Goal: Information Seeking & Learning: Learn about a topic

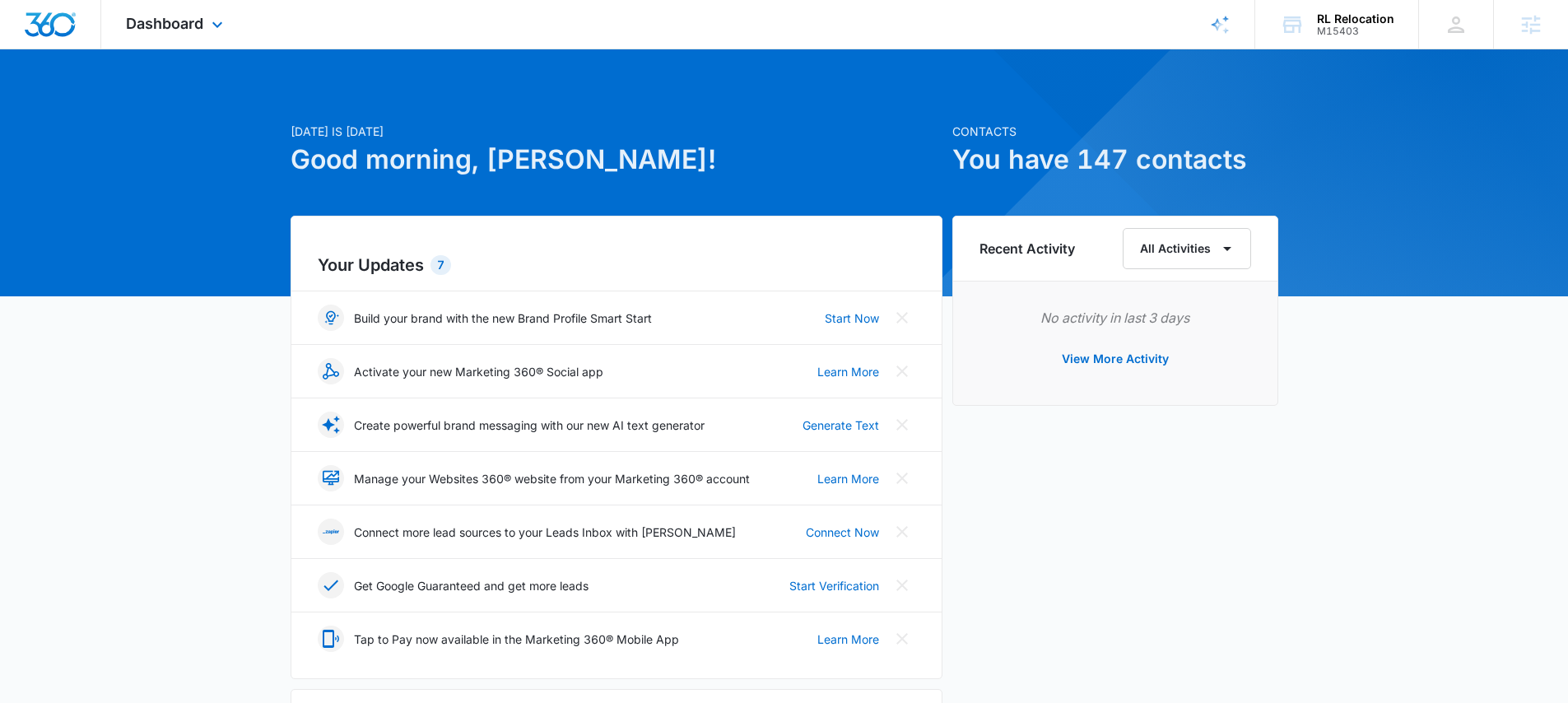
click at [212, 45] on div "Dashboard Apps Reputation Forms CRM Email Social Payments POS Content Ads Intel…" at bounding box center [176, 24] width 150 height 48
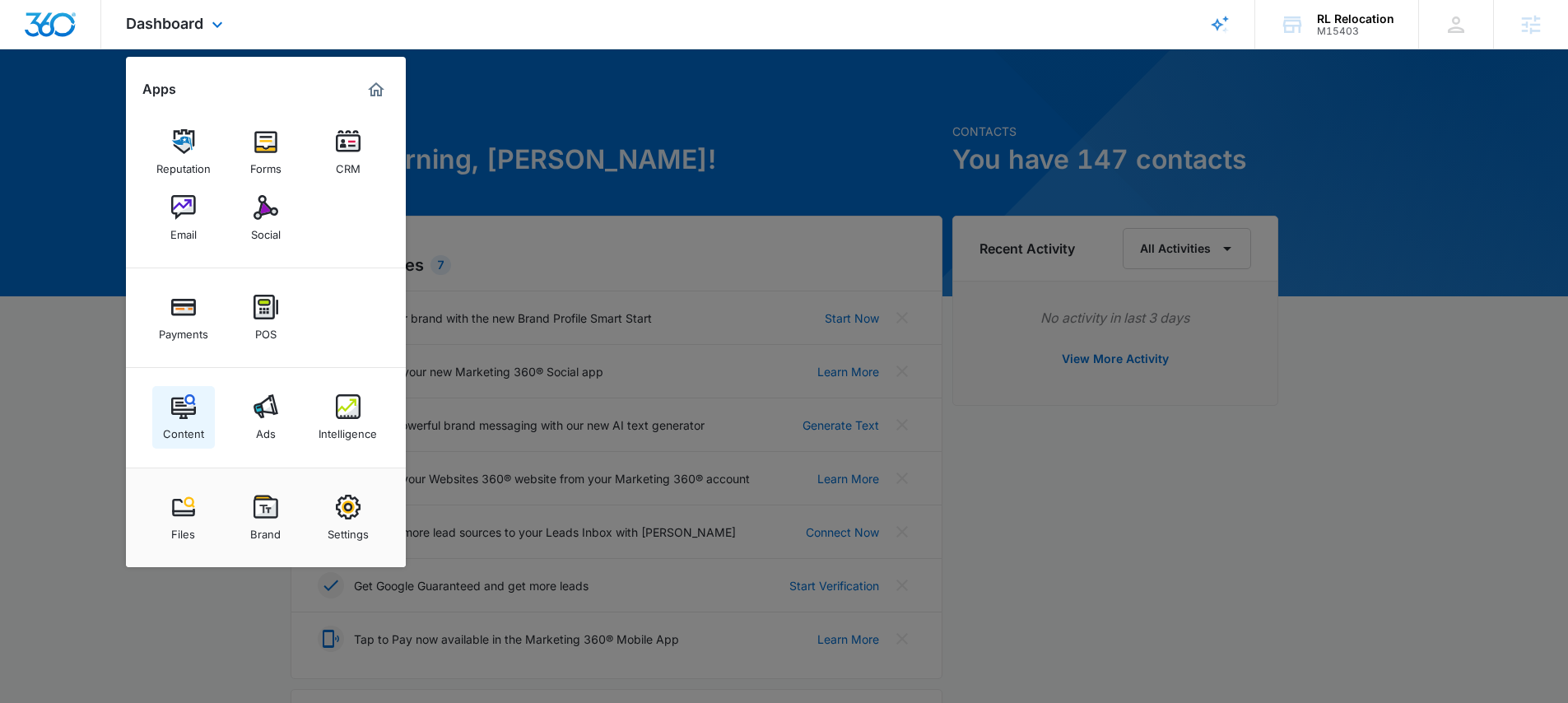
click at [189, 431] on div "Content" at bounding box center [184, 429] width 41 height 21
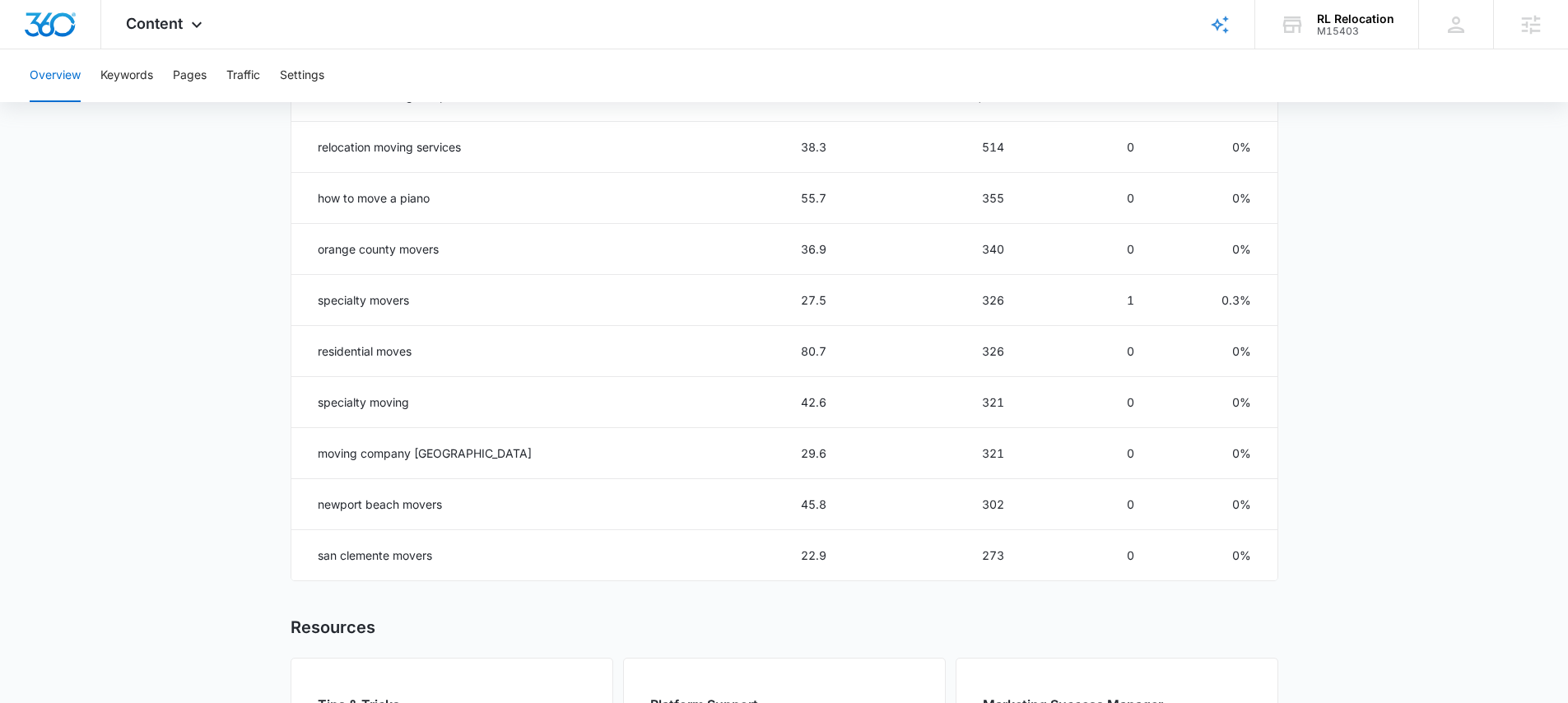
scroll to position [838, 0]
click at [207, 22] on div "Content Apps Reputation Forms CRM Email Social Payments POS Content Ads Intelli…" at bounding box center [166, 24] width 130 height 48
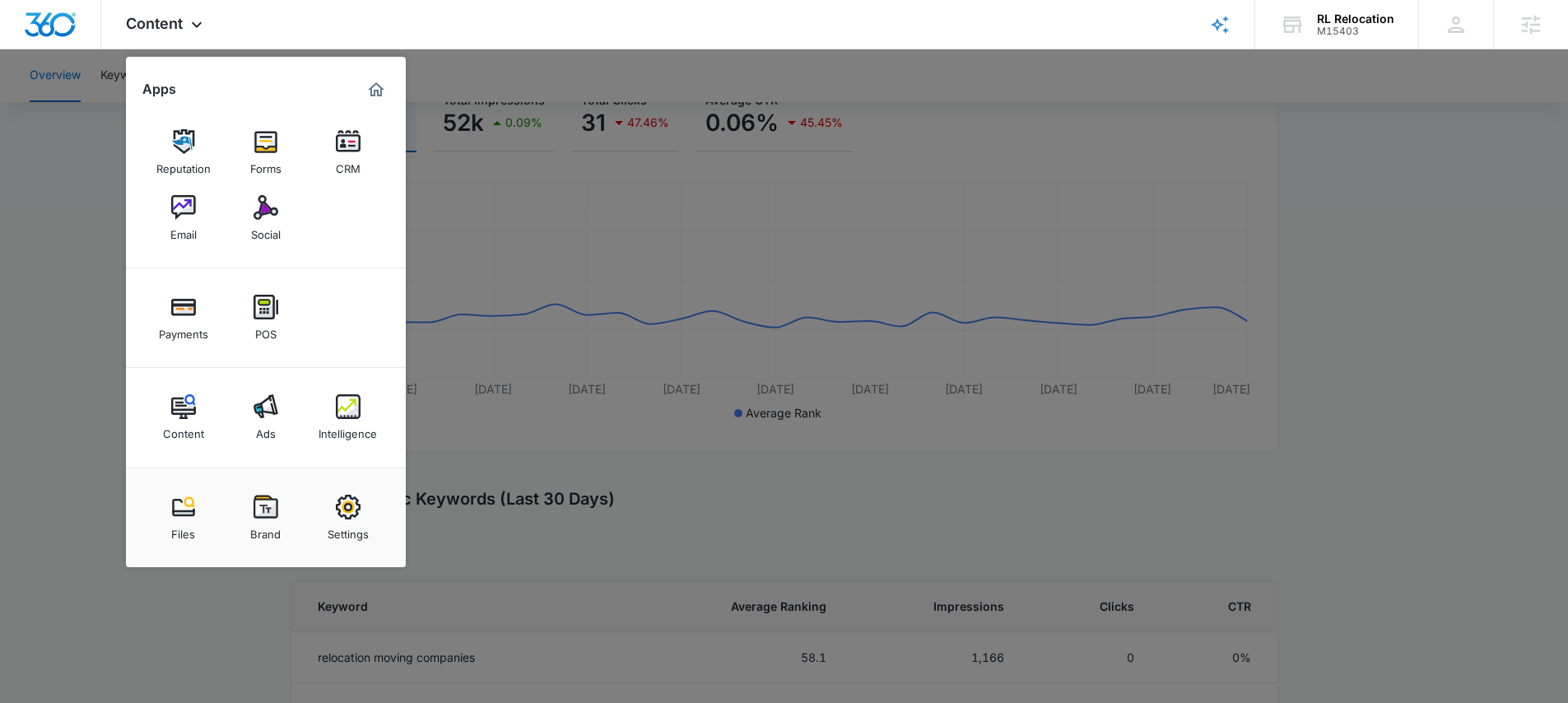
click at [738, 491] on div at bounding box center [784, 352] width 1568 height 703
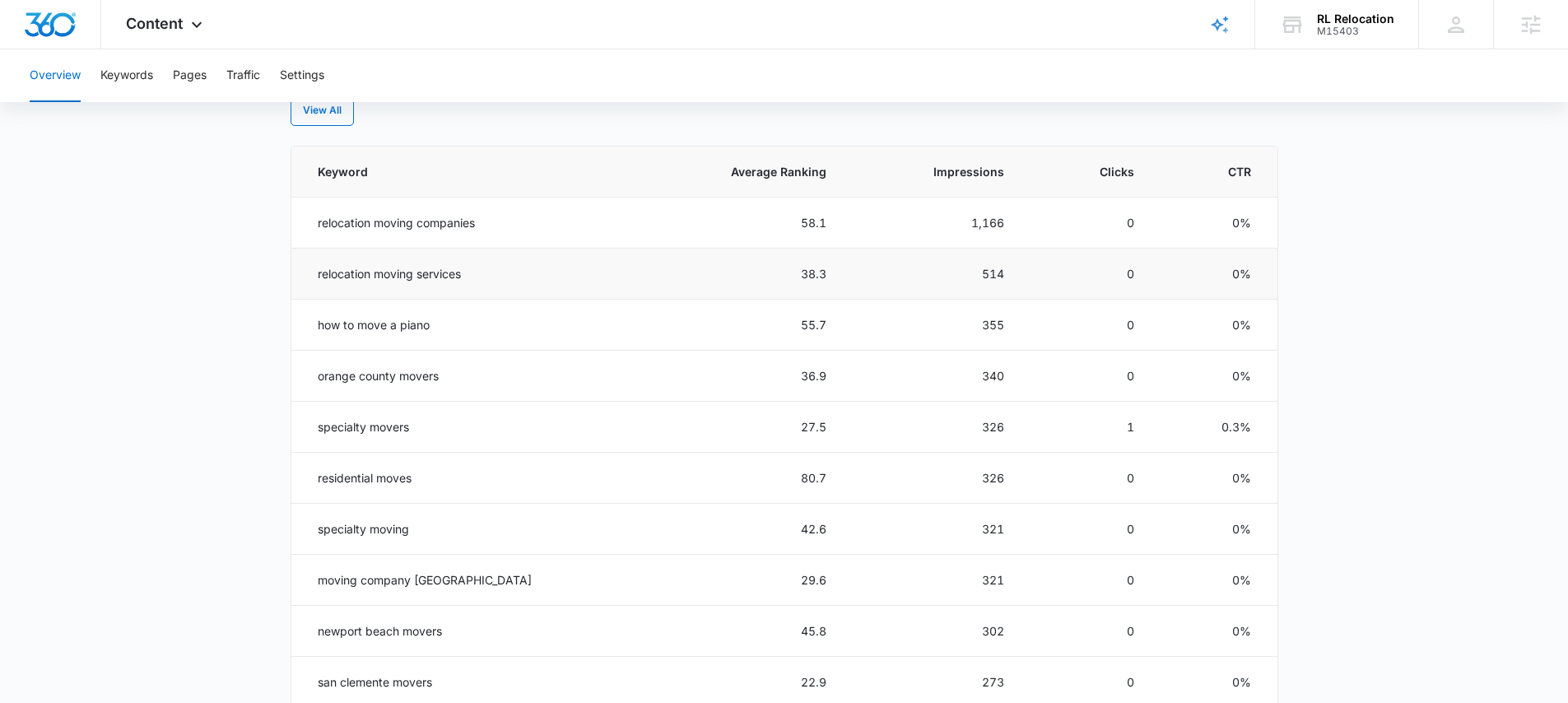
scroll to position [700, 0]
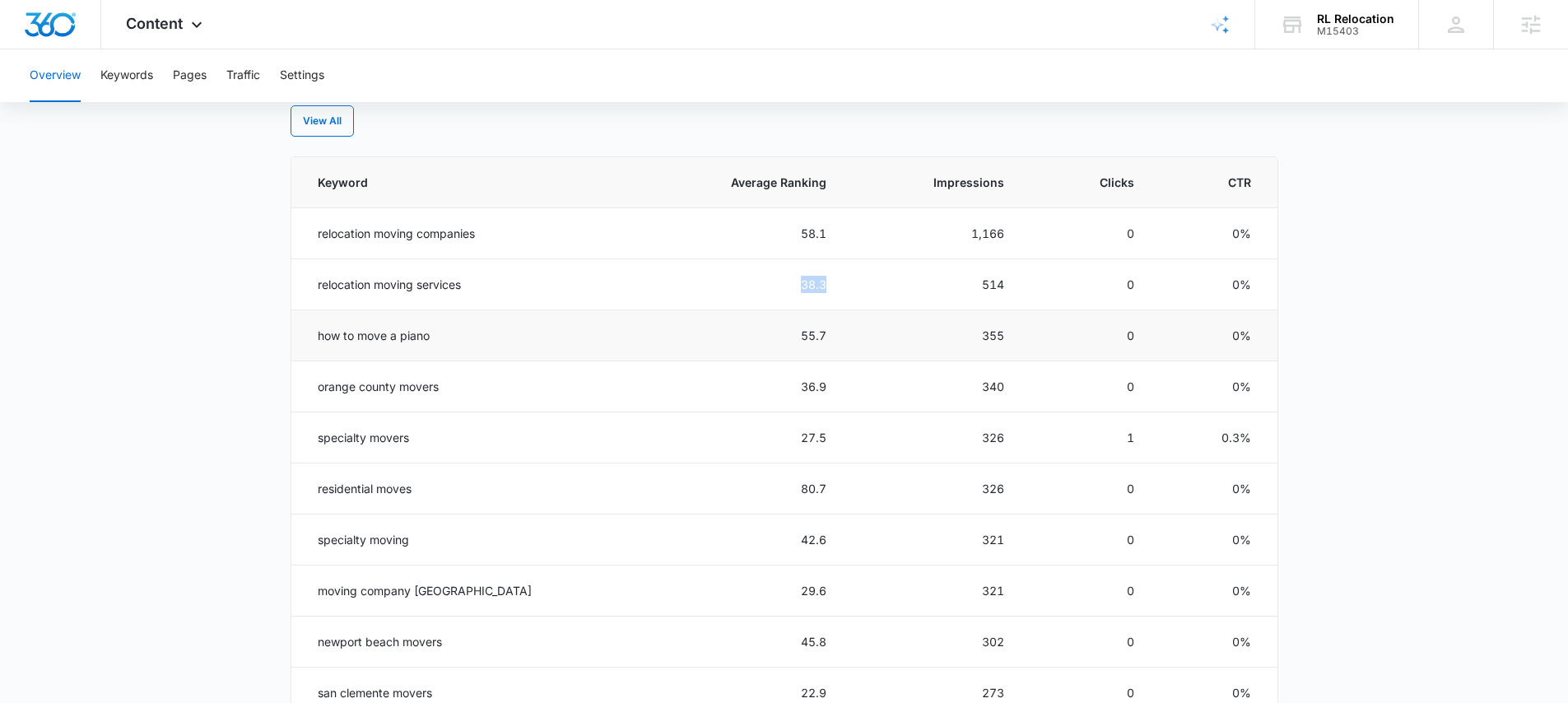
drag, startPoint x: 820, startPoint y: 284, endPoint x: 804, endPoint y: 316, distance: 35.8
click at [745, 283] on td "38.3" at bounding box center [740, 284] width 211 height 51
drag, startPoint x: 788, startPoint y: 325, endPoint x: 789, endPoint y: 342, distance: 17.0
click at [763, 325] on tr "how to move a piano 55.7 355 0 0%" at bounding box center [784, 335] width 986 height 51
click at [805, 381] on tr "orange county movers 36.9 340 0 0%" at bounding box center [784, 386] width 986 height 51
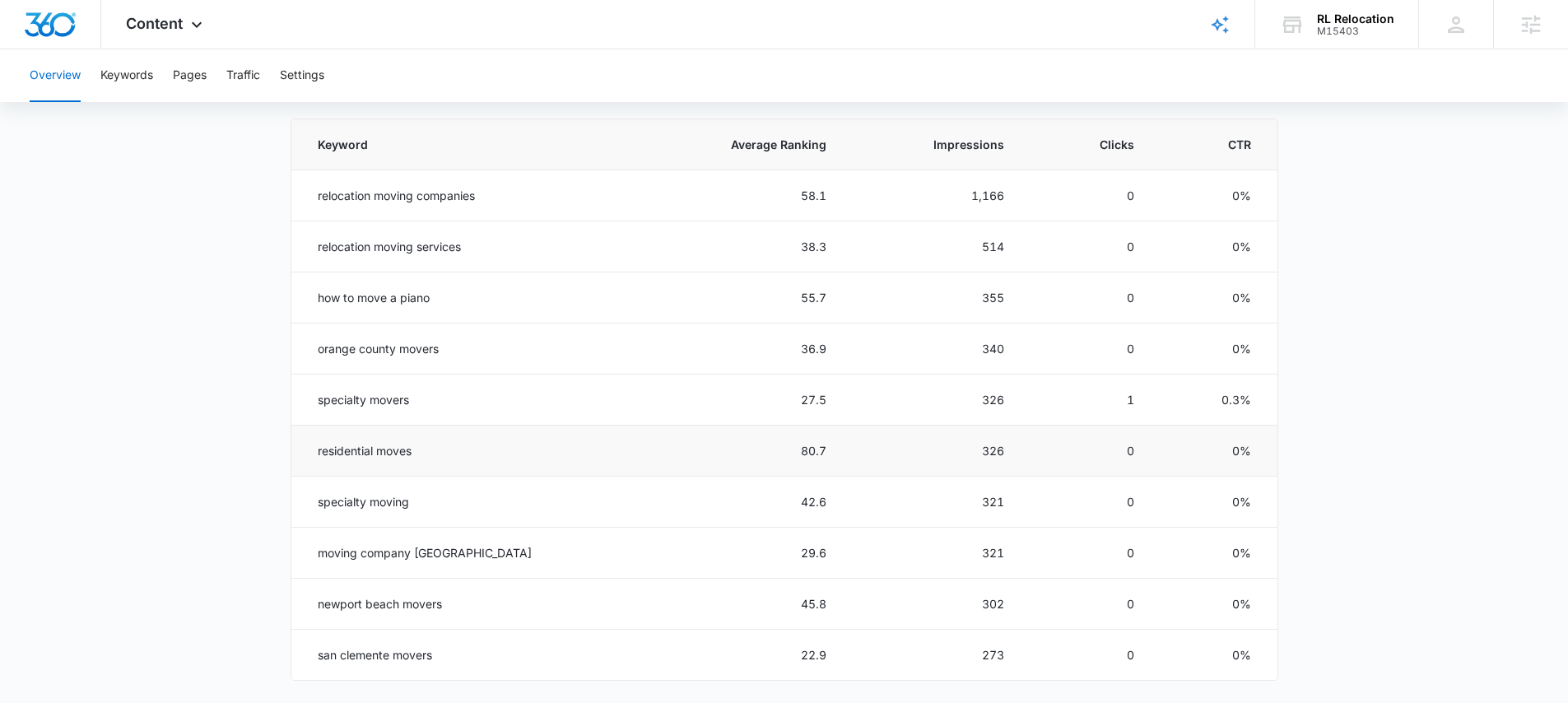
scroll to position [738, 0]
drag, startPoint x: 826, startPoint y: 394, endPoint x: 806, endPoint y: 408, distance: 24.4
click at [804, 396] on tr "specialty movers 27.5 326 1 0.3%" at bounding box center [784, 399] width 986 height 51
drag, startPoint x: 832, startPoint y: 440, endPoint x: 783, endPoint y: 449, distance: 49.8
click at [786, 448] on tr "residential moves 80.7 326 0 0%" at bounding box center [784, 449] width 986 height 51
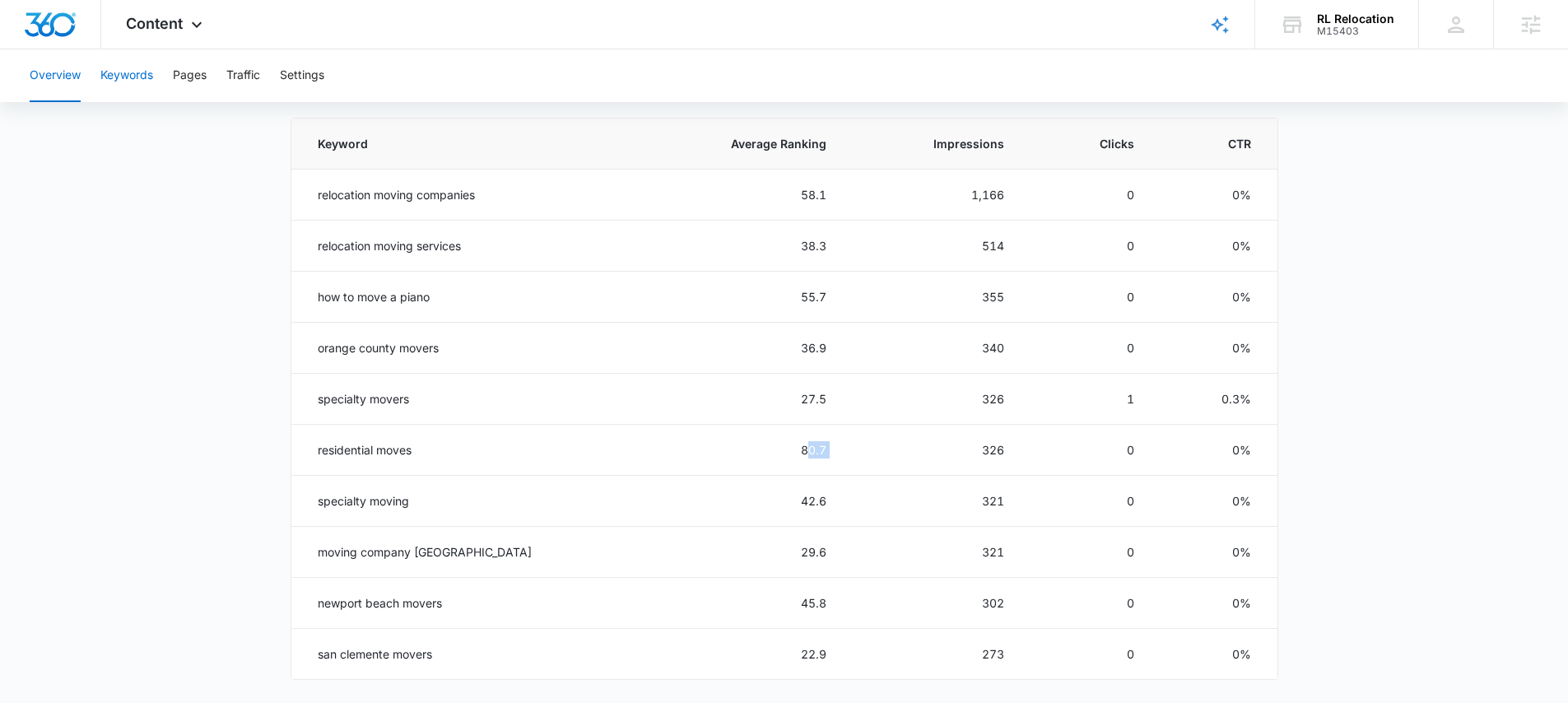
click at [115, 72] on button "Keywords" at bounding box center [126, 75] width 52 height 52
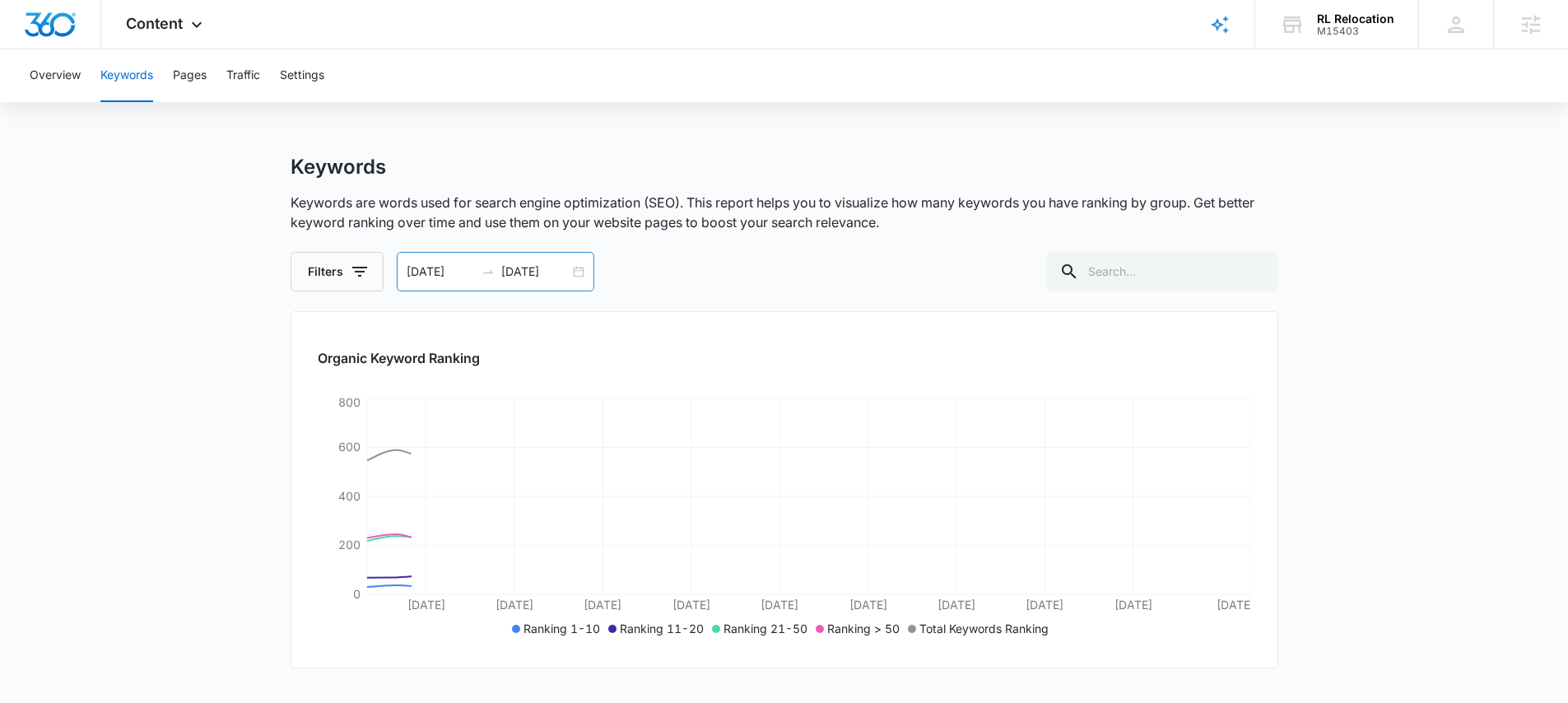
click at [468, 275] on input "08/09/2025" at bounding box center [440, 271] width 68 height 18
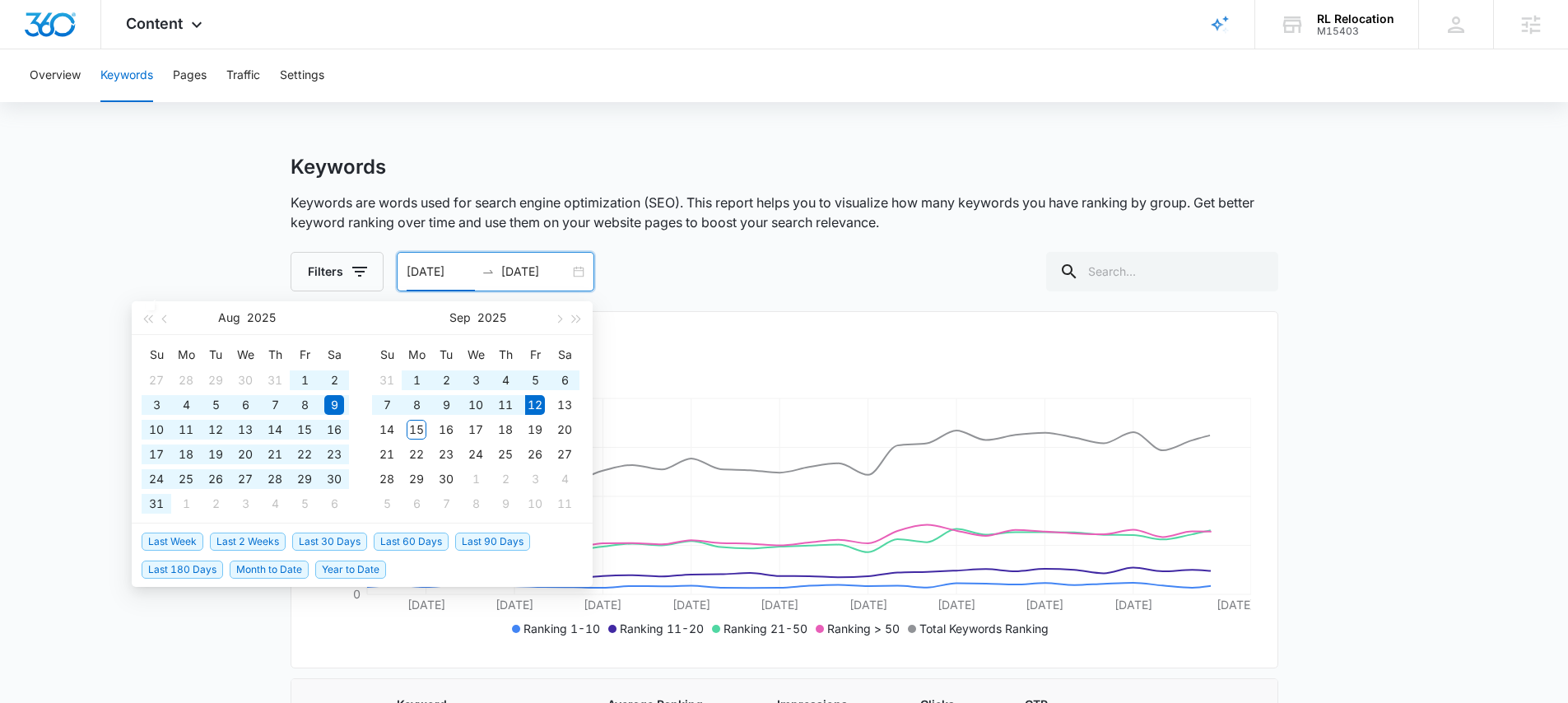
click at [492, 544] on span "Last 90 Days" at bounding box center [492, 541] width 75 height 18
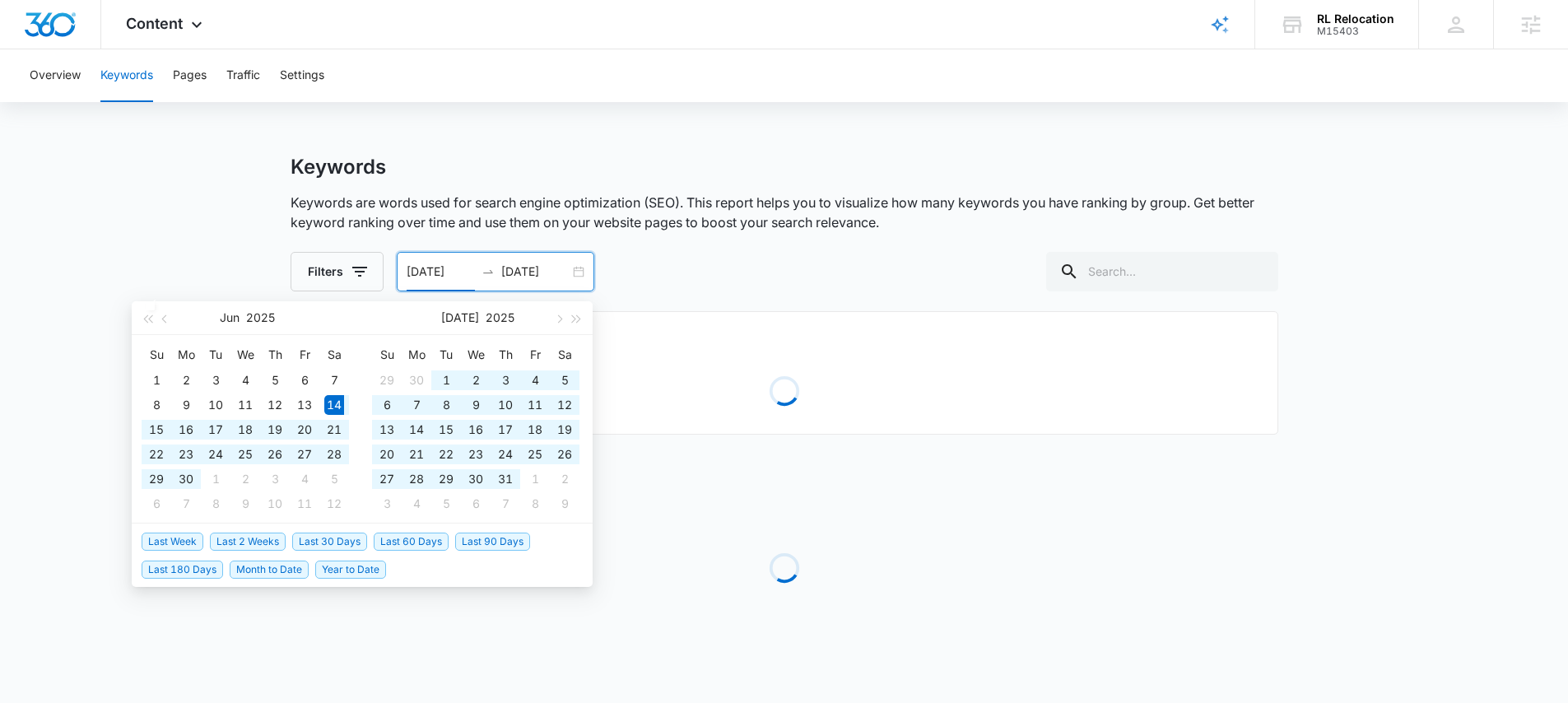
type input "06/14/2025"
type input "09/12/2025"
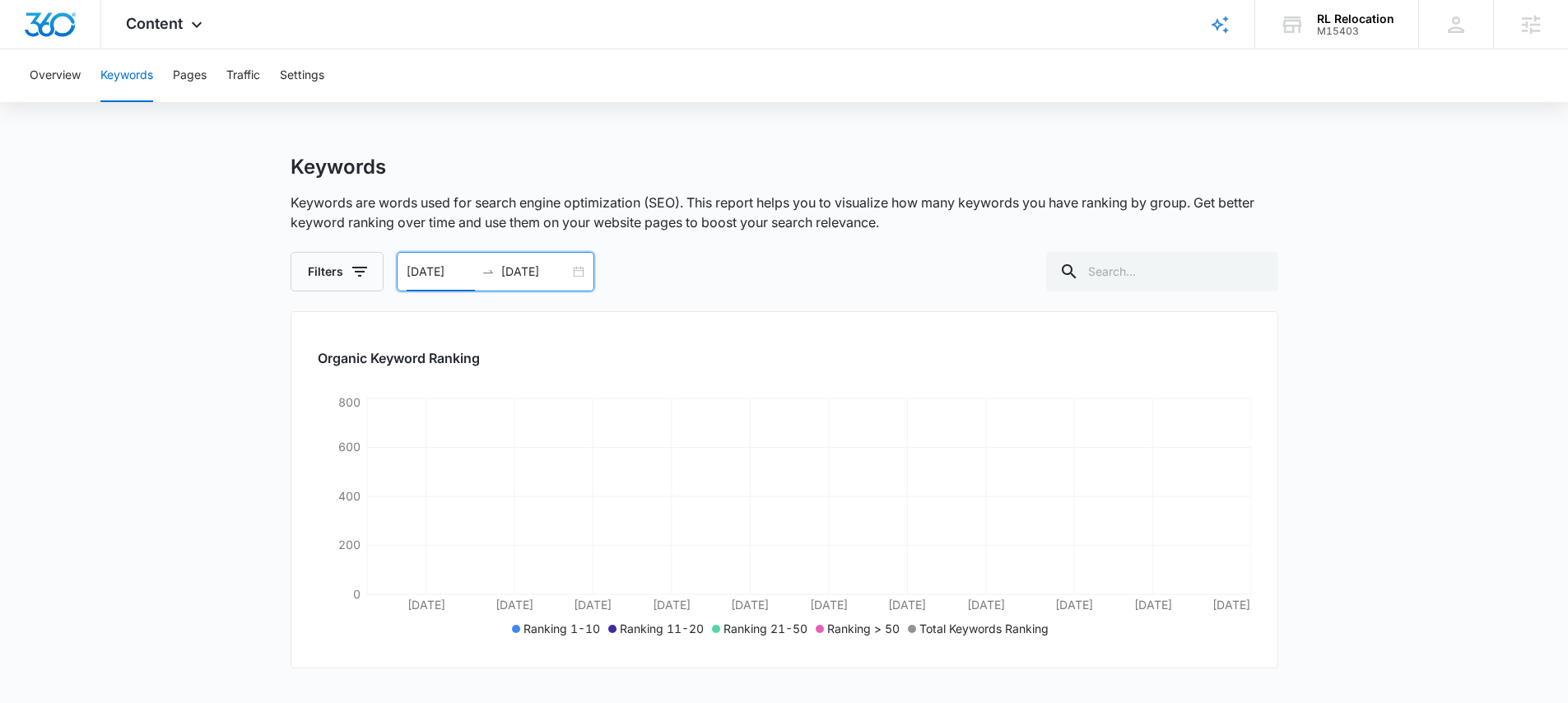
click at [175, 213] on main "Keywords Keywords are words used for search engine optimization (SEO). This rep…" at bounding box center [784, 549] width 1568 height 790
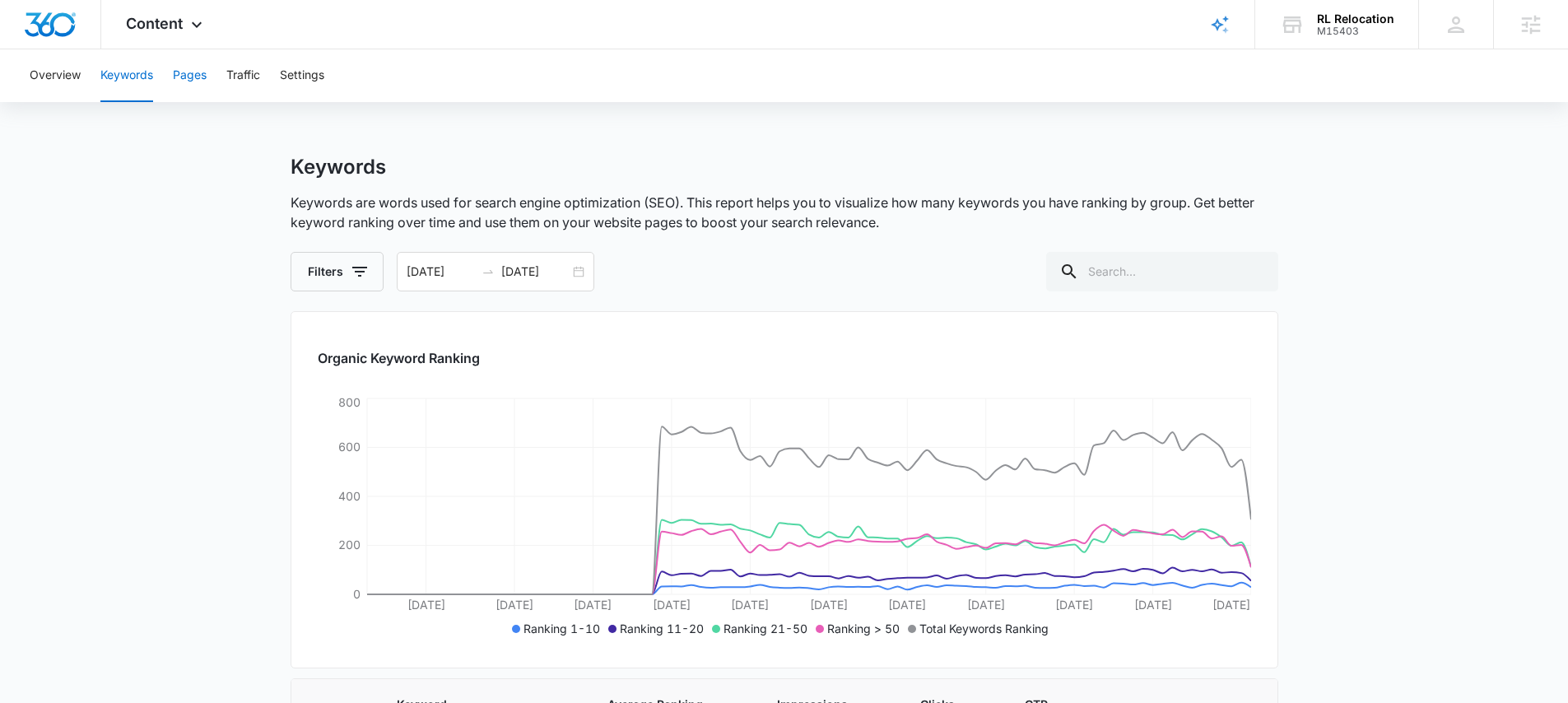
click at [195, 72] on button "Pages" at bounding box center [189, 75] width 34 height 52
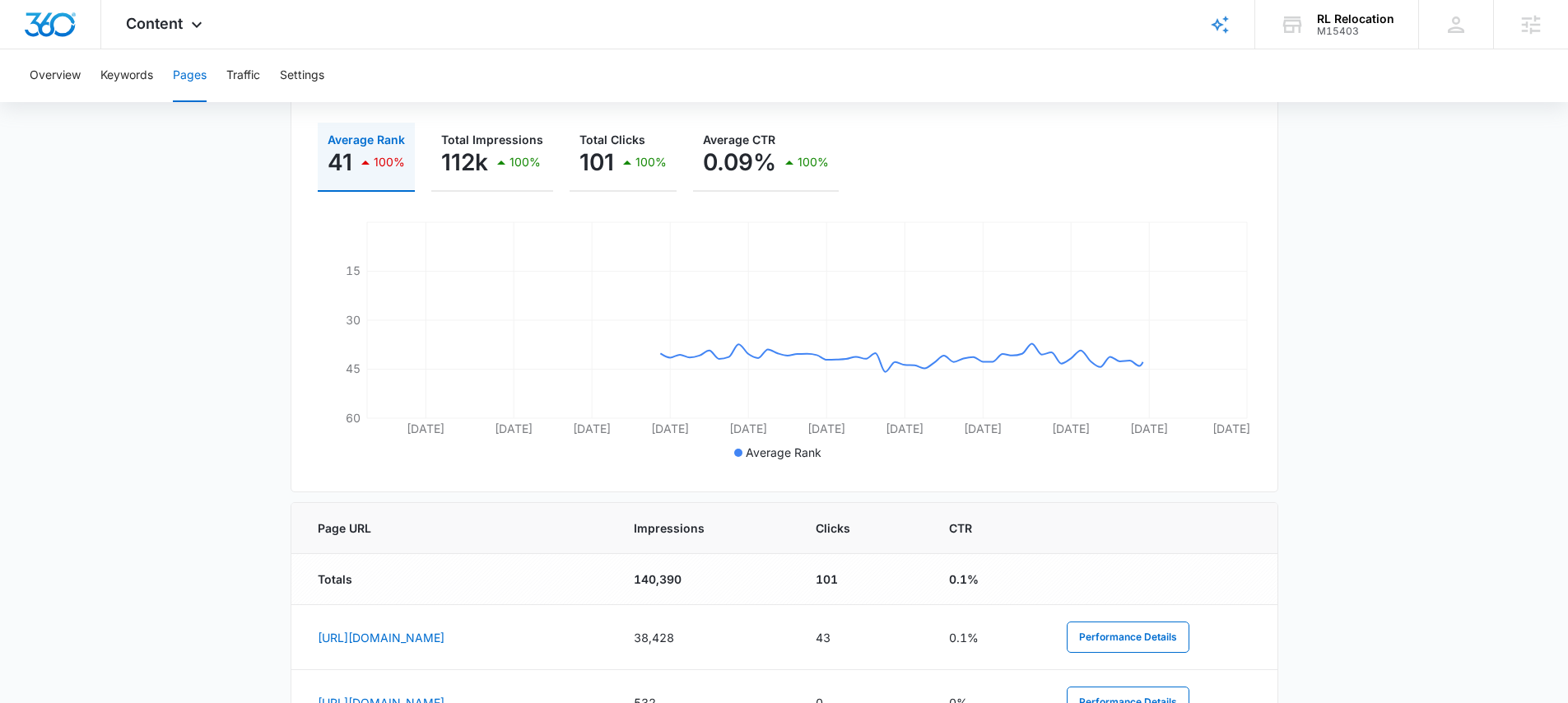
scroll to position [343, 0]
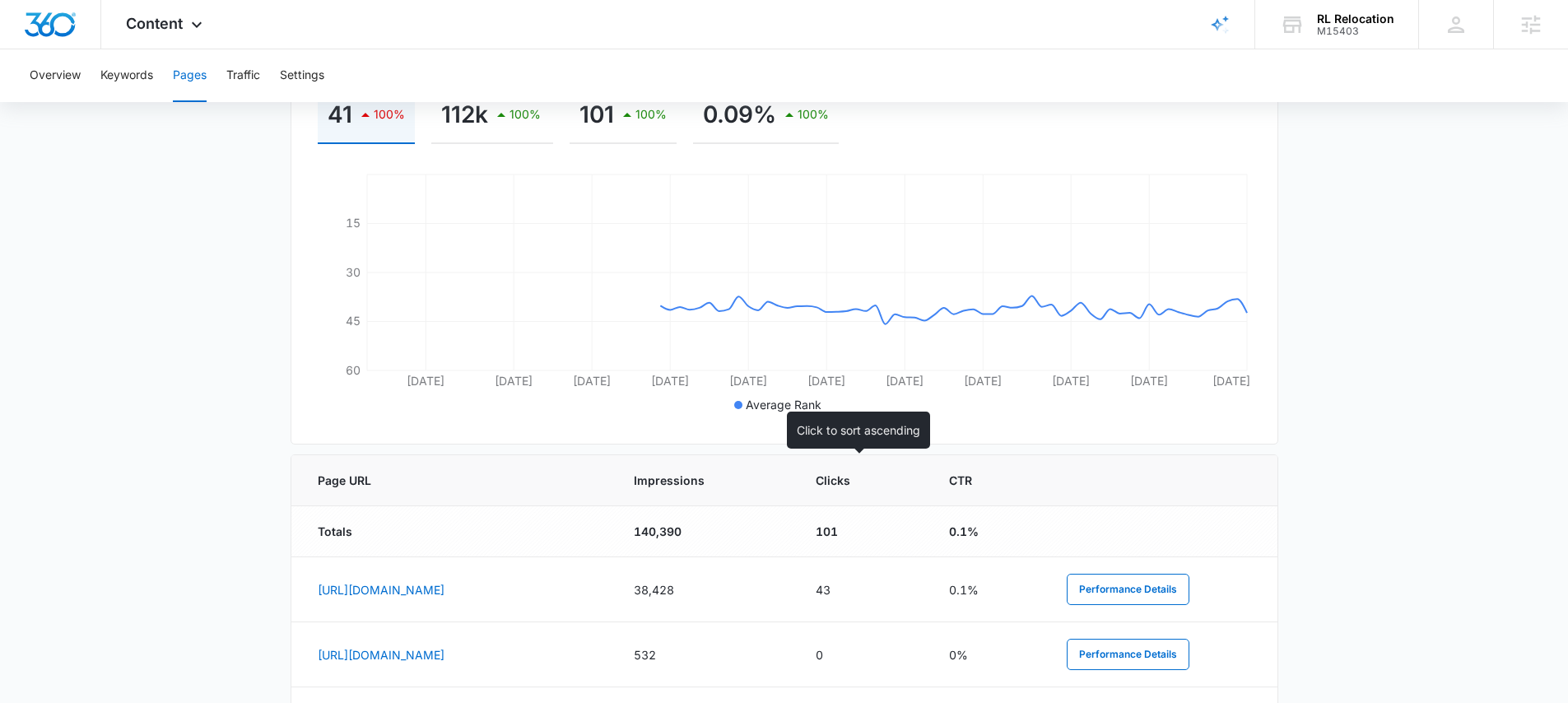
click at [753, 480] on span "Impressions" at bounding box center [693, 480] width 119 height 17
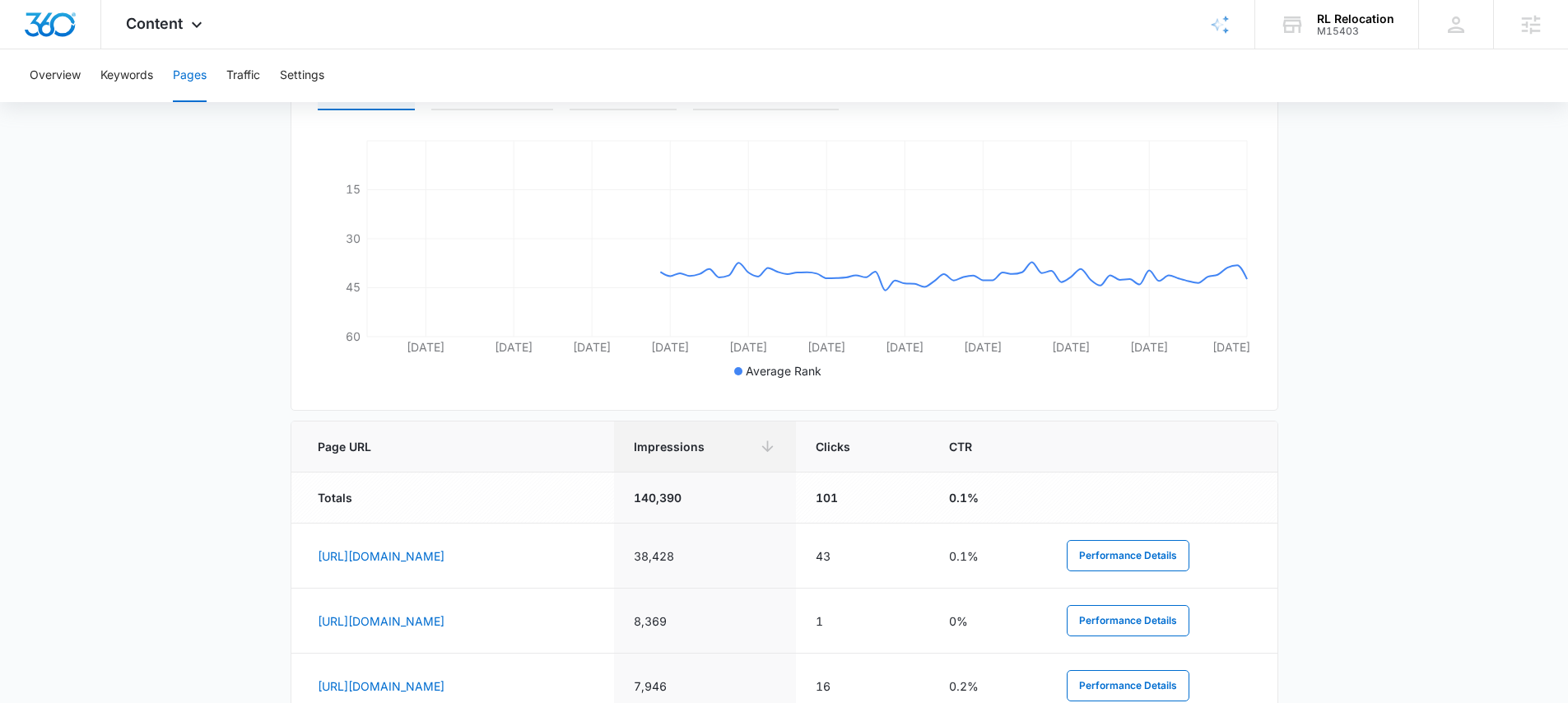
scroll to position [673, 0]
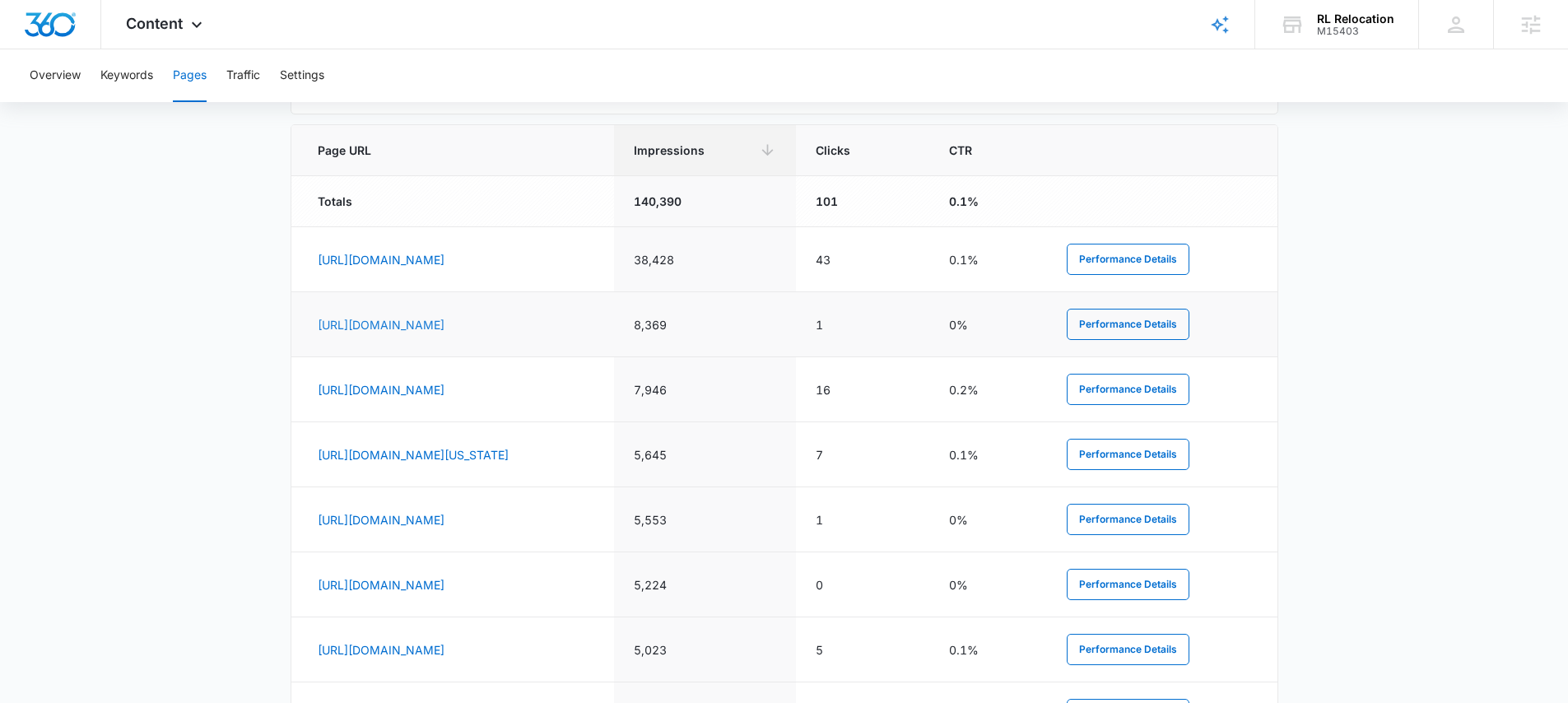
drag, startPoint x: 534, startPoint y: 324, endPoint x: 499, endPoint y: 323, distance: 35.0
click at [463, 323] on td "https://rlrelocationllc.com/irvine-movers/" at bounding box center [452, 325] width 322 height 65
click at [548, 381] on td "https://rlrelocationllc.com/packing-organizing/" at bounding box center [452, 390] width 322 height 65
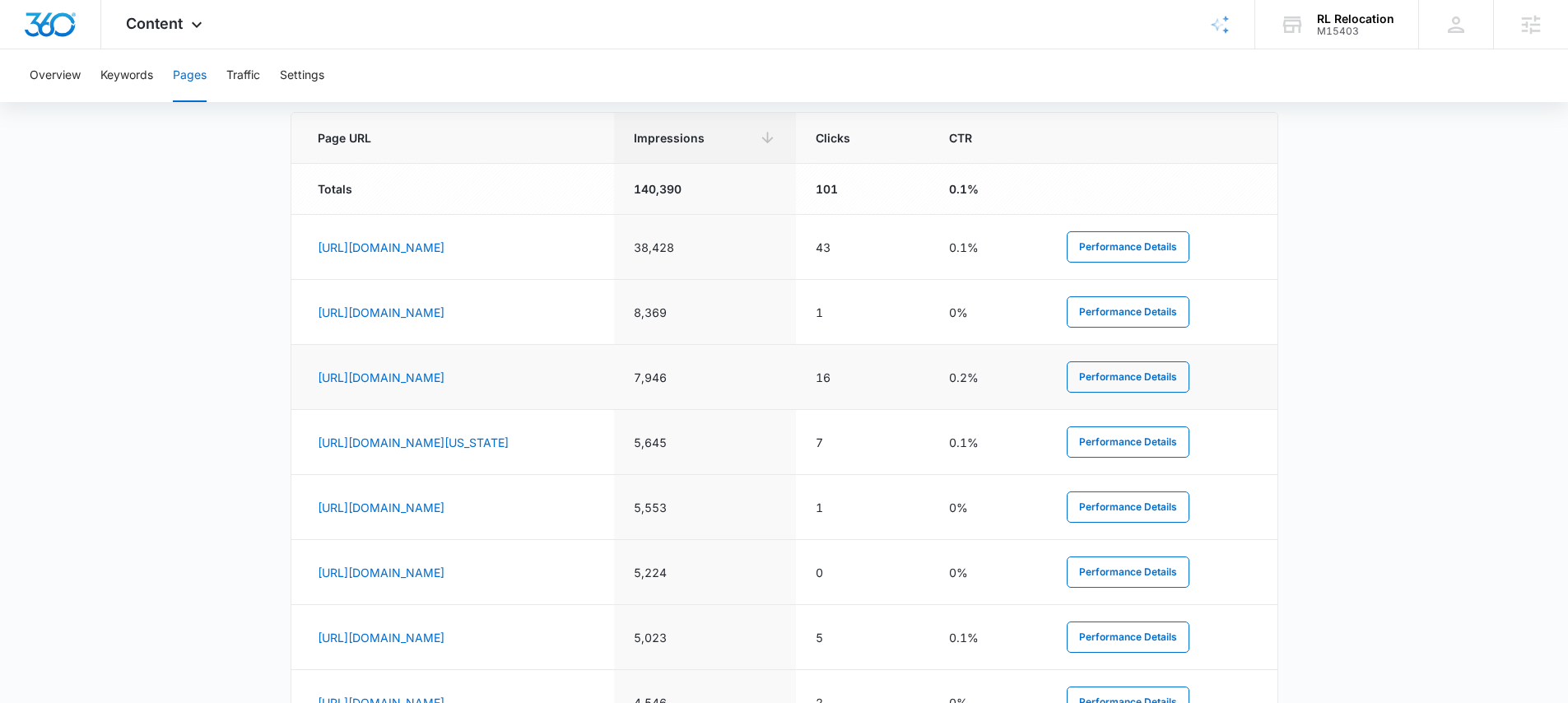
scroll to position [705, 0]
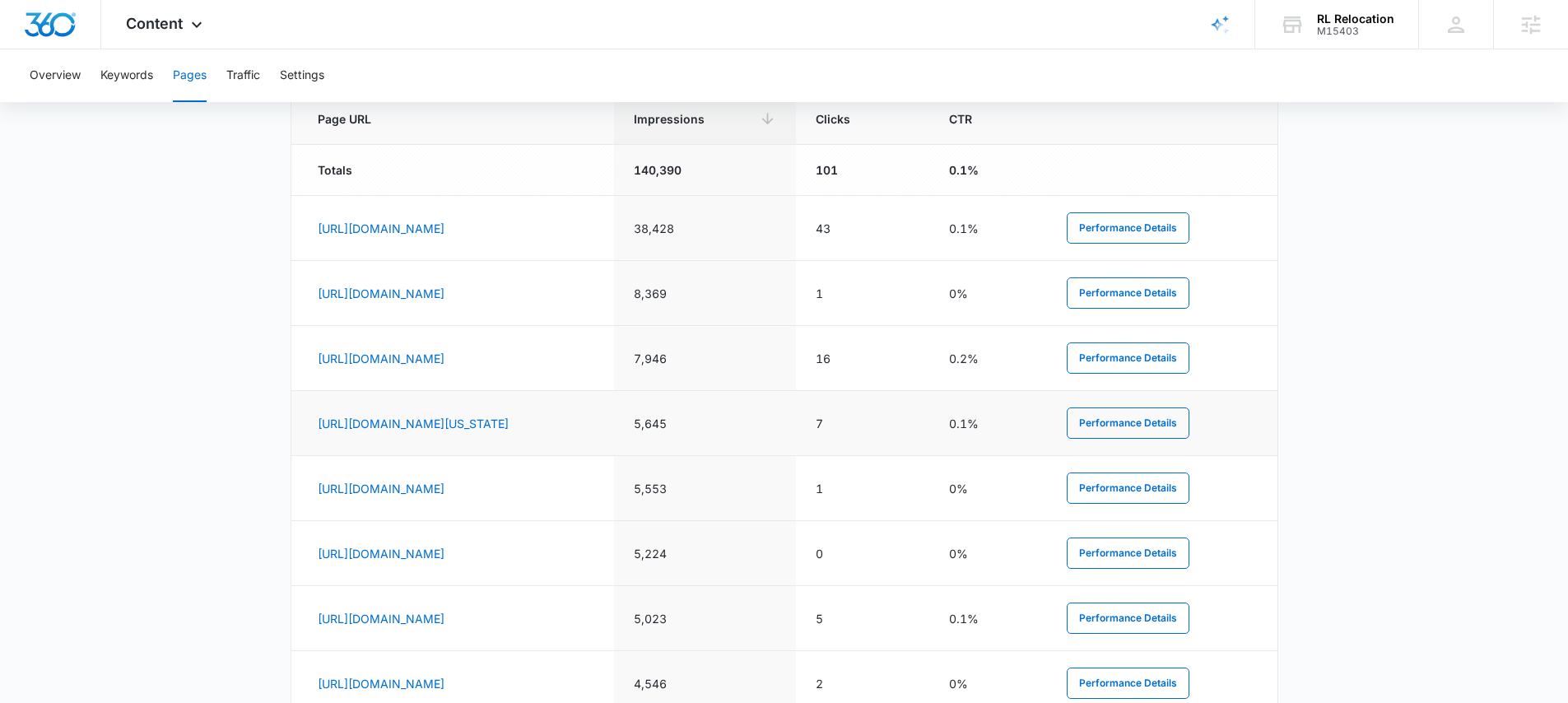
click at [614, 425] on td "https://rlrelocationllc.com/boise-idaho-movers/" at bounding box center [452, 424] width 322 height 65
drag, startPoint x: 623, startPoint y: 425, endPoint x: 532, endPoint y: 421, distance: 91.1
click at [502, 418] on td "https://rlrelocationllc.com/boise-idaho-movers/" at bounding box center [452, 424] width 322 height 65
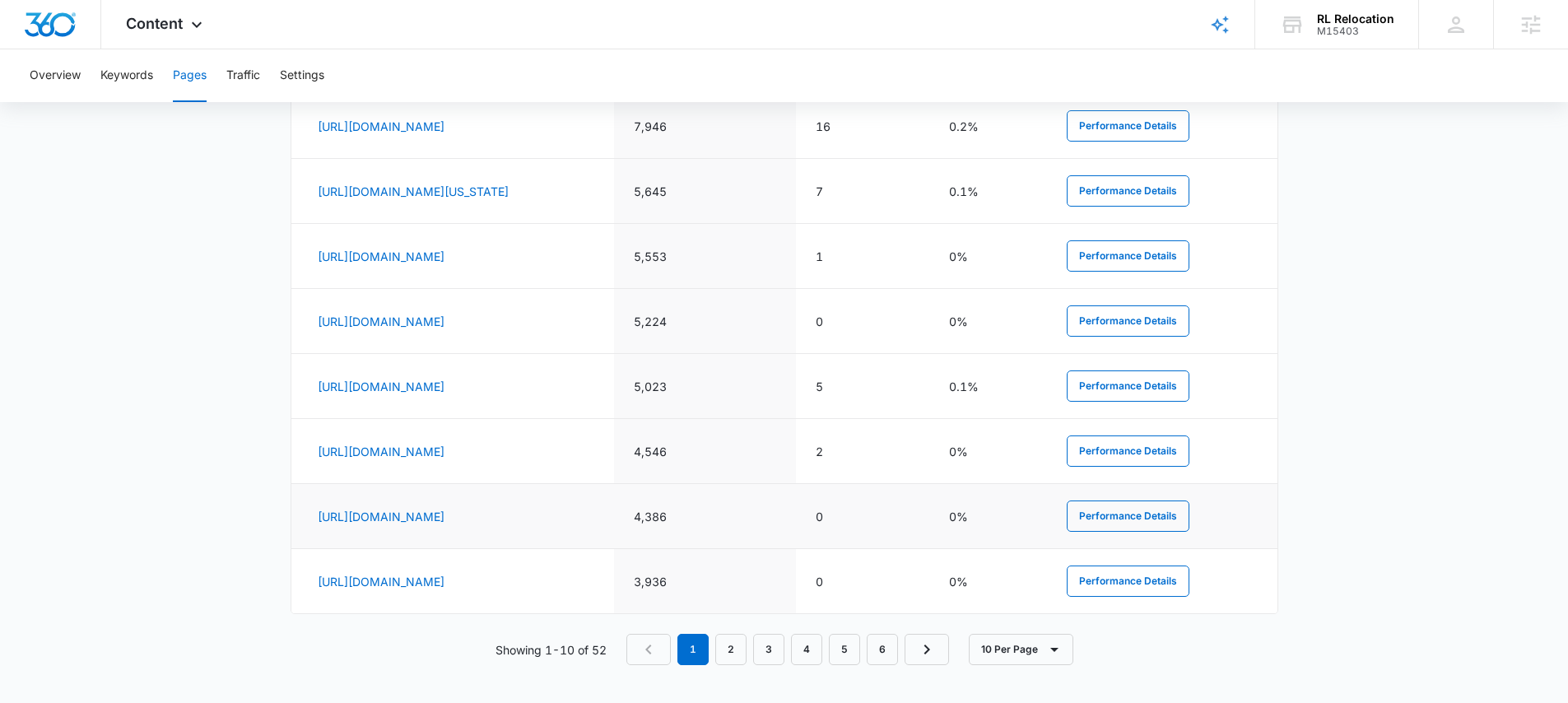
scroll to position [938, 0]
click at [1015, 649] on button "10 Per Page" at bounding box center [1021, 647] width 105 height 31
click at [1015, 612] on div "10 Per Page 20 Per Page 50 Per Page 100 Per Page" at bounding box center [1036, 561] width 133 height 126
click at [1015, 646] on button "10 Per Page" at bounding box center [1021, 647] width 105 height 31
click at [1019, 606] on button "100 Per Page" at bounding box center [1036, 599] width 132 height 25
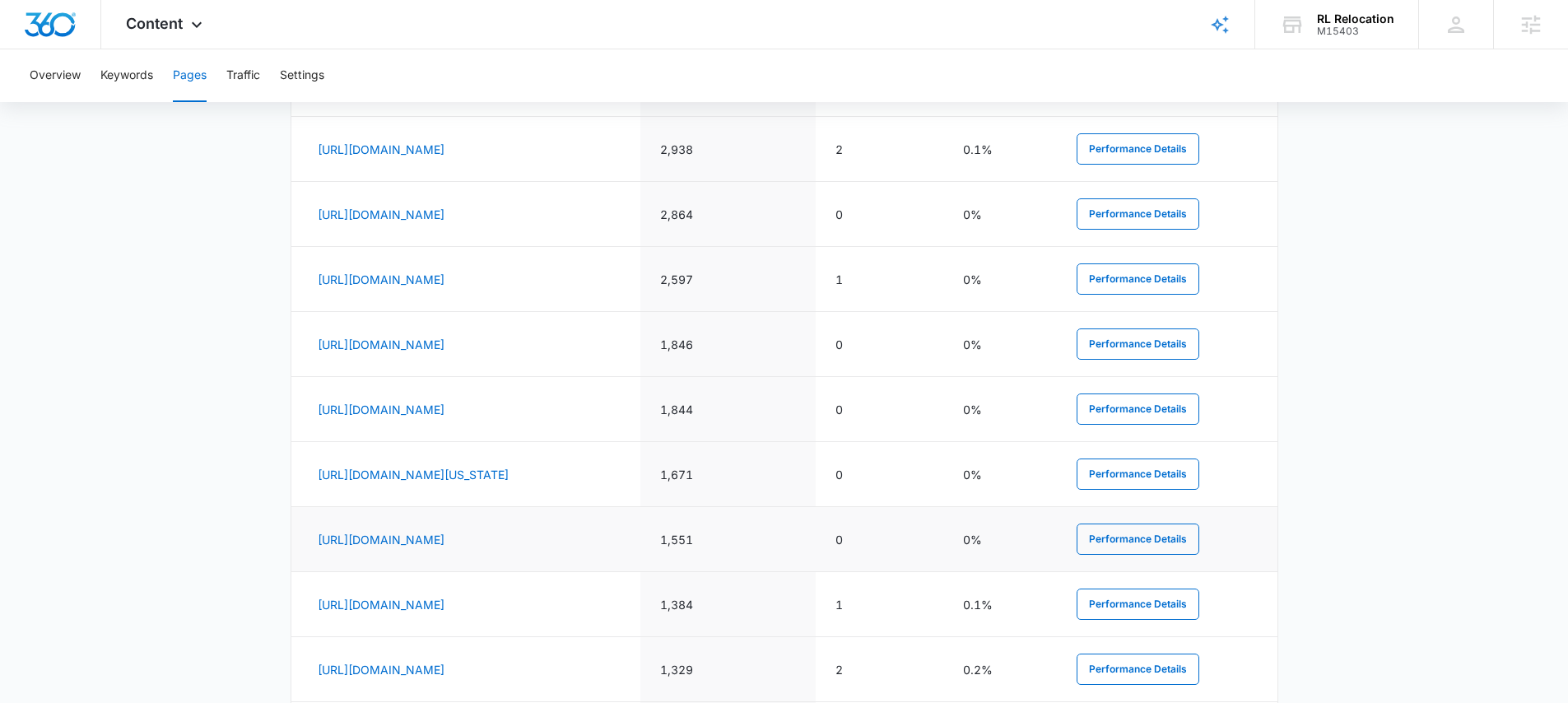
scroll to position [1953, 0]
drag, startPoint x: 607, startPoint y: 420, endPoint x: 458, endPoint y: 399, distance: 150.5
click at [458, 399] on td "https://rlrelocationllc.com/boise-idaho-long-distance-and-interstate-moving-com…" at bounding box center [466, 410] width 350 height 65
click at [816, 408] on td "1,671" at bounding box center [728, 410] width 175 height 65
drag, startPoint x: 854, startPoint y: 408, endPoint x: 808, endPoint y: 408, distance: 46.0
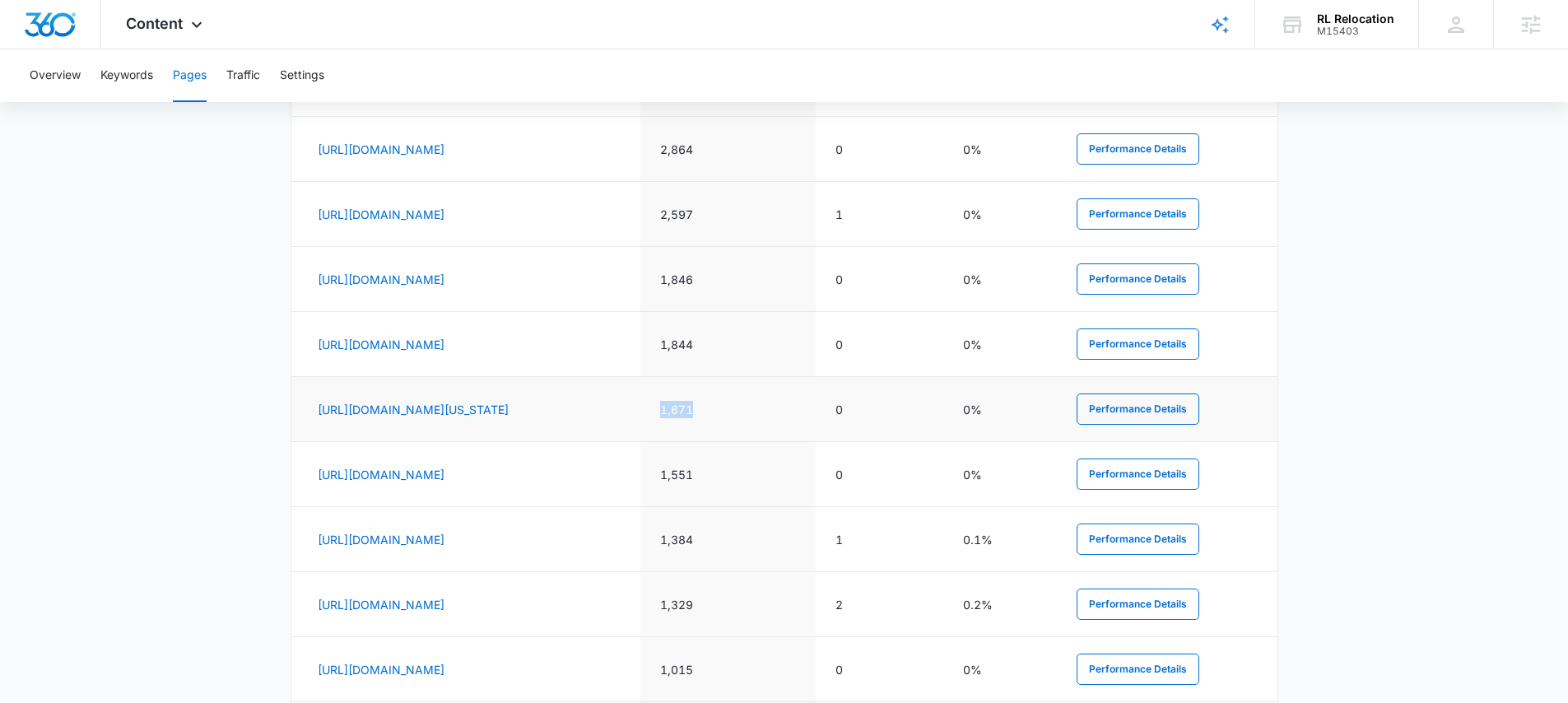
click at [808, 408] on td "1,671" at bounding box center [728, 410] width 175 height 65
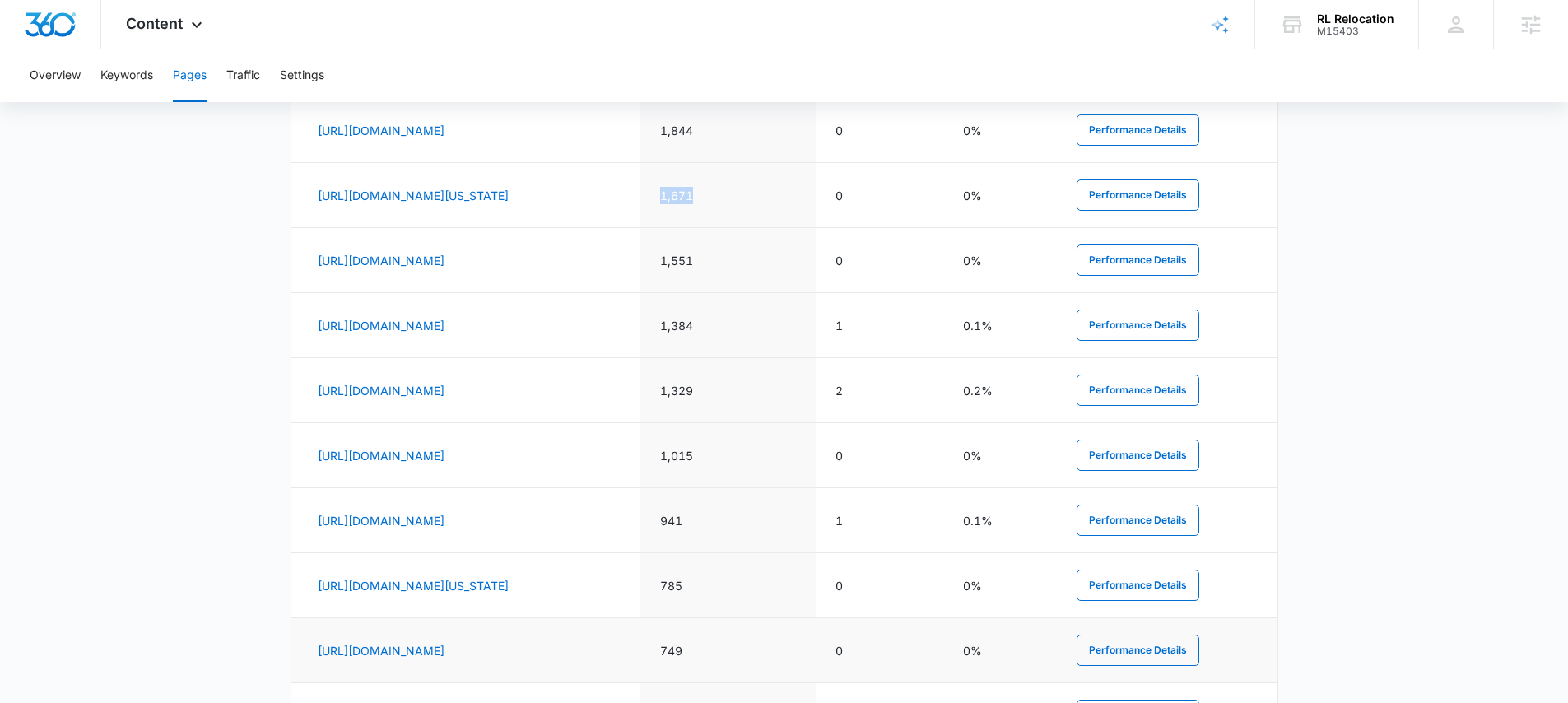
scroll to position [2239, 0]
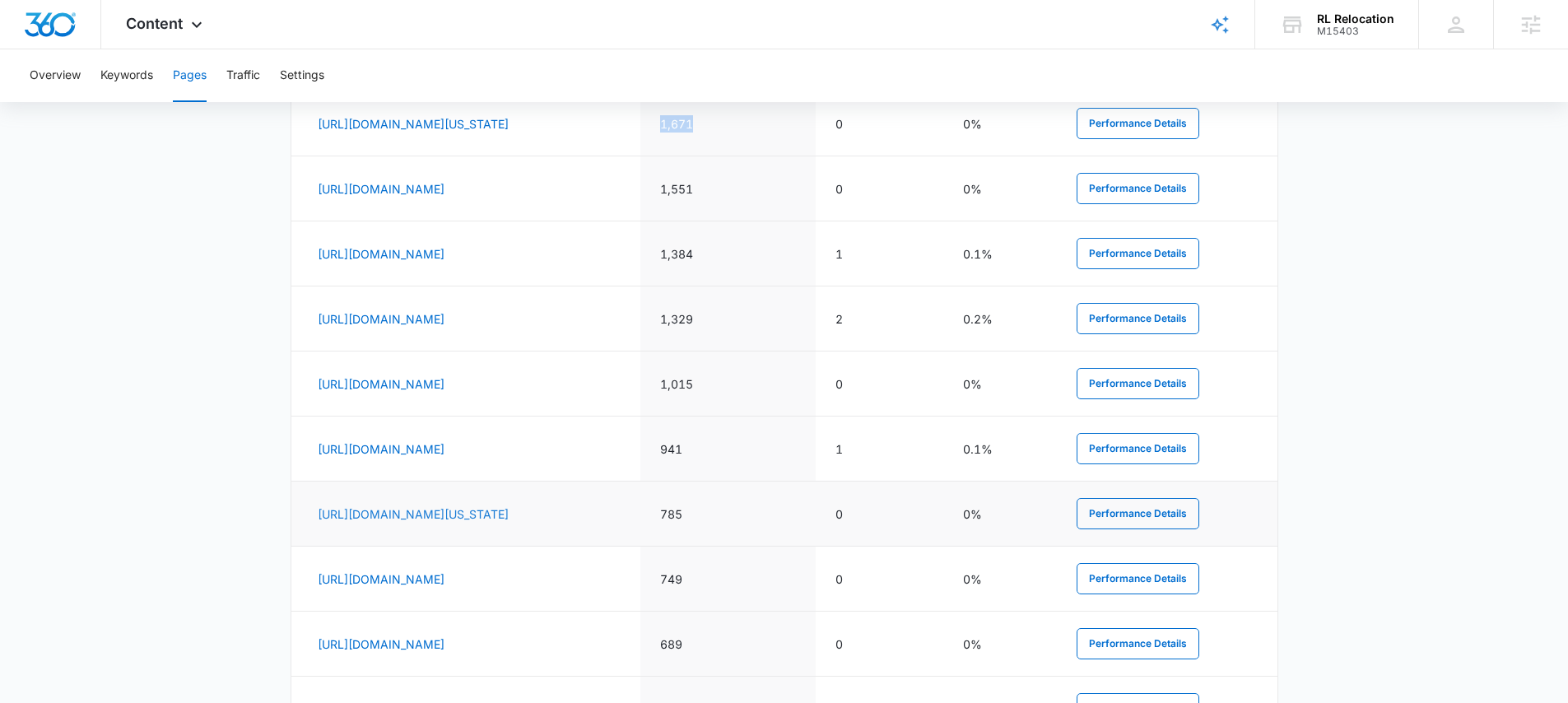
drag, startPoint x: 513, startPoint y: 529, endPoint x: 510, endPoint y: 513, distance: 16.3
click at [448, 503] on td "https://rlrelocationllc.com/meridian-idaho-long-distance-and-interstate-moving-…" at bounding box center [466, 514] width 350 height 65
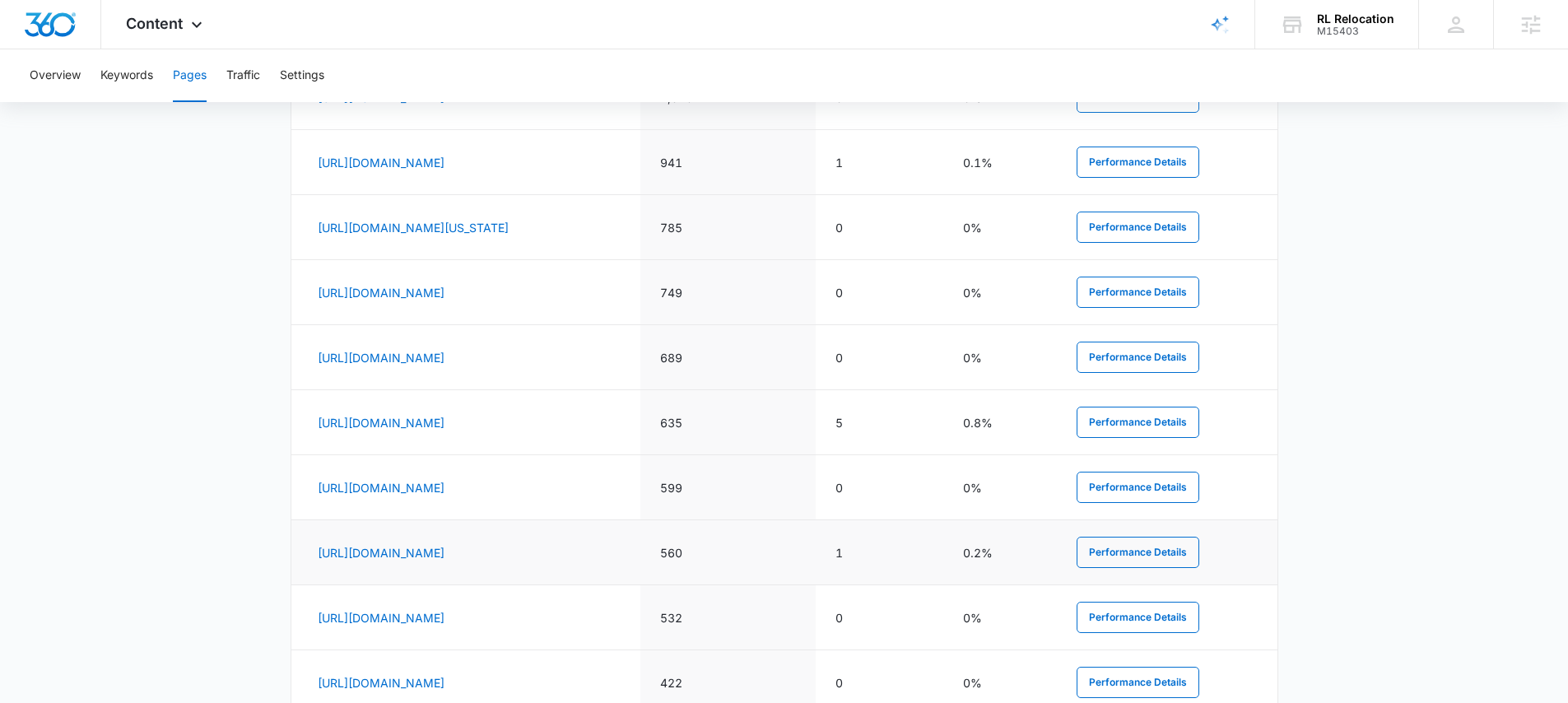
scroll to position [2528, 0]
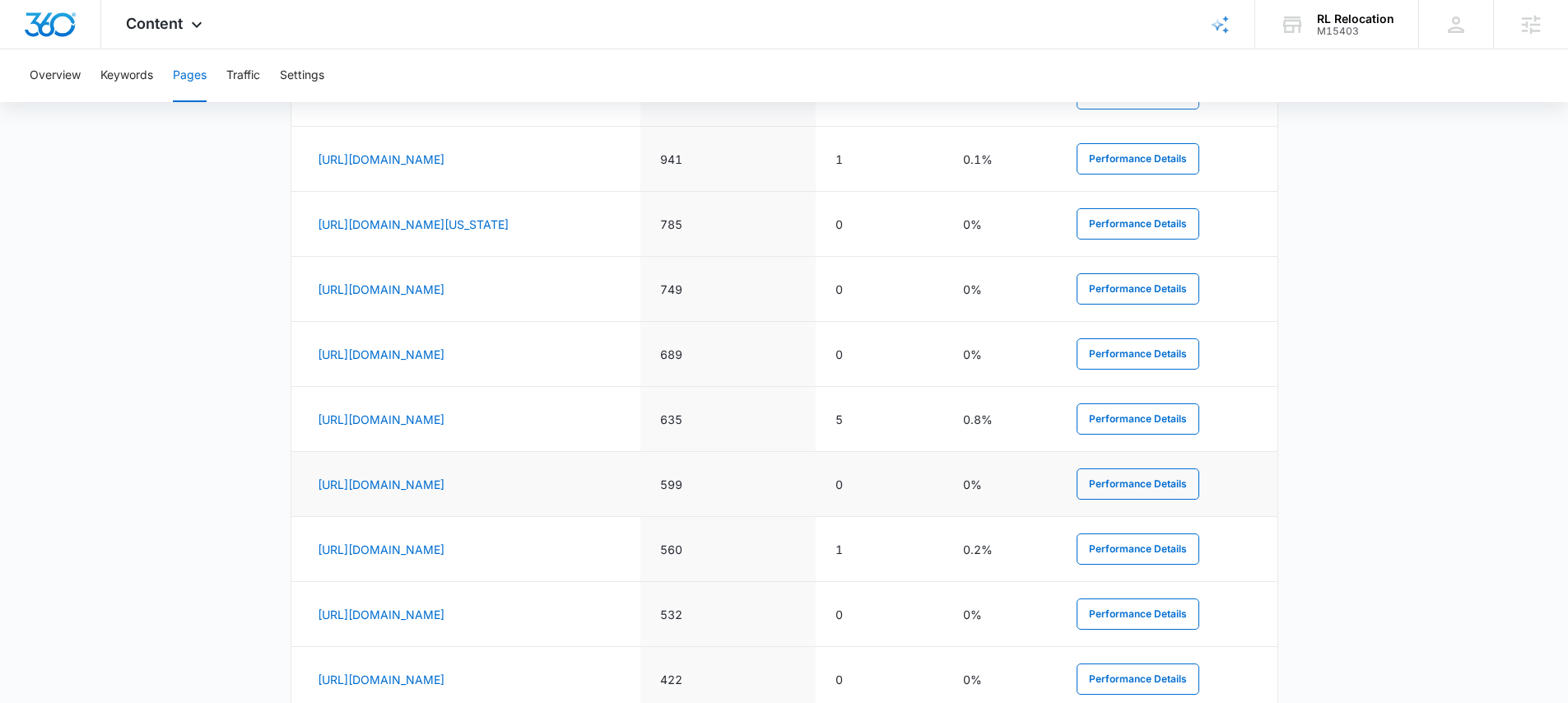
drag, startPoint x: 653, startPoint y: 493, endPoint x: 487, endPoint y: 511, distance: 167.0
click at [475, 492] on td "https://rlrelocationllc.com/irvine-long-distance-and-interstate-moving-company/" at bounding box center [466, 485] width 350 height 65
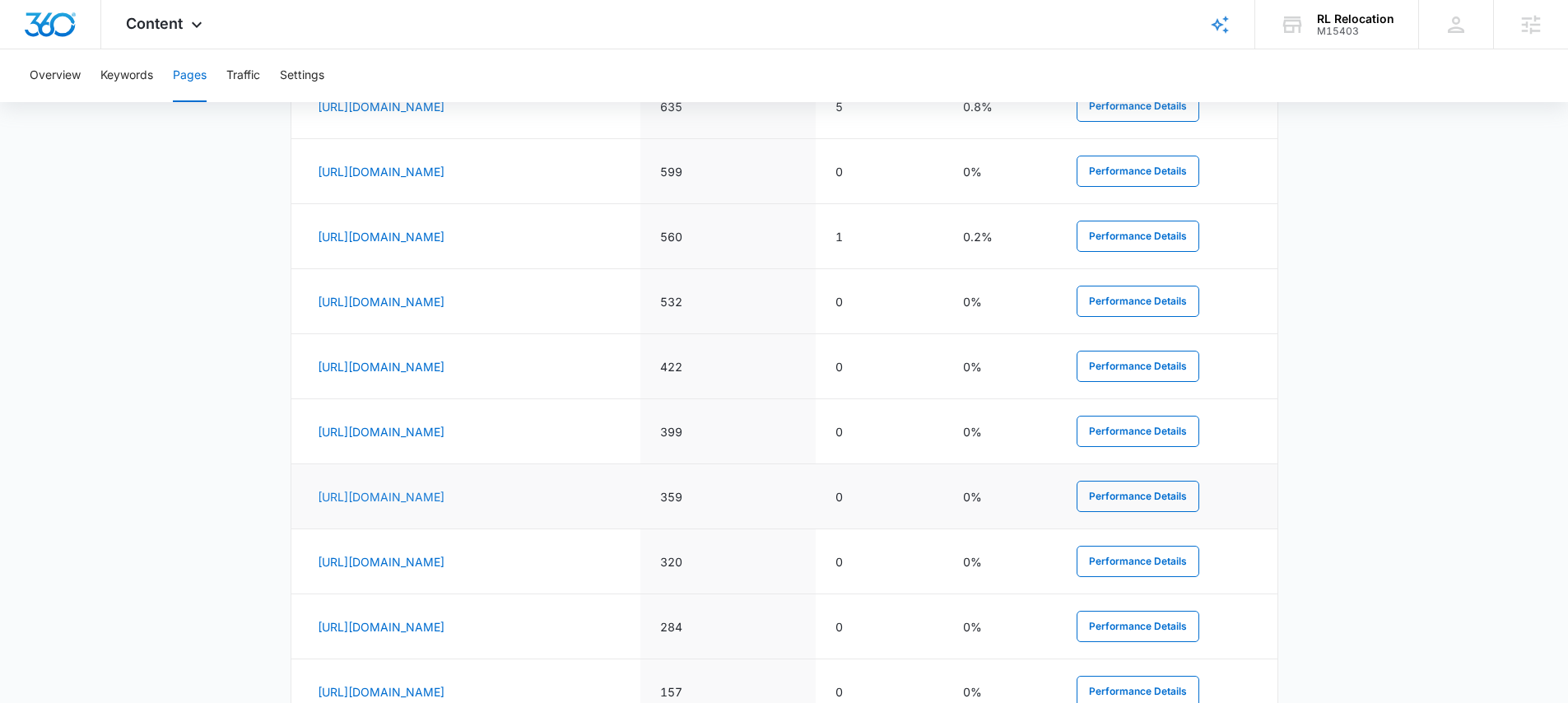
scroll to position [2845, 0]
drag, startPoint x: 699, startPoint y: 501, endPoint x: 555, endPoint y: 492, distance: 144.3
click at [520, 499] on td "https://rlrelocationllc.com/irvine-commercial-moving-company/" at bounding box center [466, 493] width 350 height 65
drag, startPoint x: 724, startPoint y: 443, endPoint x: 547, endPoint y: 459, distance: 177.7
click at [487, 446] on td "https://rlrelocationllc.com/irvine-residential-moving-company/" at bounding box center [466, 429] width 350 height 65
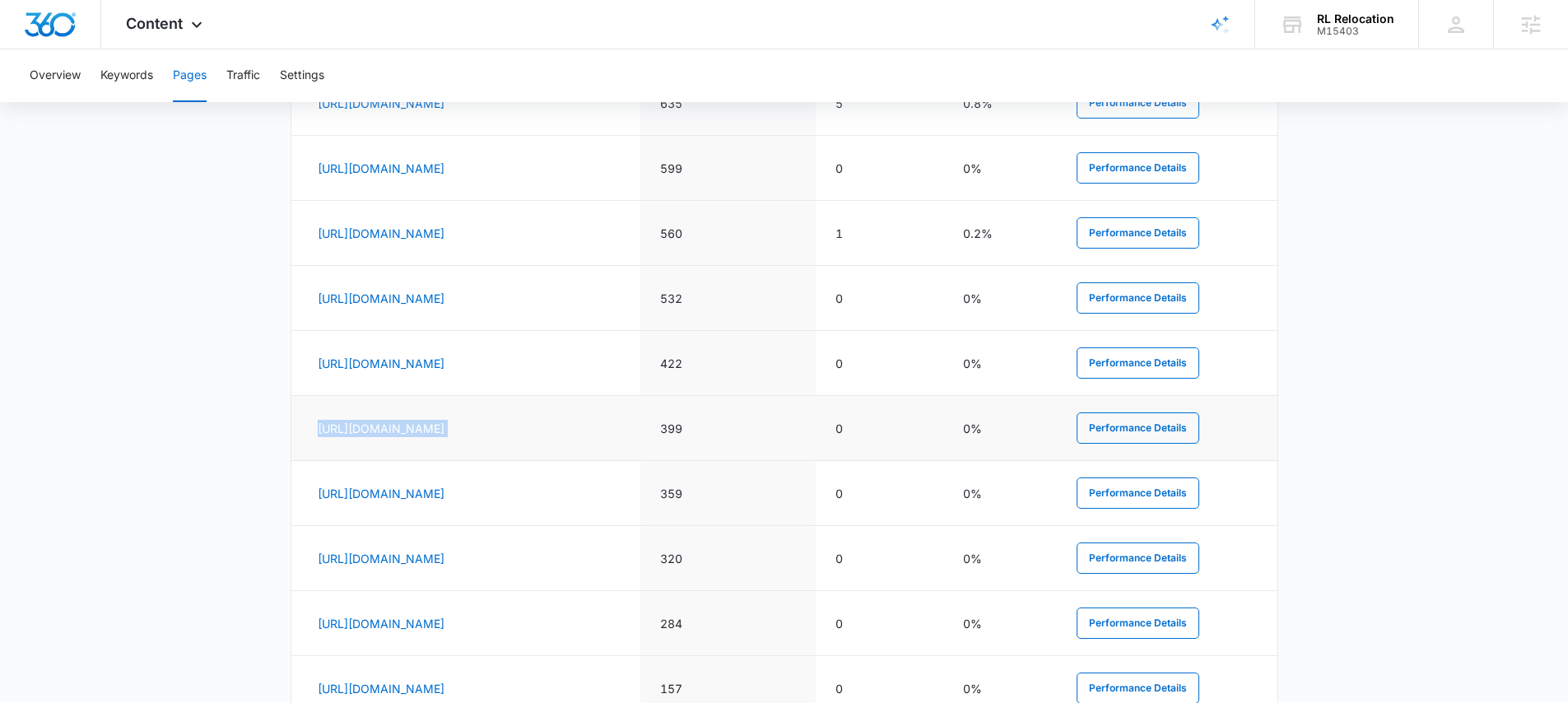
drag, startPoint x: 535, startPoint y: 413, endPoint x: 607, endPoint y: 435, distance: 75.3
click at [534, 413] on tr "https://rlrelocationllc.com/irvine-residential-moving-company/ 399 0 0% Perform…" at bounding box center [784, 429] width 986 height 65
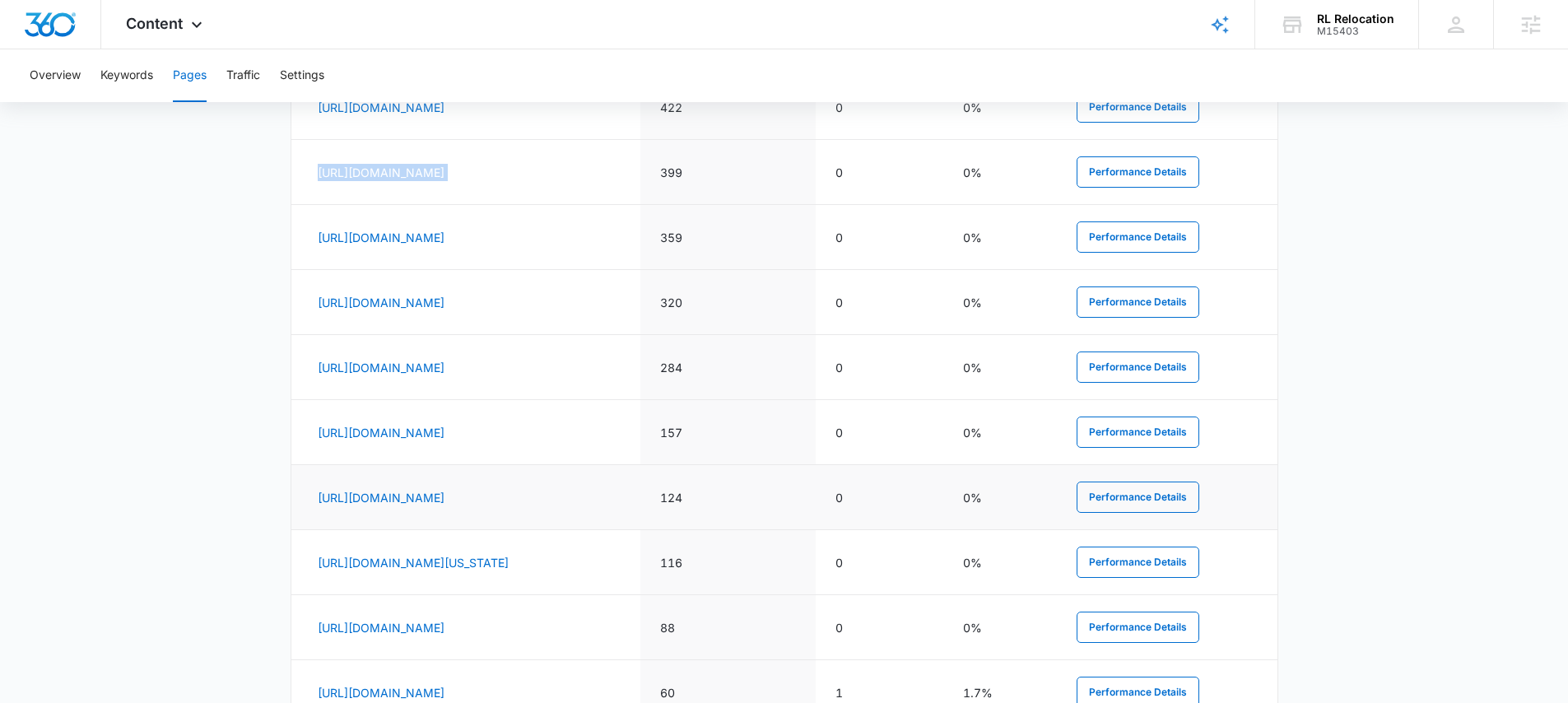
scroll to position [3128, 0]
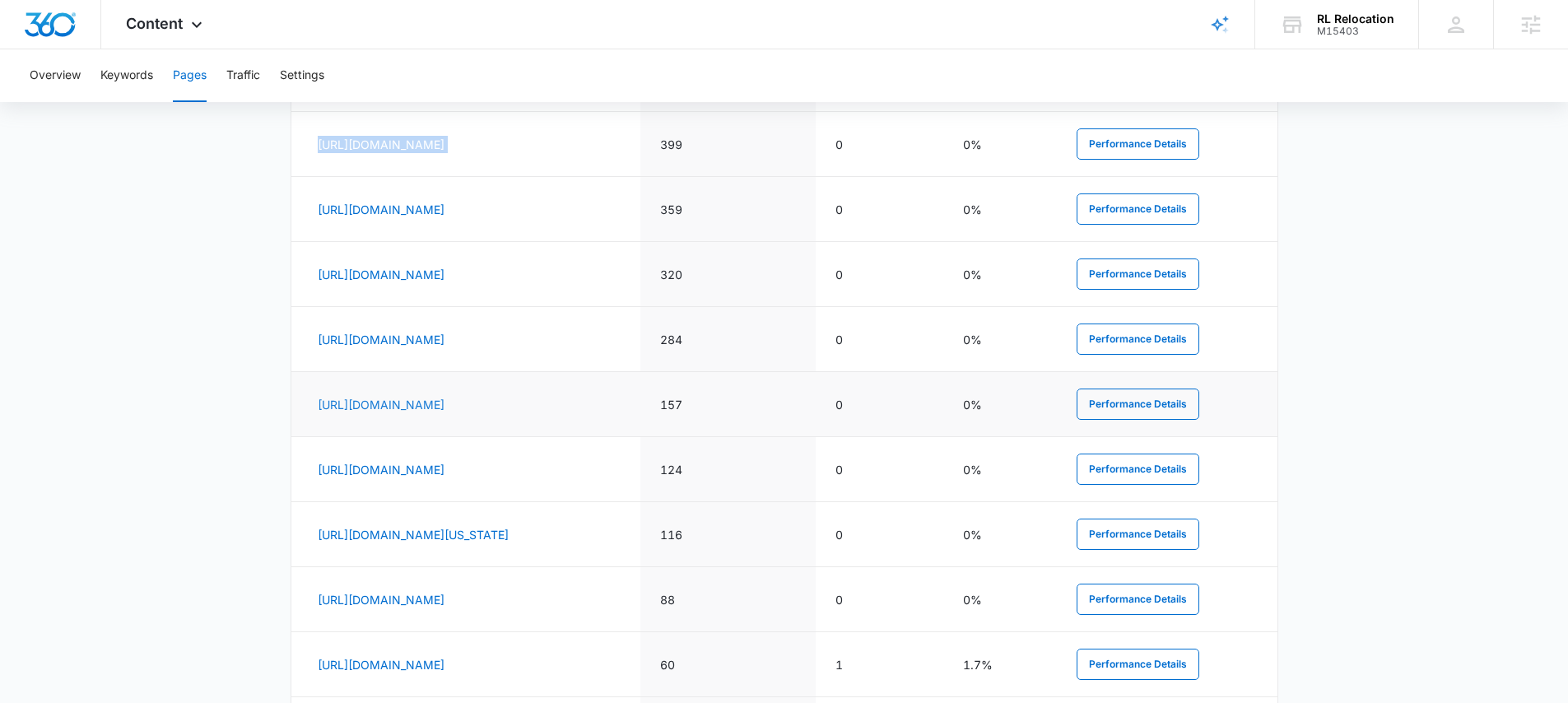
drag, startPoint x: 628, startPoint y: 409, endPoint x: 450, endPoint y: 414, distance: 178.1
click at [450, 414] on td "https://rlrelocationllc.com/irvine-office-moving-company/" at bounding box center [466, 405] width 350 height 65
drag, startPoint x: 522, startPoint y: 541, endPoint x: 427, endPoint y: 517, distance: 98.0
click at [425, 517] on td "https://rlrelocationllc.com/kuna-idaho-long-distance-and-interstate-moving-comp…" at bounding box center [466, 535] width 350 height 65
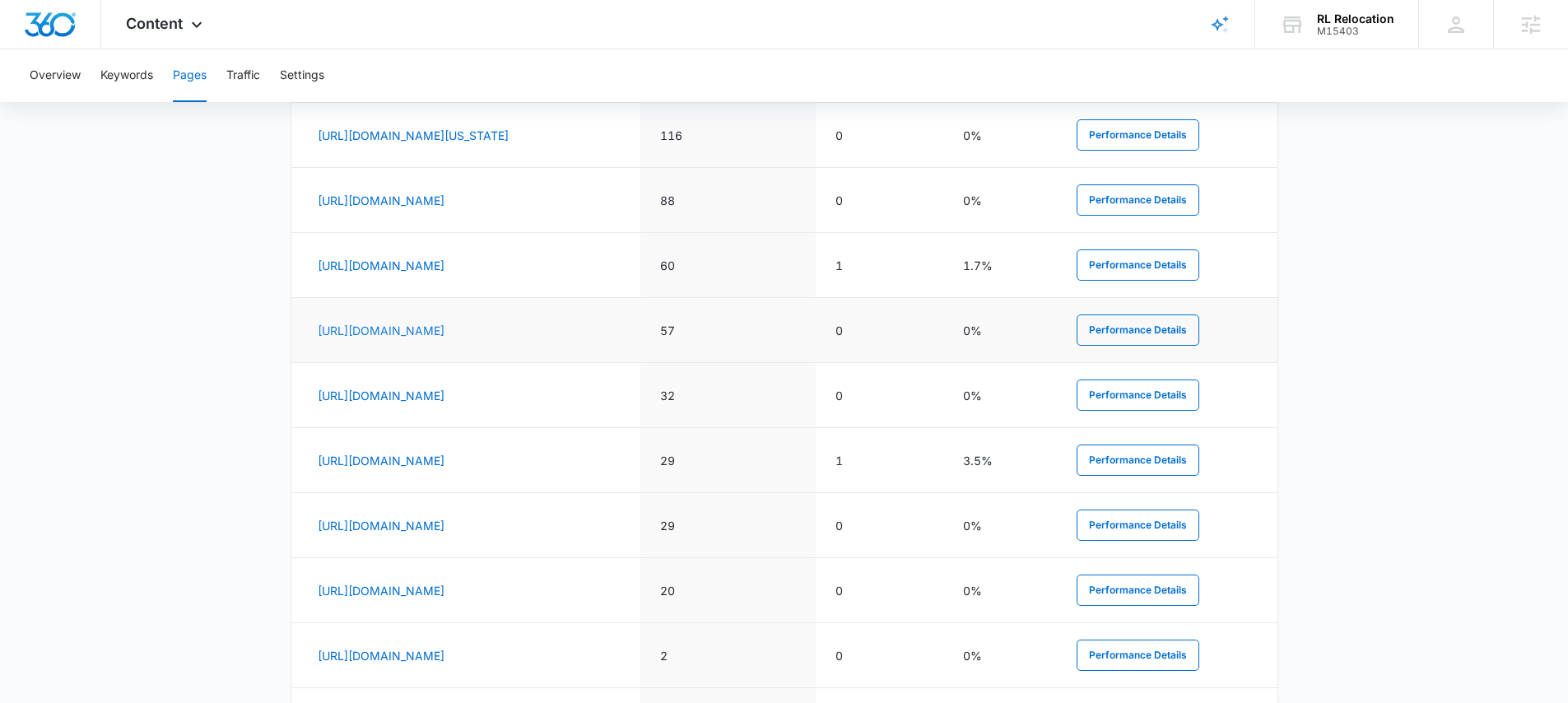
drag, startPoint x: 677, startPoint y: 355, endPoint x: 446, endPoint y: 341, distance: 231.4
click at [446, 341] on td "https://rlrelocationllc.com/irvine-senior-moving-company/" at bounding box center [466, 331] width 350 height 65
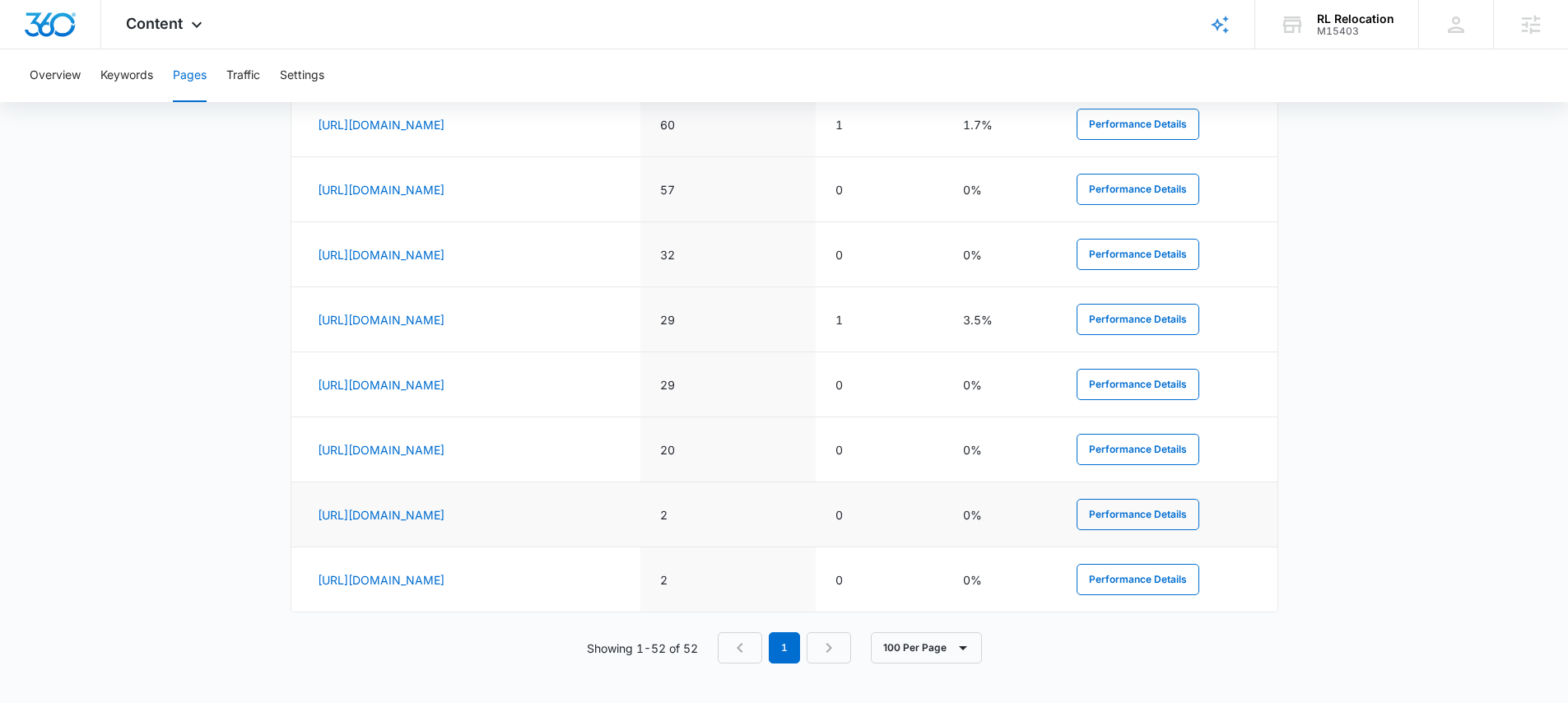
scroll to position [3682, 0]
drag, startPoint x: 698, startPoint y: 515, endPoint x: 456, endPoint y: 504, distance: 242.2
click at [450, 505] on td "https://rlrelocationllc.com/irvine-packing-unpacking-services/" at bounding box center [466, 515] width 350 height 65
drag, startPoint x: 198, startPoint y: 361, endPoint x: 205, endPoint y: 293, distance: 68.4
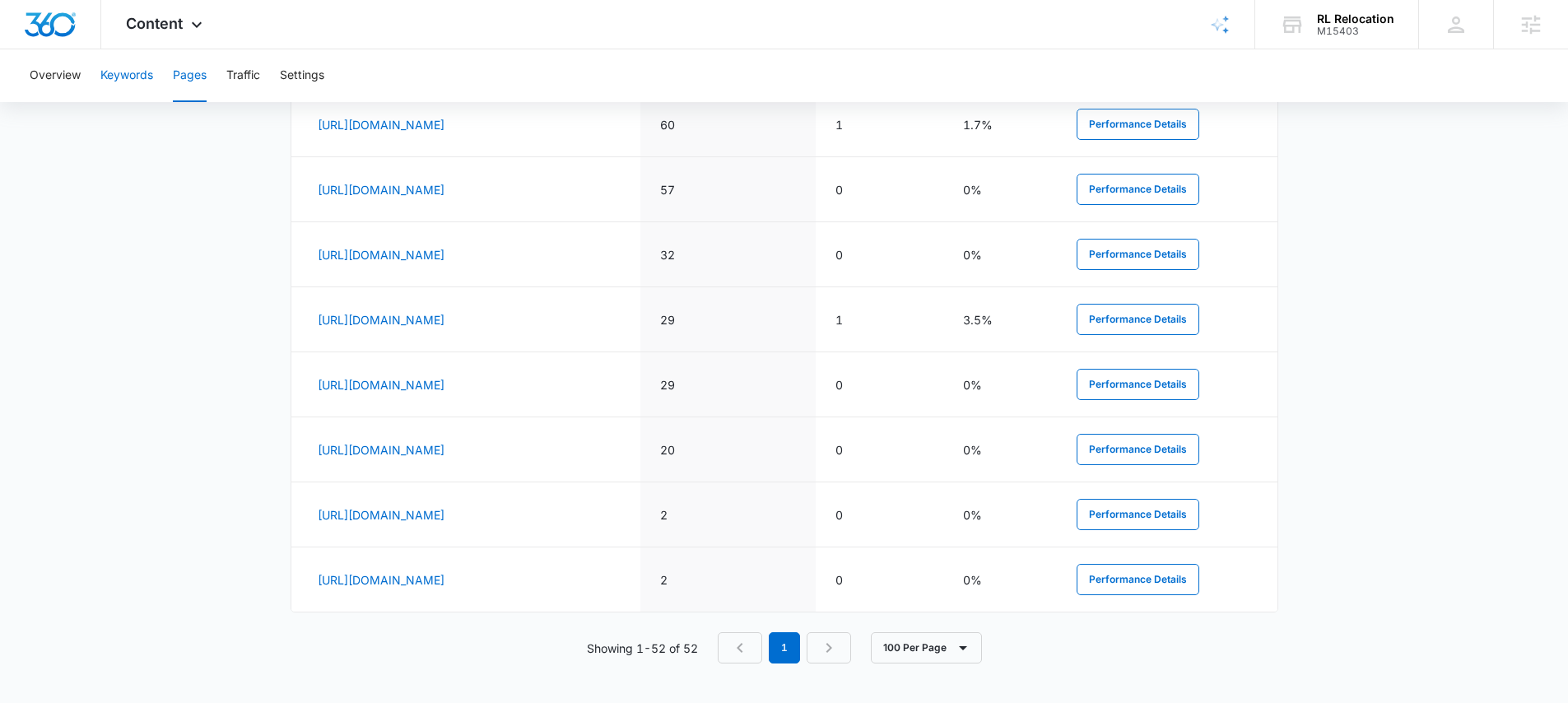
click at [119, 69] on button "Keywords" at bounding box center [126, 75] width 52 height 52
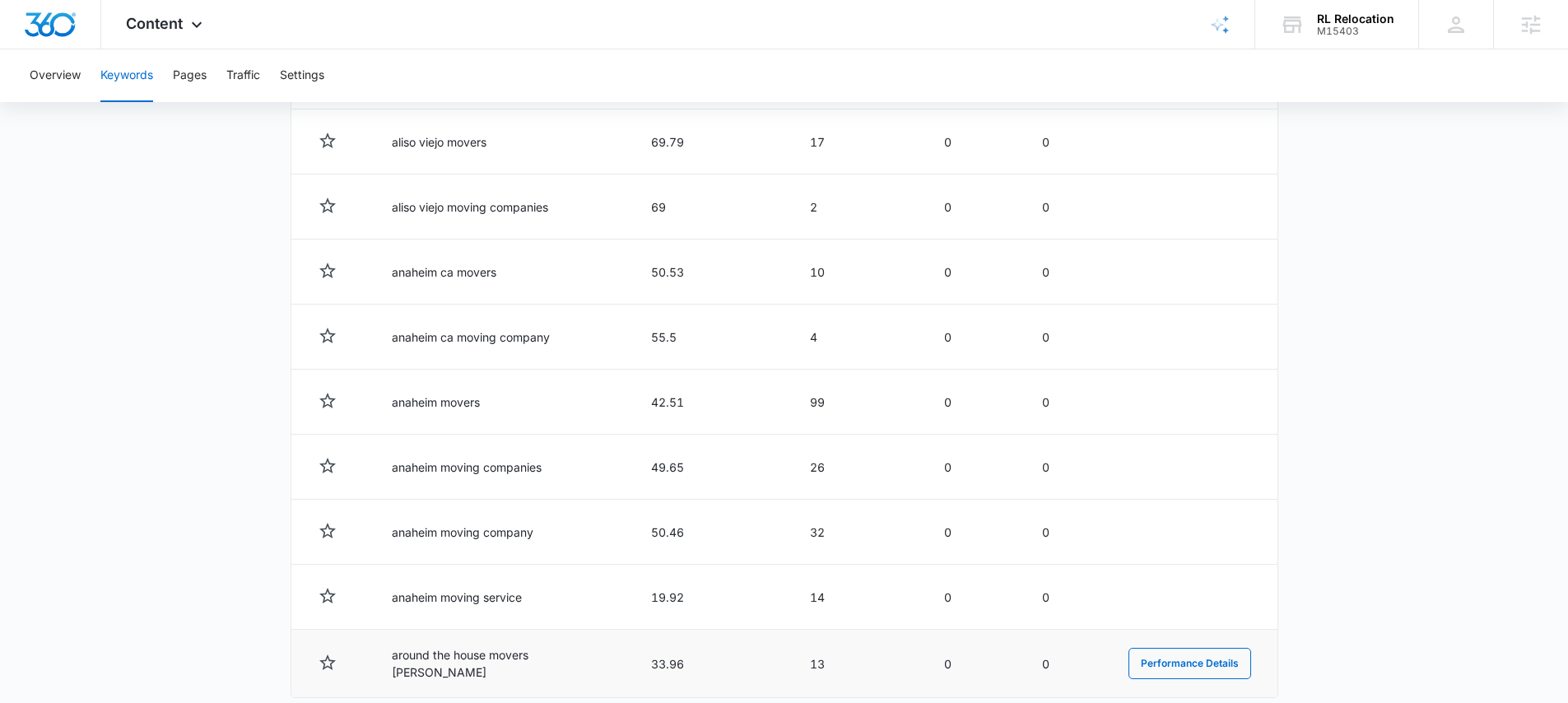
scroll to position [819, 0]
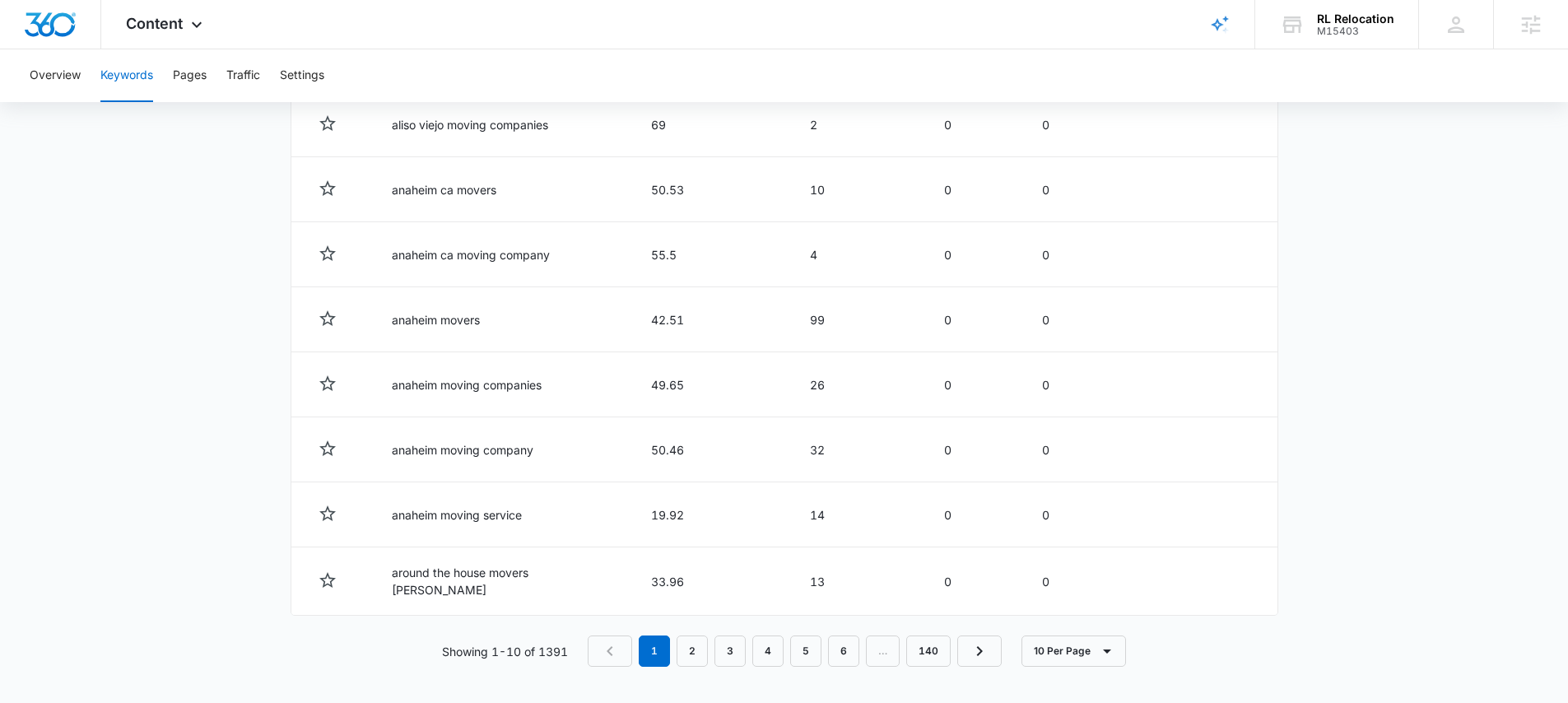
click at [1111, 666] on div "Keywords Keywords are words used for search engine optimization (SEO). This rep…" at bounding box center [784, 21] width 988 height 1370
click at [1108, 651] on icon "button" at bounding box center [1106, 651] width 20 height 20
click at [1090, 596] on div "100 Per Page" at bounding box center [1079, 598] width 72 height 11
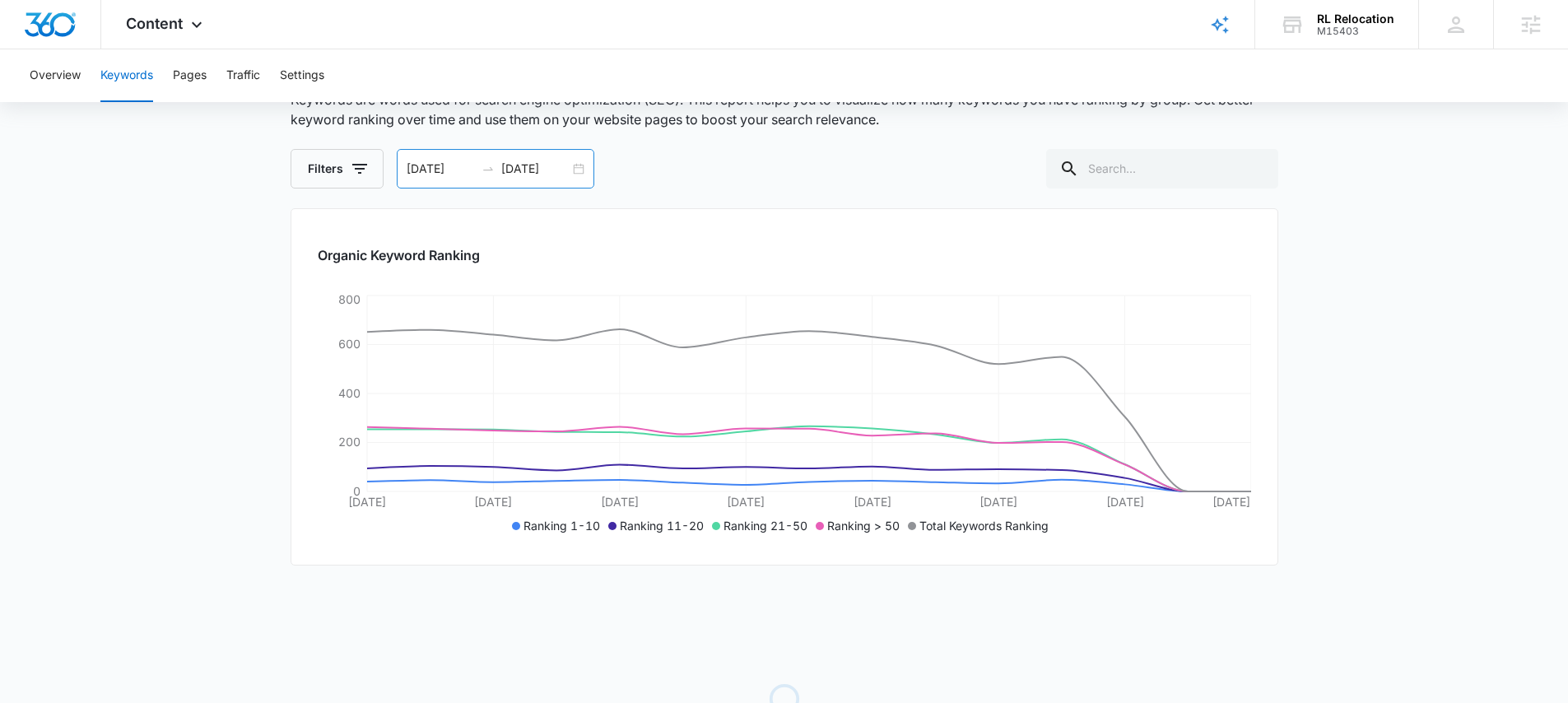
scroll to position [0, 0]
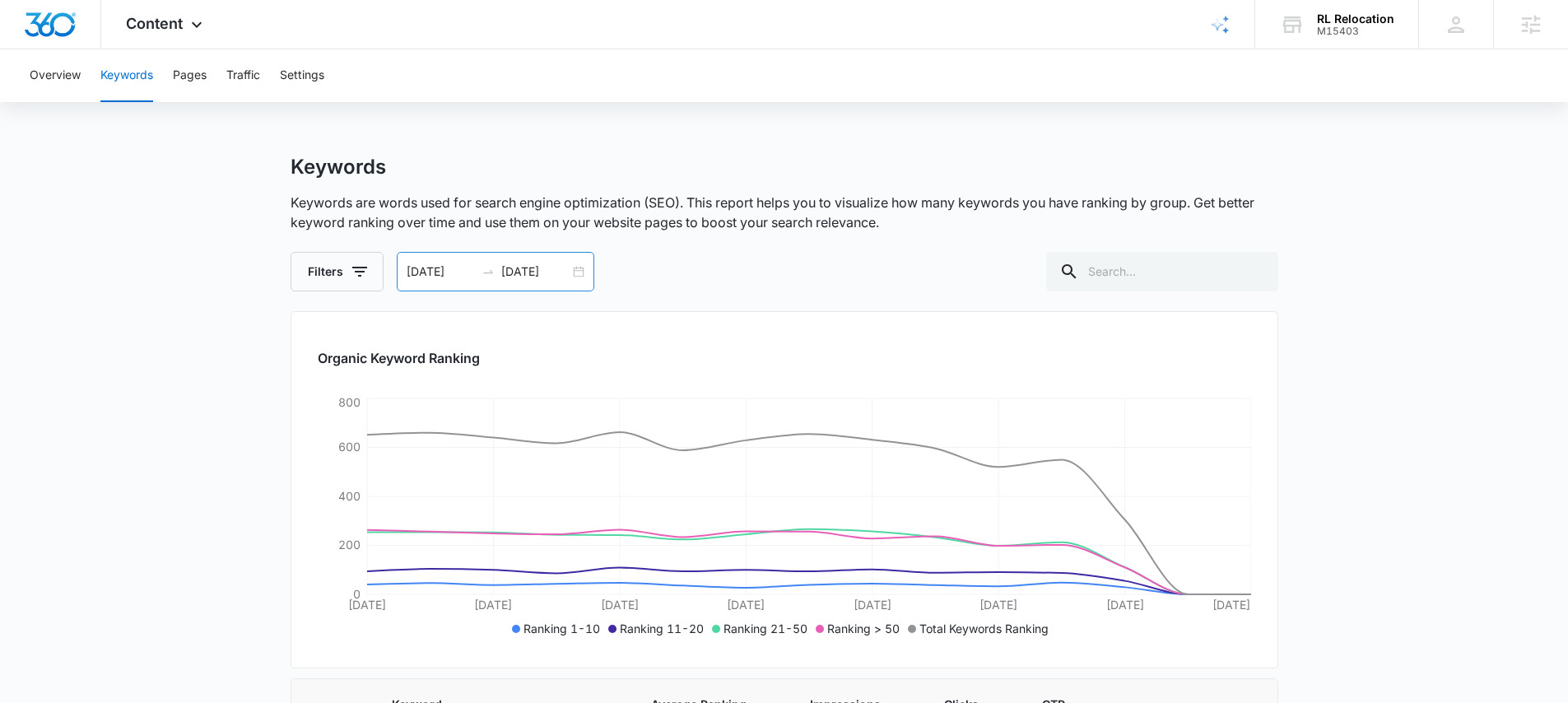
click at [468, 281] on div "08/31/2025 09/14/2025" at bounding box center [496, 272] width 198 height 40
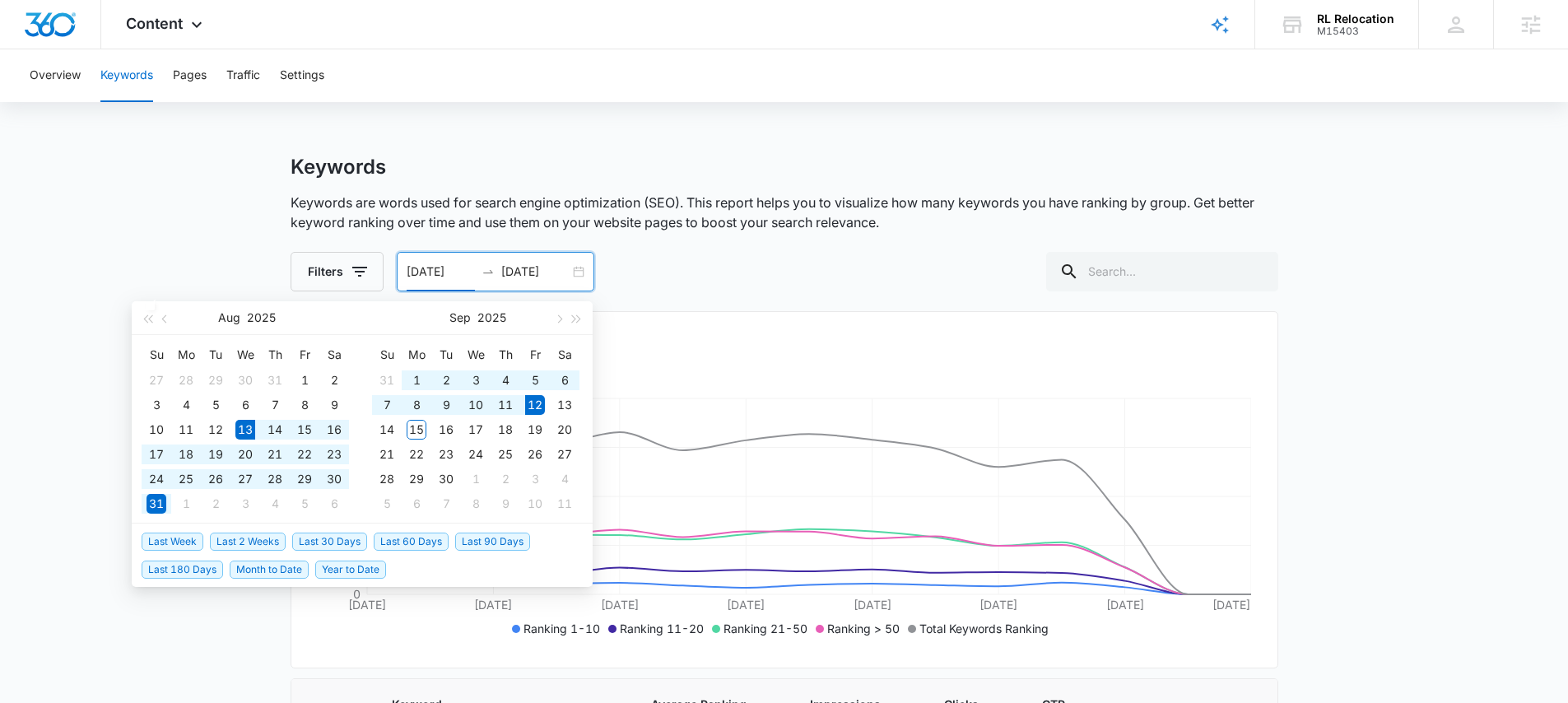
click at [356, 542] on span "Last 30 Days" at bounding box center [329, 541] width 75 height 18
type input "08/13/2025"
type input "09/12/2025"
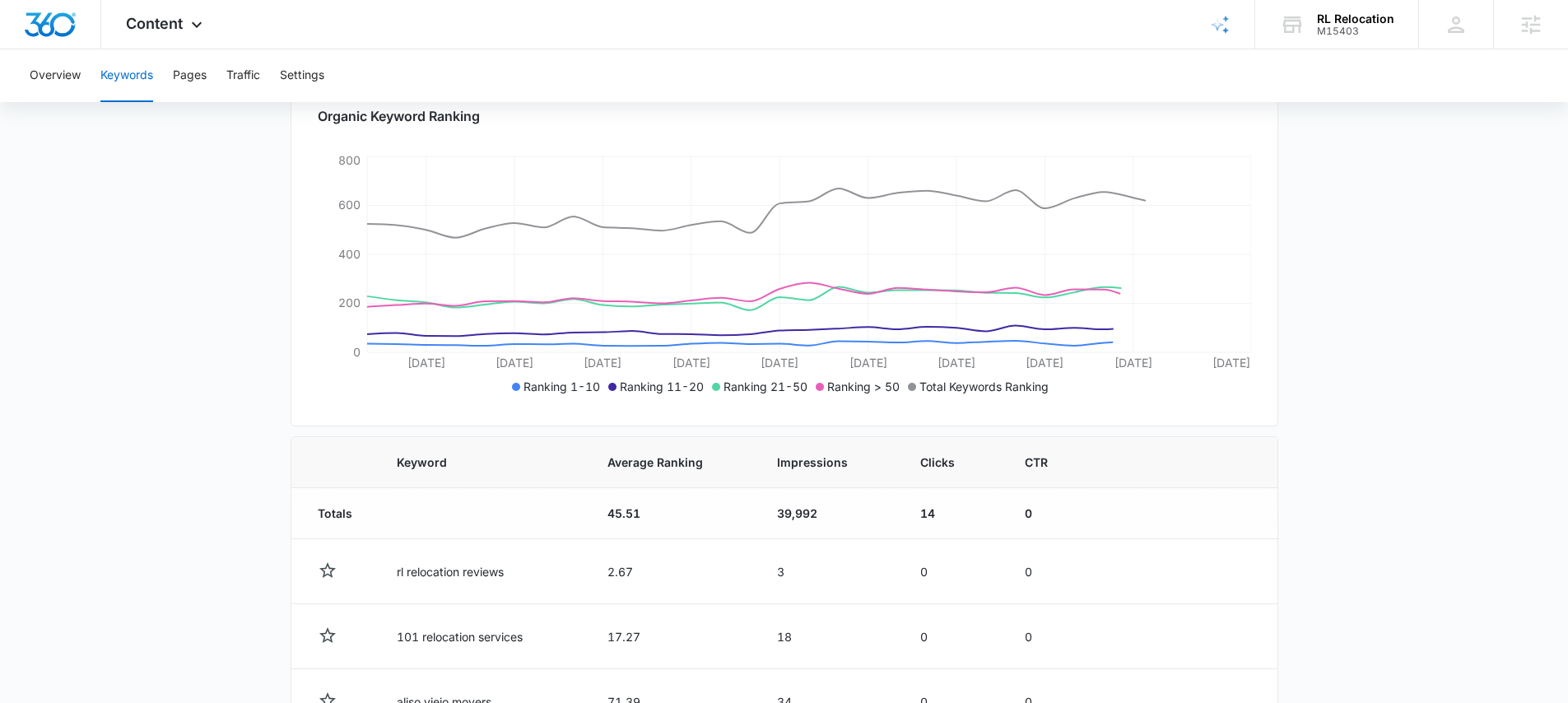
scroll to position [819, 0]
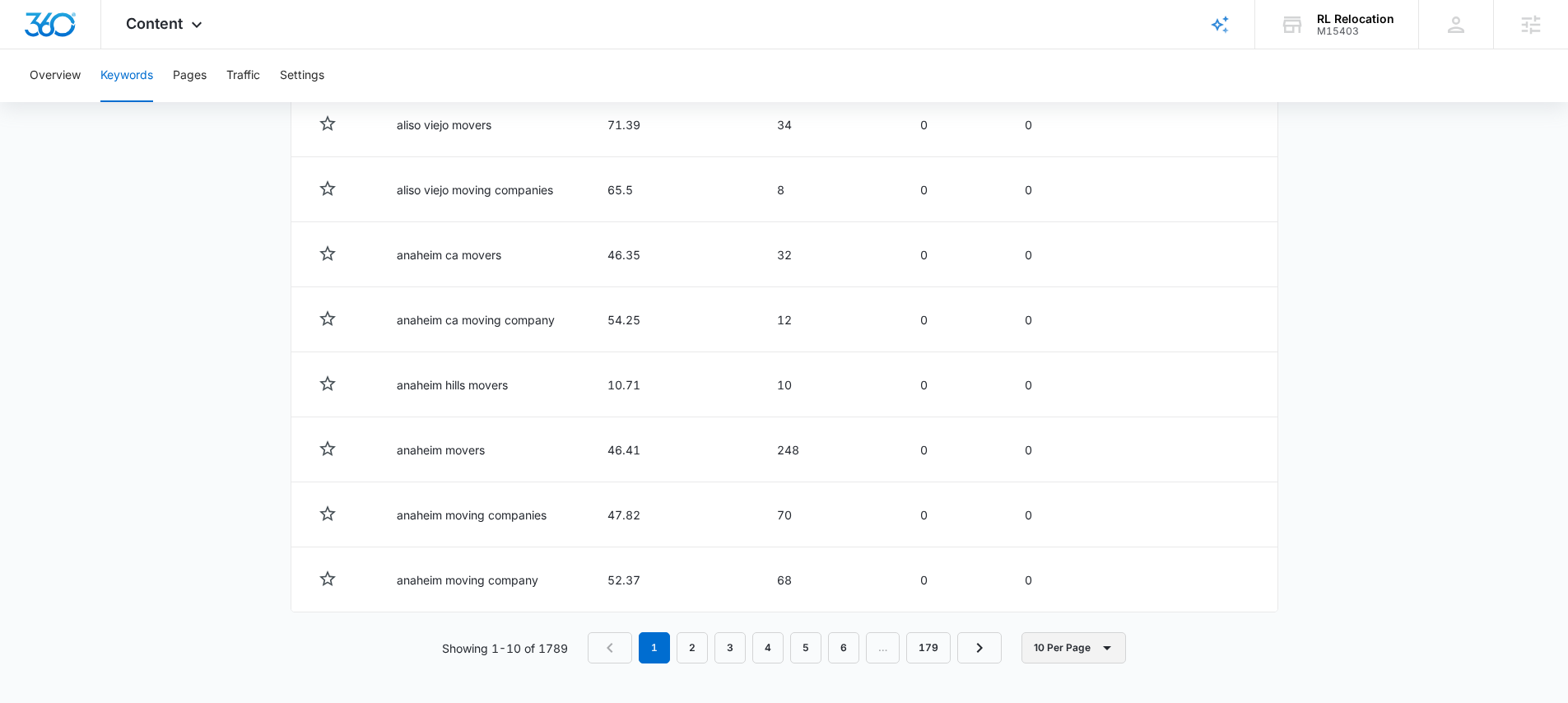
click at [1063, 639] on button "10 Per Page" at bounding box center [1074, 647] width 105 height 31
click at [1051, 594] on div "100 Per Page" at bounding box center [1079, 598] width 72 height 11
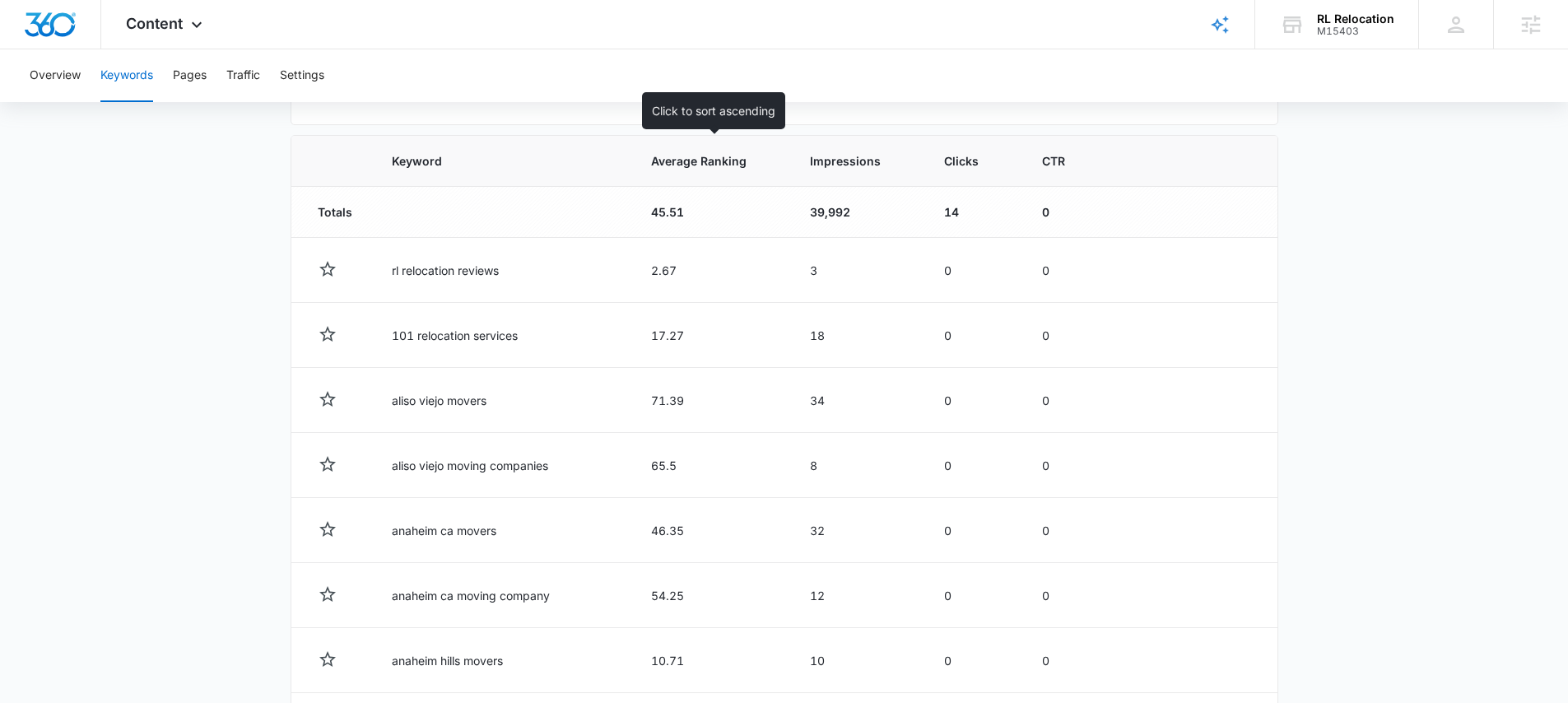
click at [736, 167] on span "Average Ranking" at bounding box center [698, 161] width 95 height 17
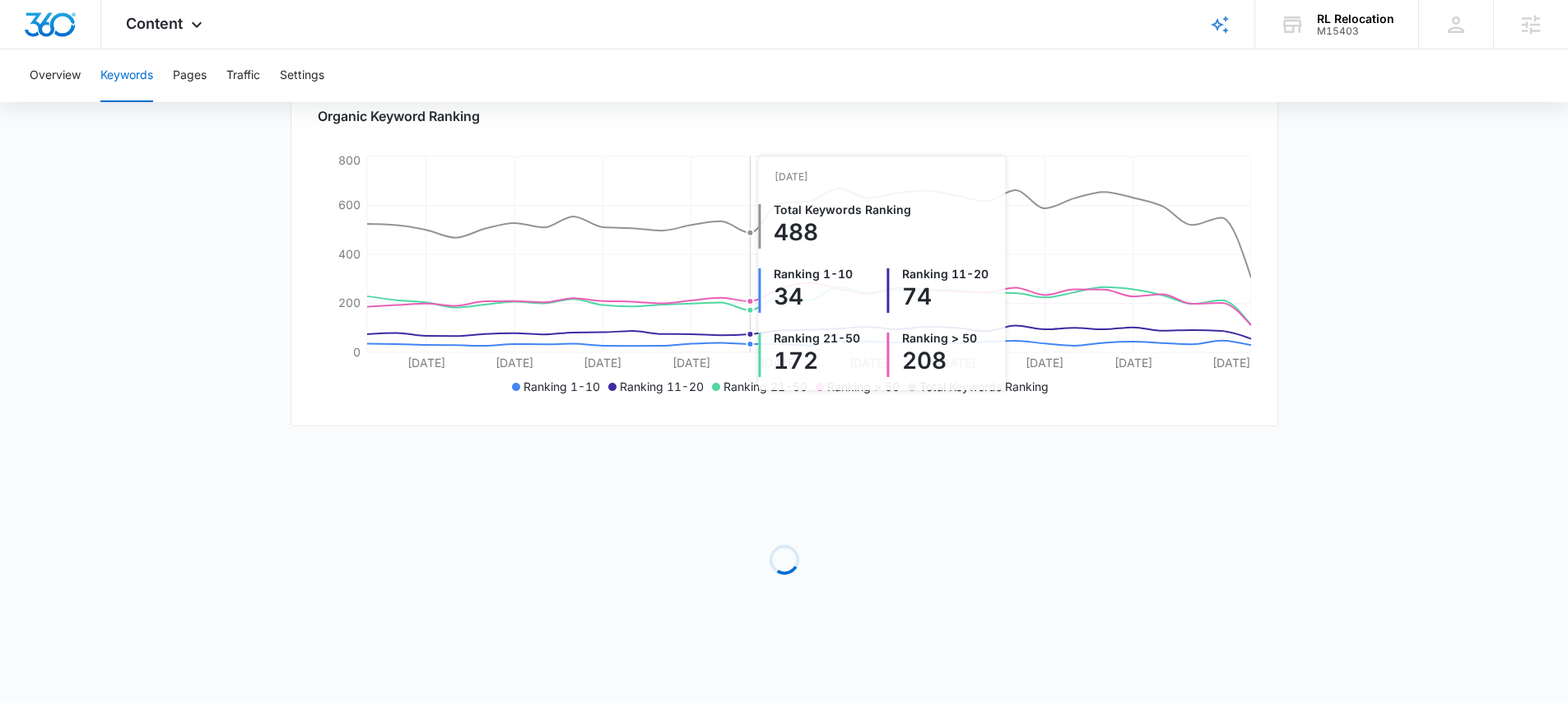
scroll to position [543, 0]
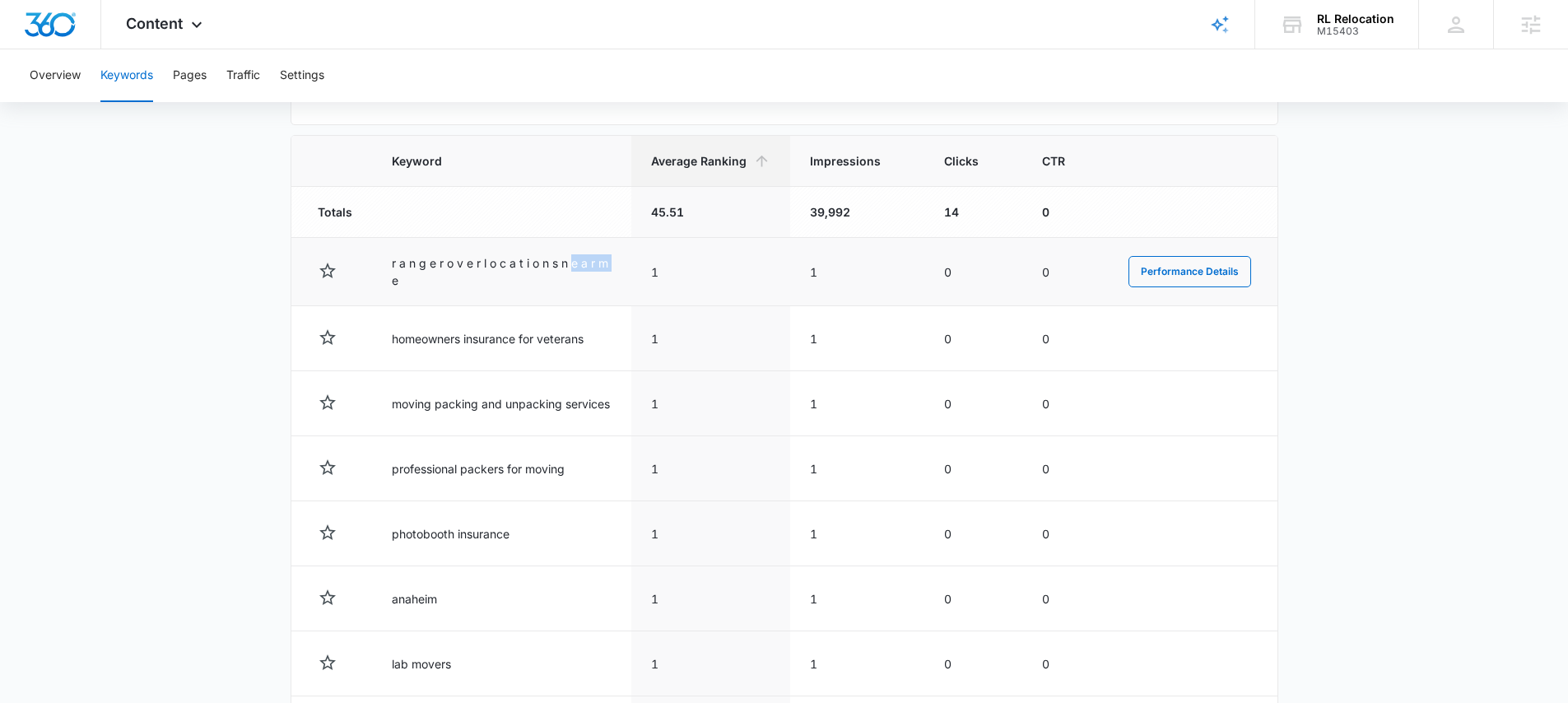
drag, startPoint x: 609, startPoint y: 272, endPoint x: 493, endPoint y: 277, distance: 116.1
click at [494, 277] on td "r a n g e r o v e r l o c a t i o n s n e a r m e" at bounding box center [502, 272] width 260 height 68
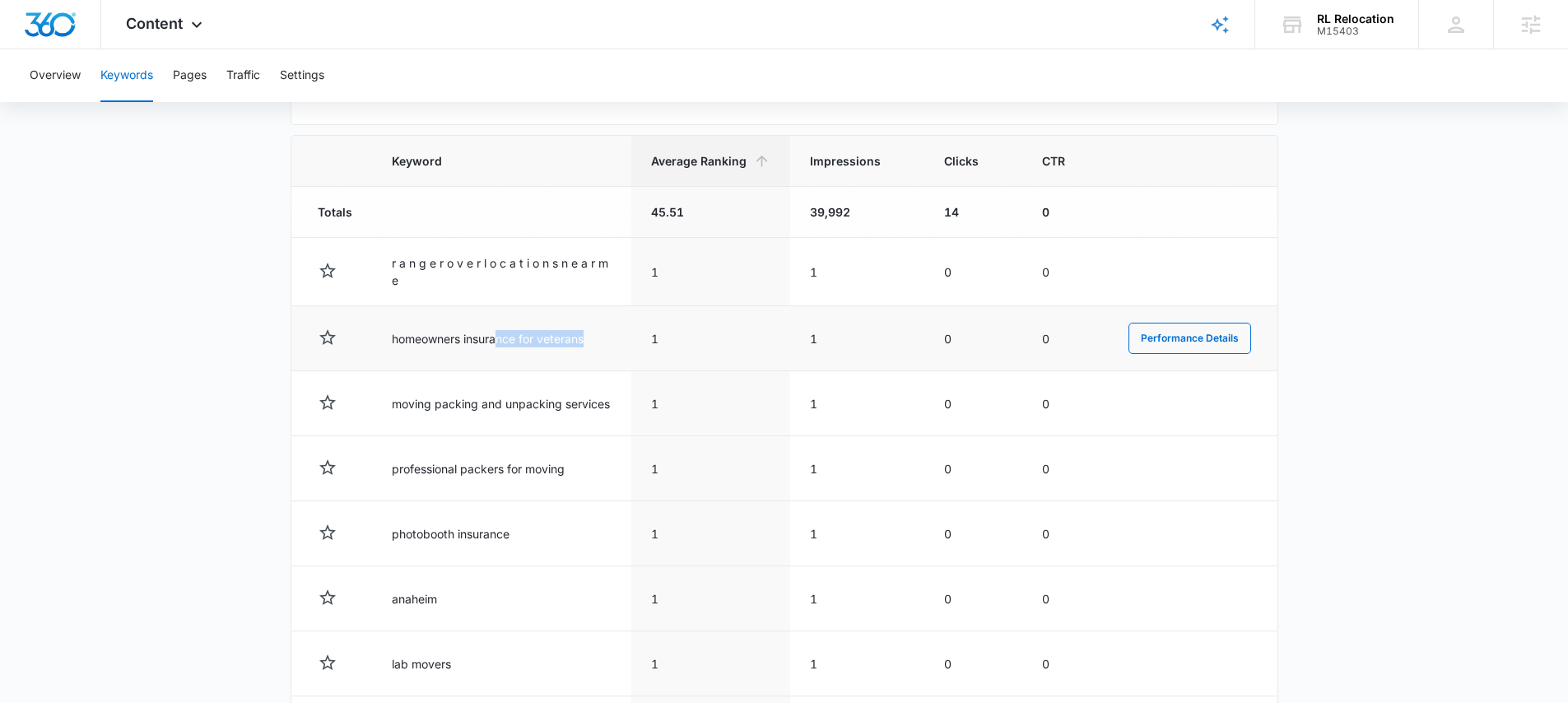
drag, startPoint x: 620, startPoint y: 339, endPoint x: 499, endPoint y: 333, distance: 121.1
click at [491, 337] on td "homeowners insurance for veterans" at bounding box center [502, 339] width 260 height 65
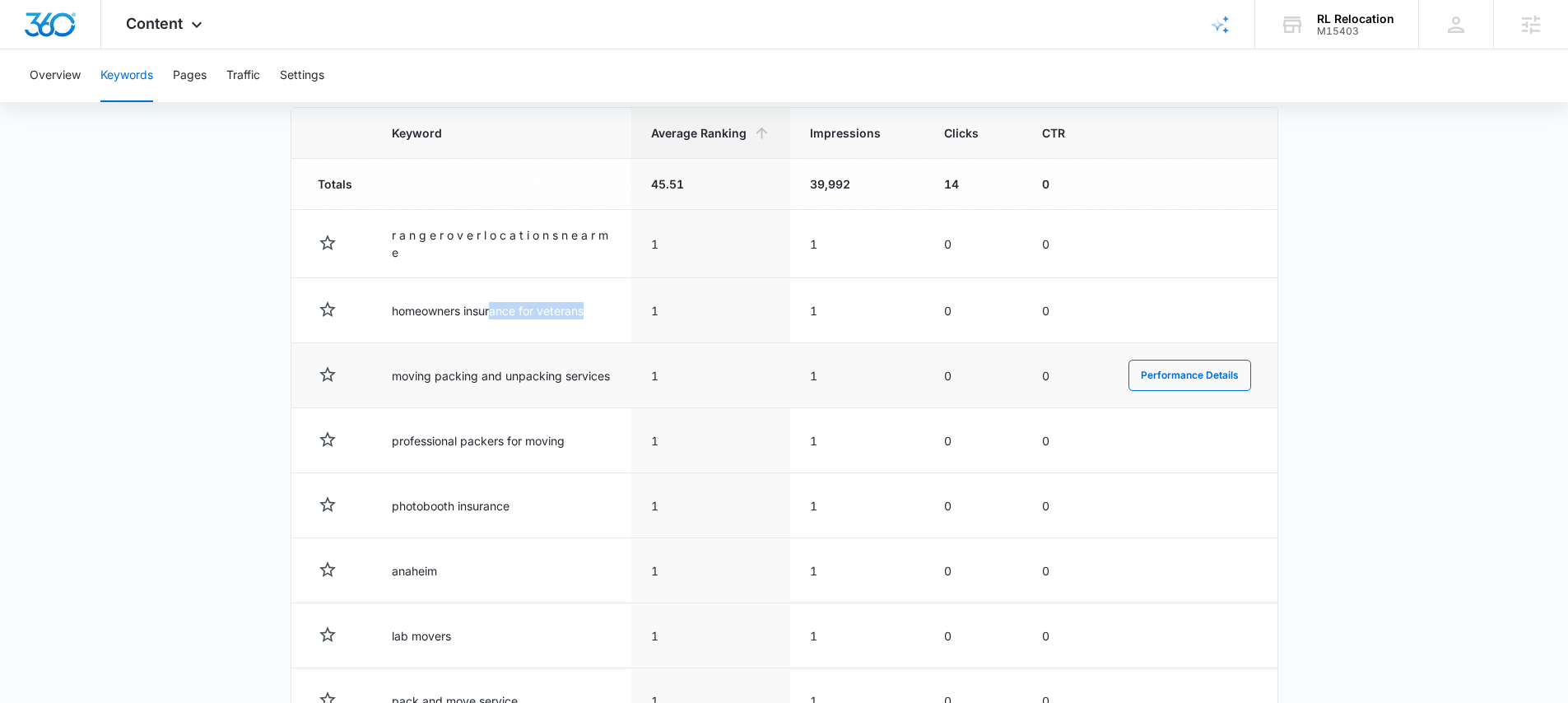
scroll to position [572, 0]
drag, startPoint x: 671, startPoint y: 376, endPoint x: 515, endPoint y: 366, distance: 156.3
click at [502, 365] on tr "moving packing and unpacking services 1 1 0 0 Performance Details" at bounding box center [784, 375] width 986 height 65
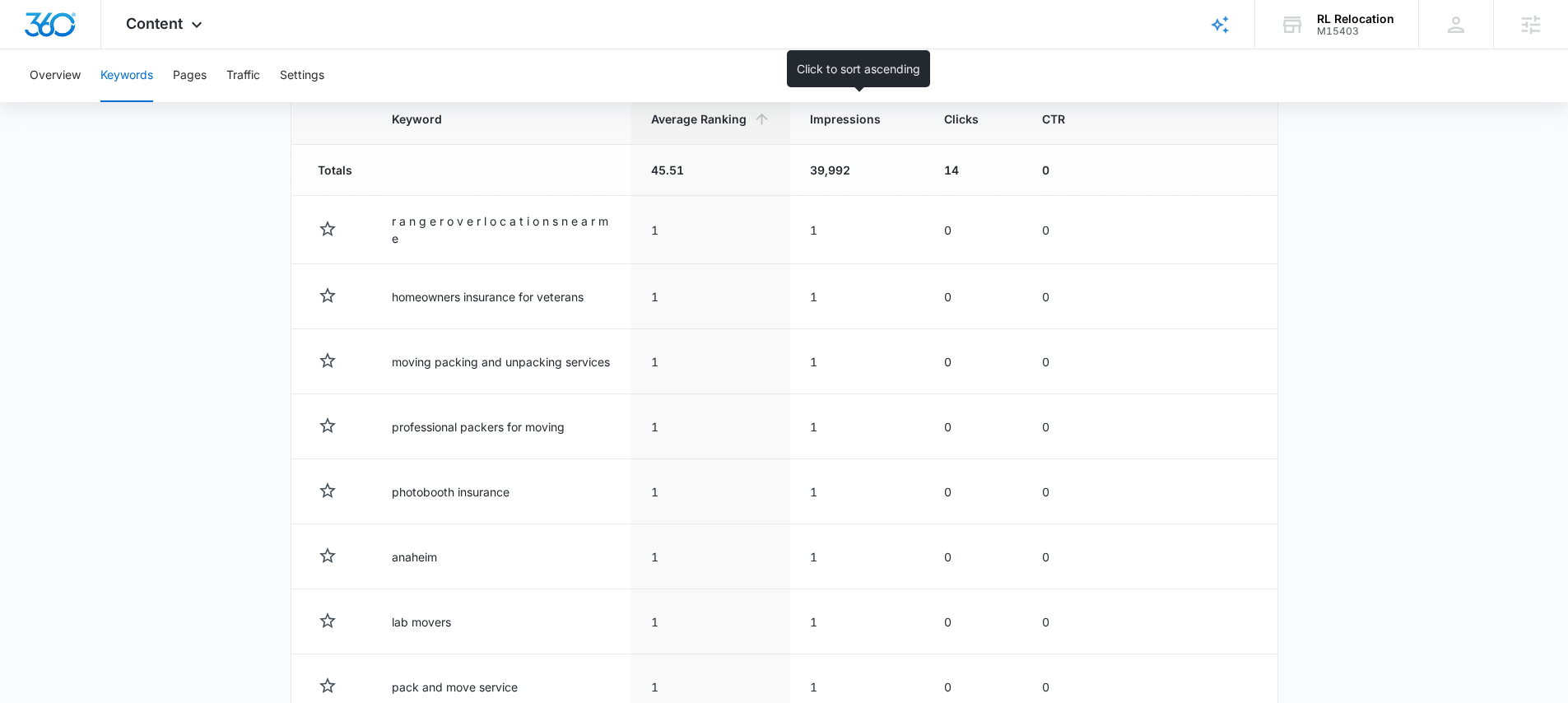
click at [862, 118] on span "Impressions" at bounding box center [845, 119] width 70 height 17
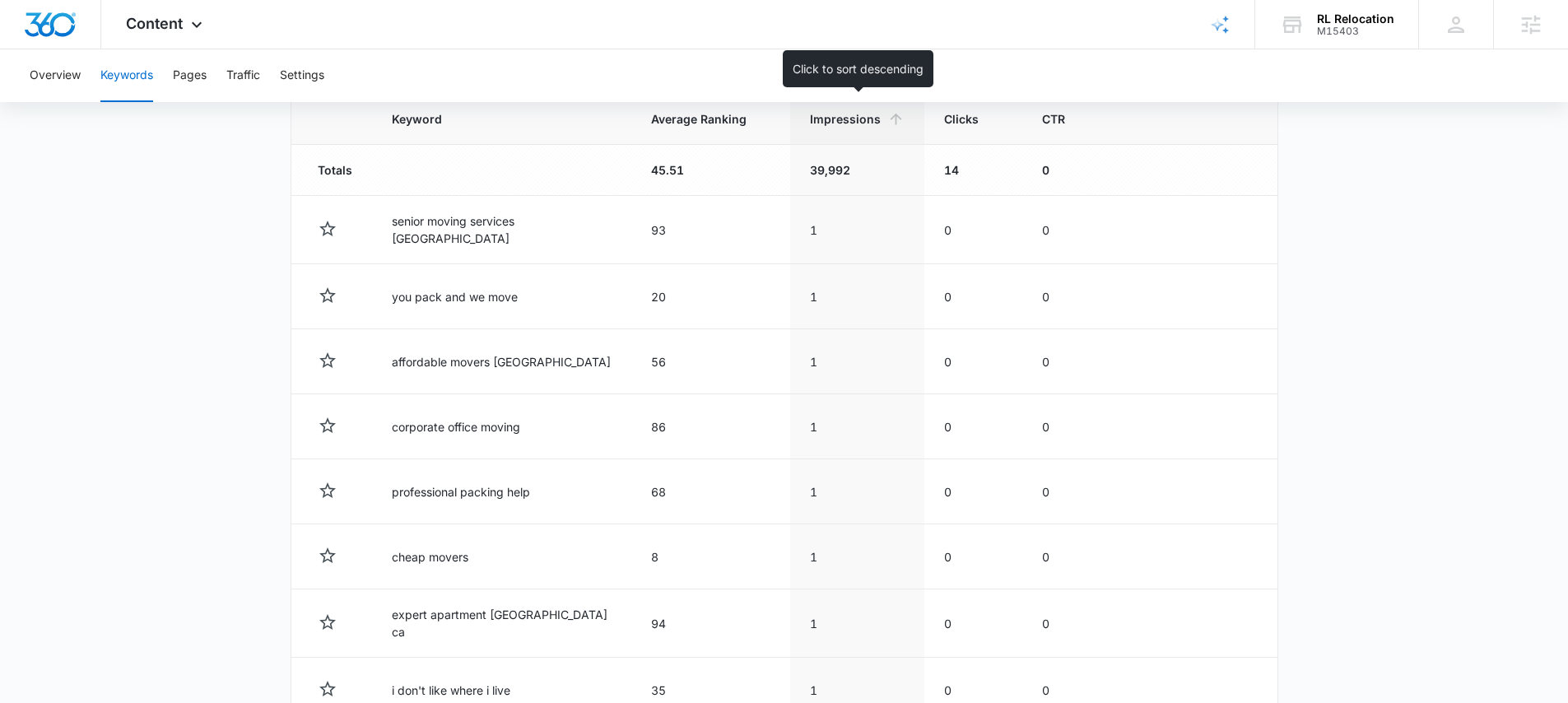
click at [862, 118] on span "Impressions" at bounding box center [845, 119] width 70 height 17
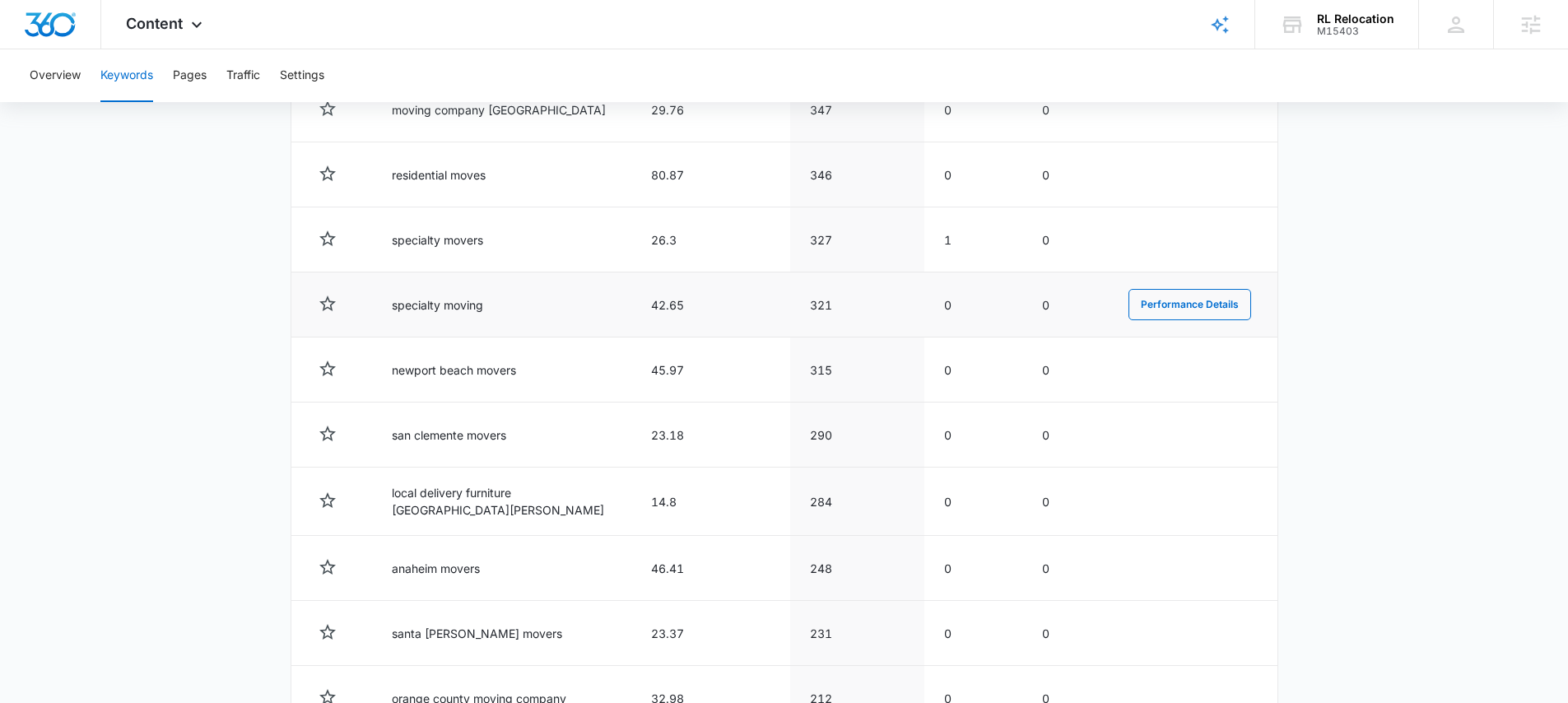
scroll to position [987, 0]
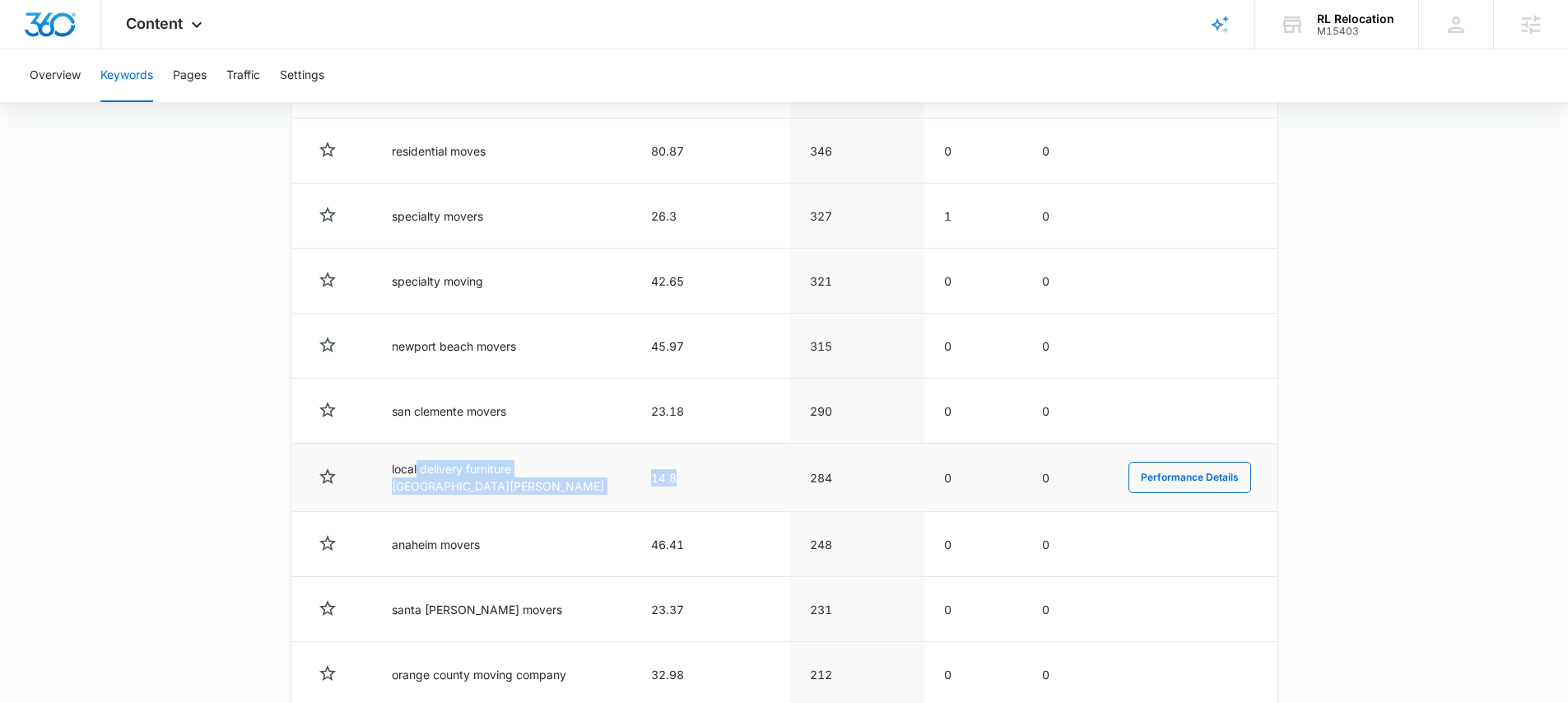
drag, startPoint x: 707, startPoint y: 468, endPoint x: 416, endPoint y: 470, distance: 291.0
click at [416, 470] on tr "local delivery furniture santa ana 14.8 284 0 0 Performance Details" at bounding box center [784, 477] width 986 height 68
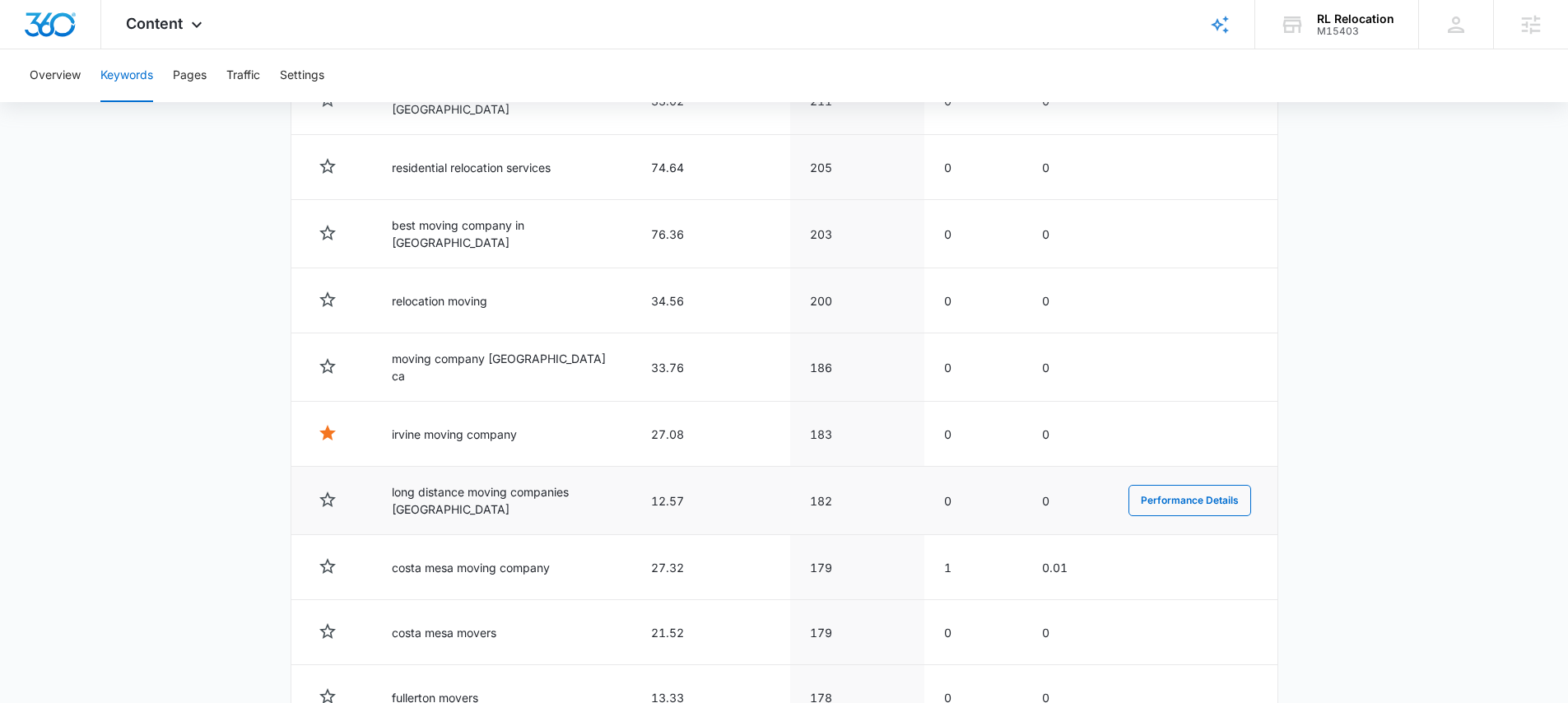
scroll to position [1637, 0]
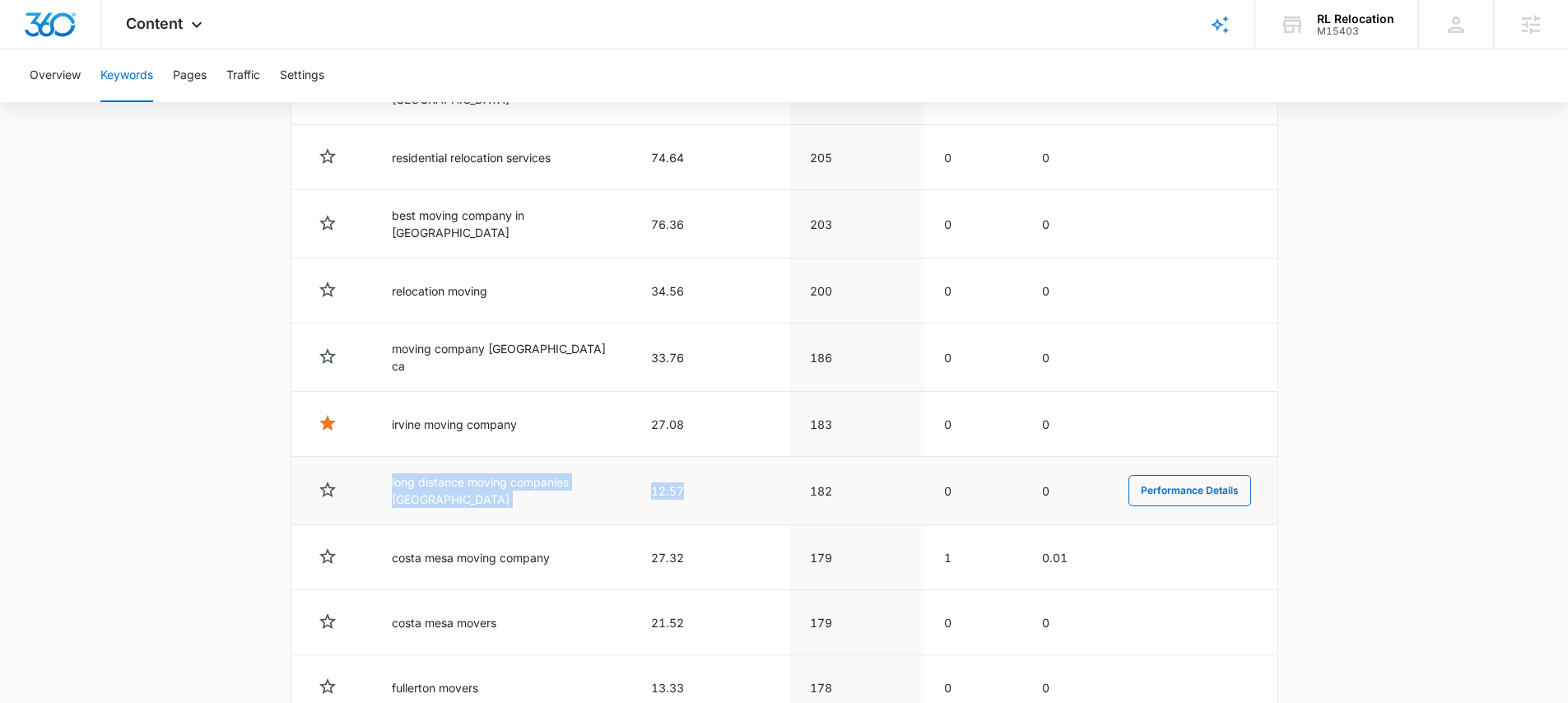
drag, startPoint x: 700, startPoint y: 486, endPoint x: 379, endPoint y: 474, distance: 321.2
click at [379, 474] on tr "long distance moving companies orange county 12.57 182 0 0 Performance Details" at bounding box center [784, 490] width 986 height 68
click at [330, 481] on icon "button" at bounding box center [328, 489] width 16 height 15
drag, startPoint x: 244, startPoint y: 509, endPoint x: 254, endPoint y: 502, distance: 12.2
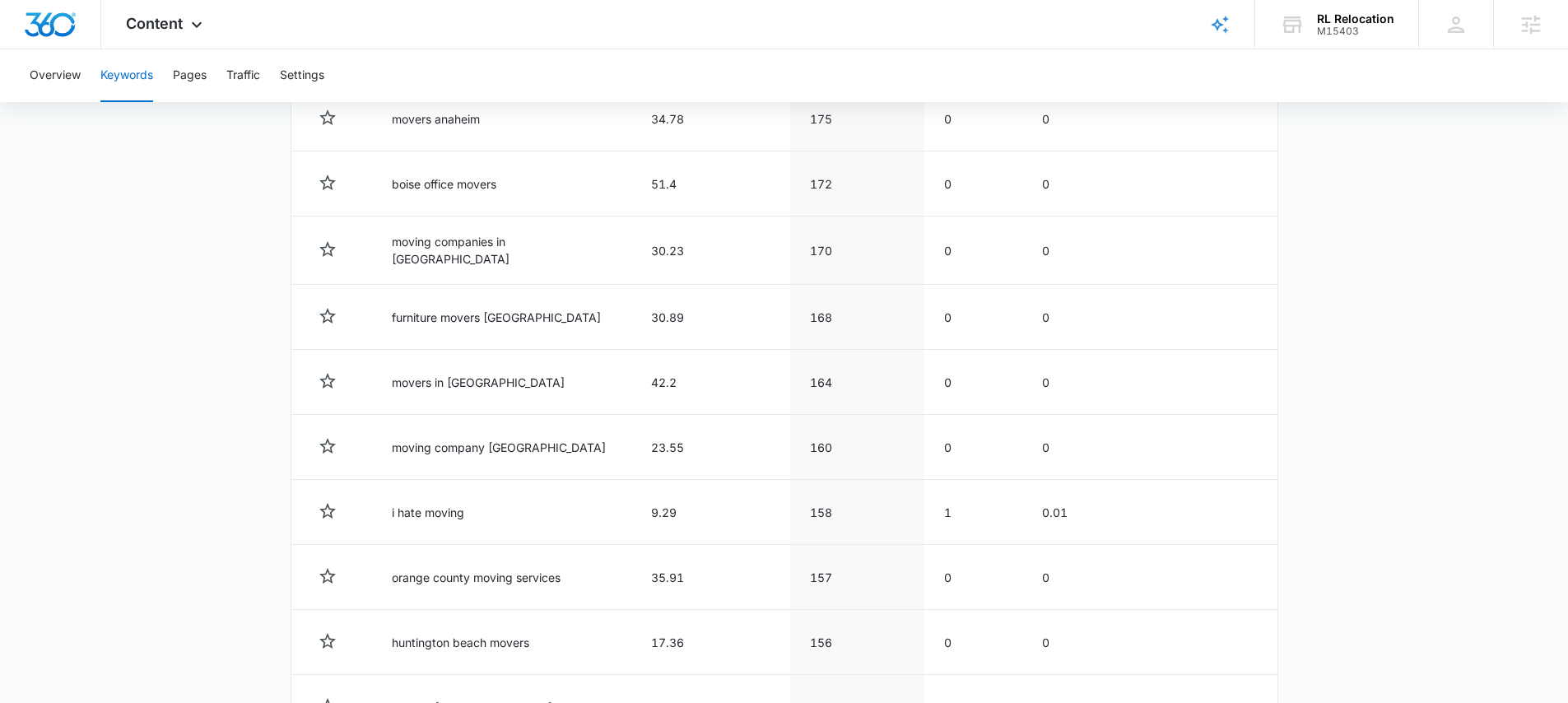
scroll to position [2375, 0]
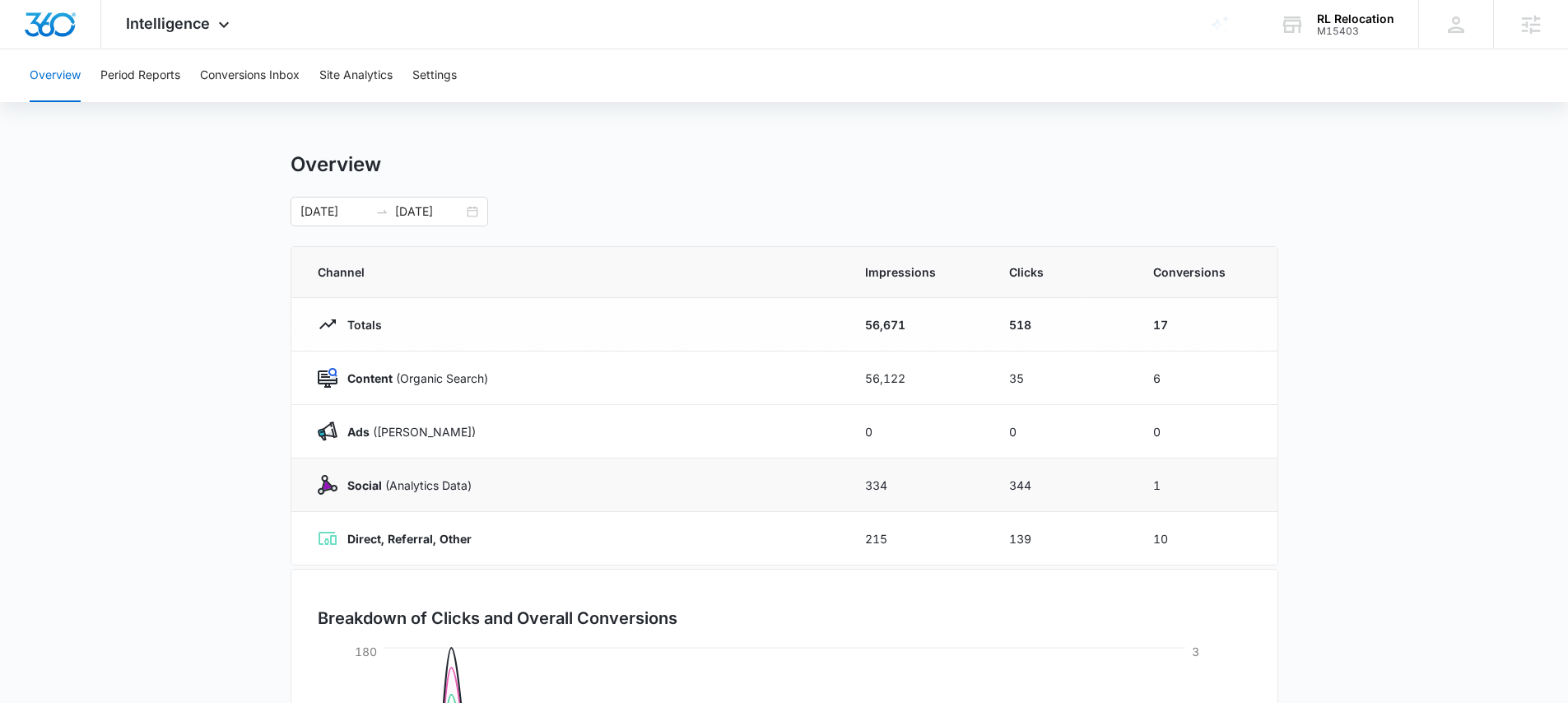
scroll to position [3, 0]
click at [191, 74] on div "Overview Period Reports Conversions Inbox Site Analytics Settings" at bounding box center [784, 75] width 1528 height 52
click at [154, 77] on button "Period Reports" at bounding box center [140, 75] width 80 height 52
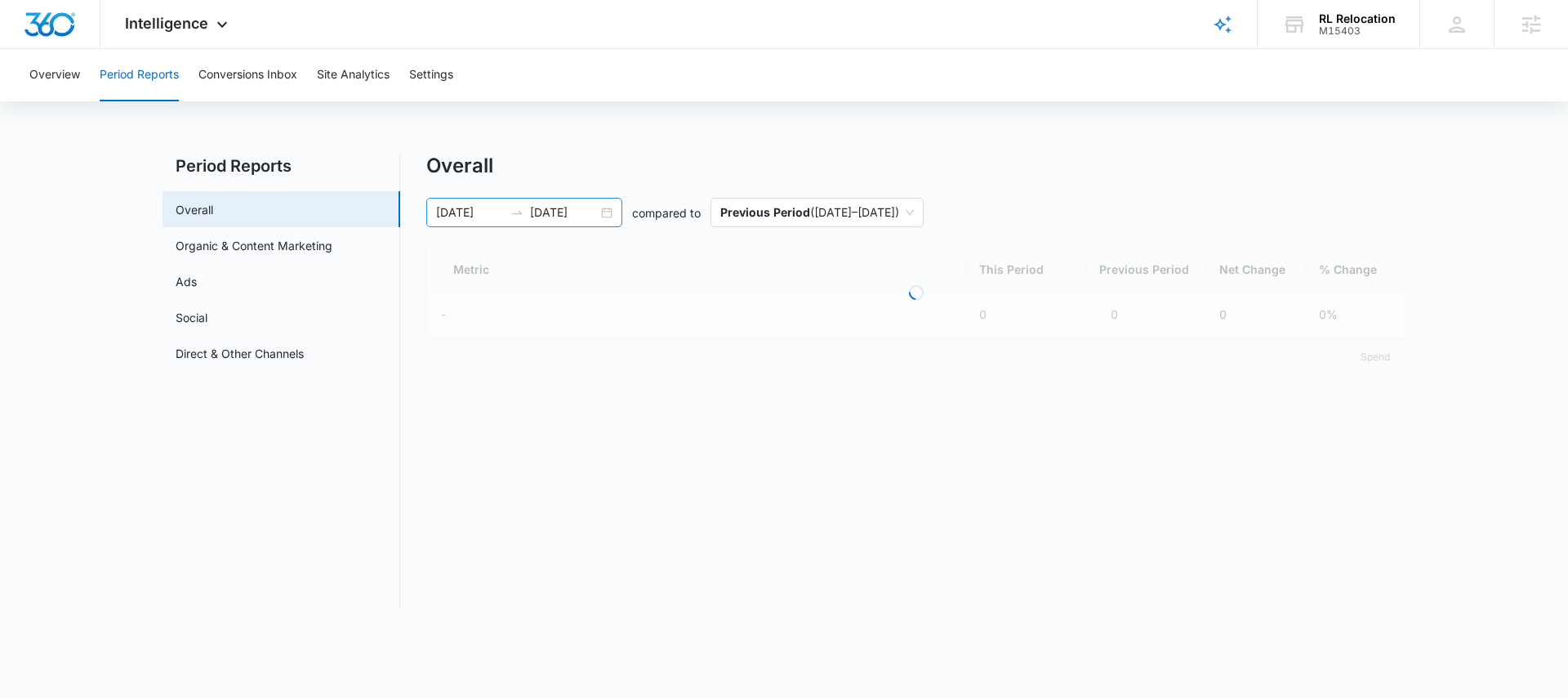
click at [487, 224] on div "06/14/2025 09/12/2025" at bounding box center [525, 212] width 196 height 29
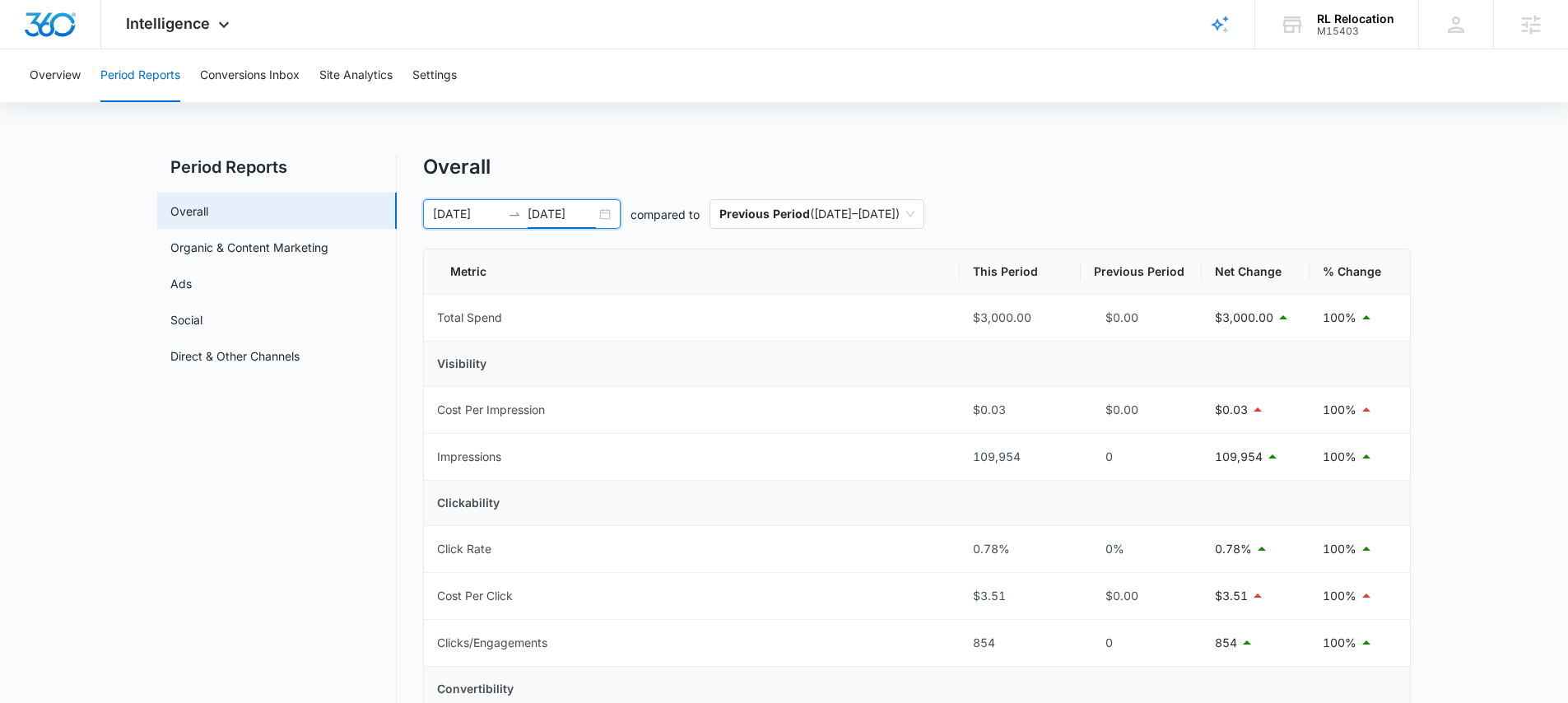
drag, startPoint x: 585, startPoint y: 213, endPoint x: 573, endPoint y: 258, distance: 46.6
click at [585, 212] on input "[DATE]" at bounding box center [561, 213] width 68 height 18
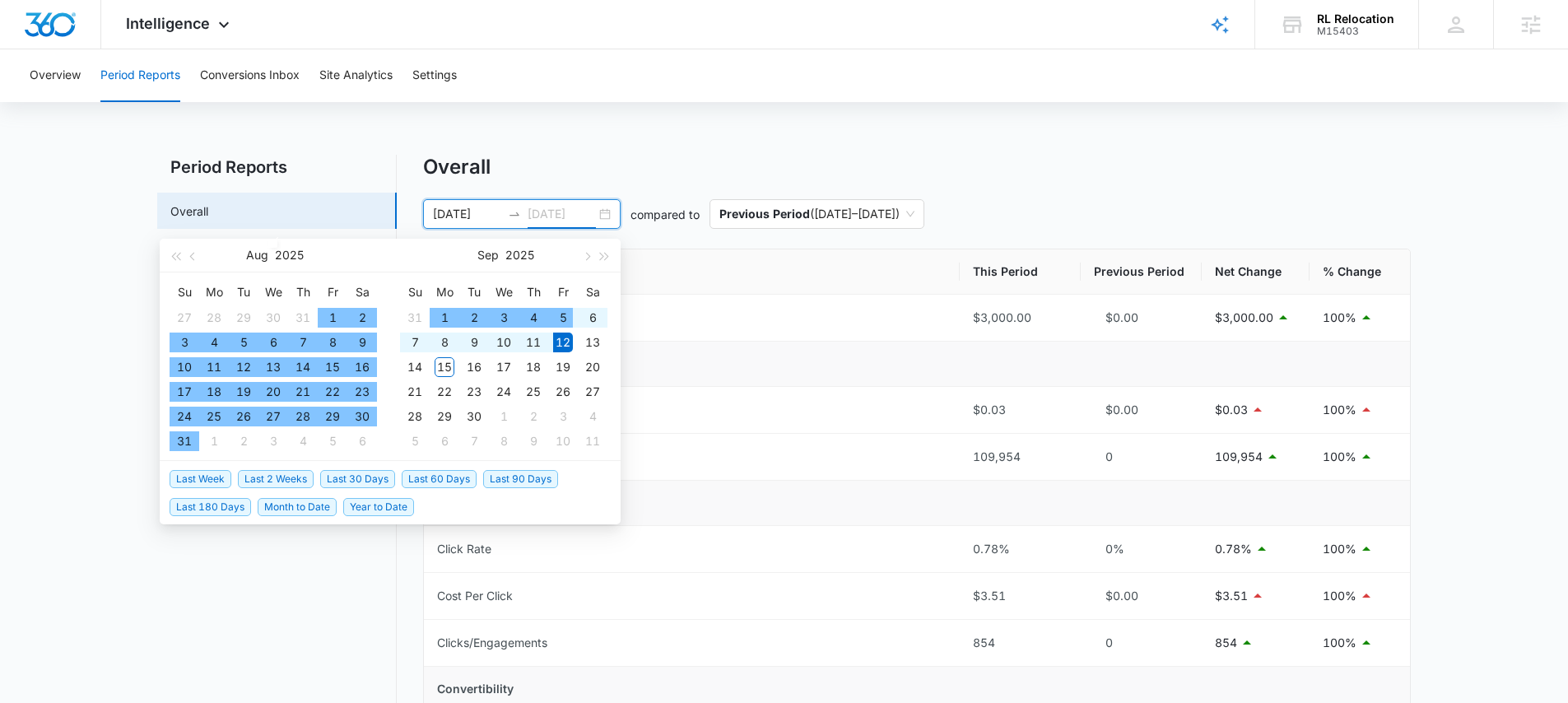
type input "[DATE]"
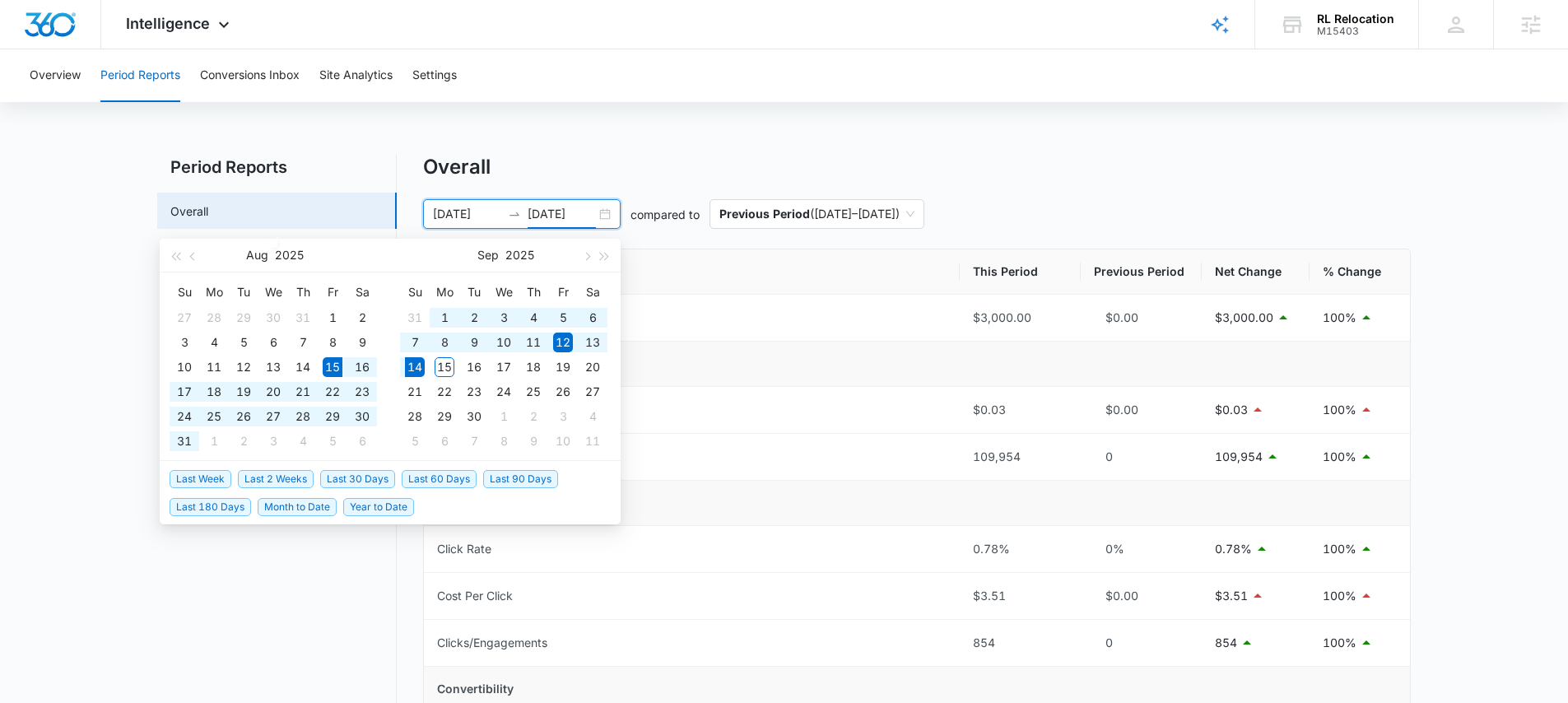
click at [337, 474] on span "Last 30 Days" at bounding box center [357, 479] width 75 height 18
type input "08/15/2025"
type input "[DATE]"
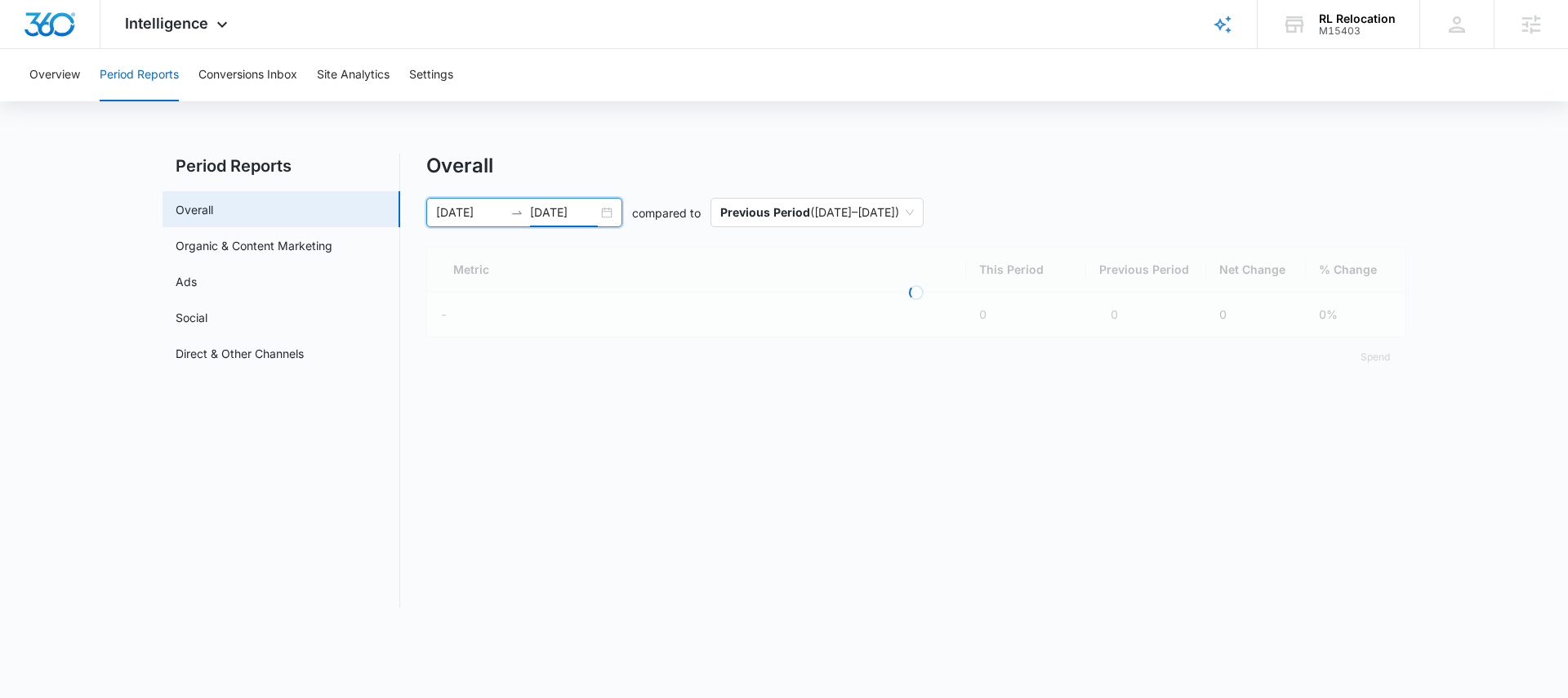
click at [565, 147] on div "Overview Period Reports Conversions Inbox Site Analytics Settings Period Report…" at bounding box center [784, 337] width 1568 height 578
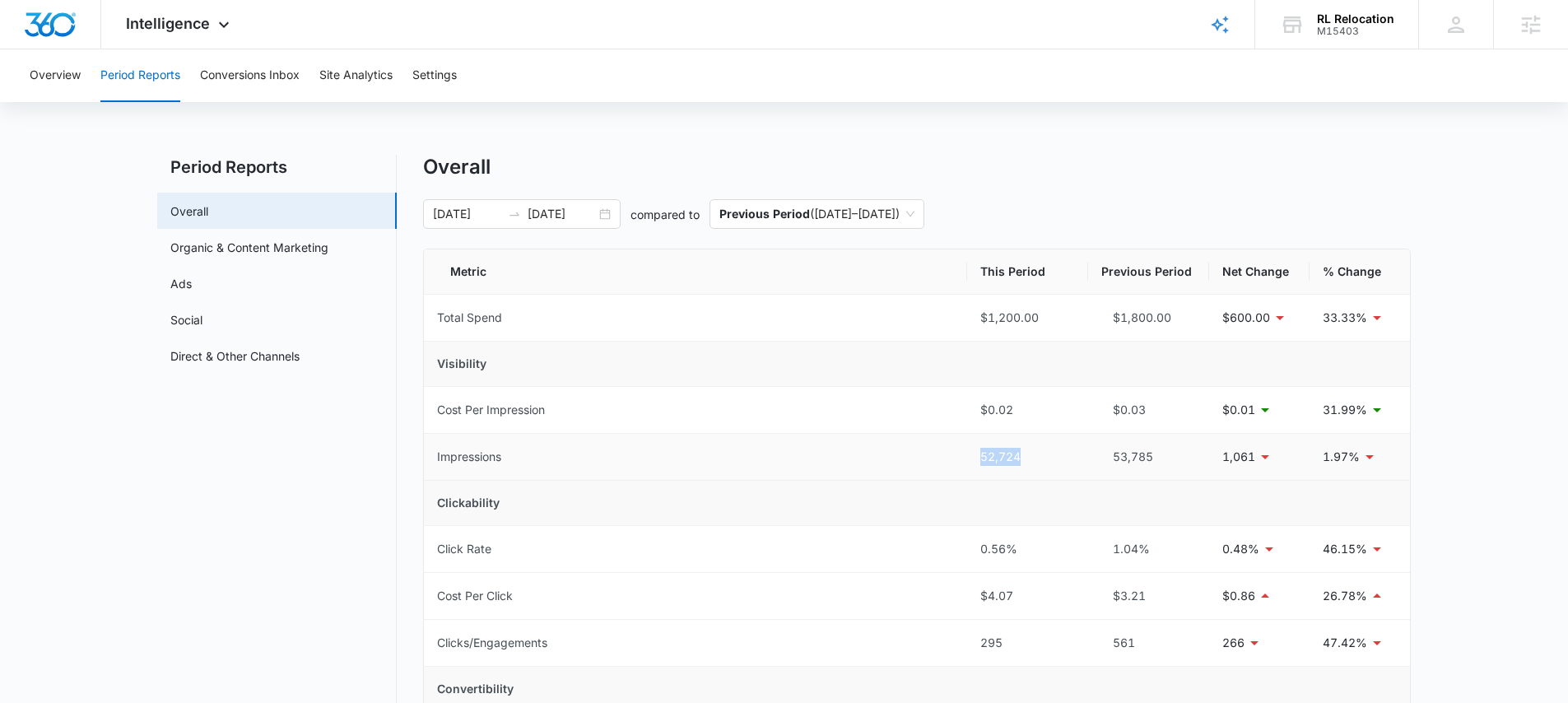
drag, startPoint x: 969, startPoint y: 454, endPoint x: 1041, endPoint y: 455, distance: 72.0
click at [1041, 455] on td "52,724" at bounding box center [1027, 457] width 121 height 47
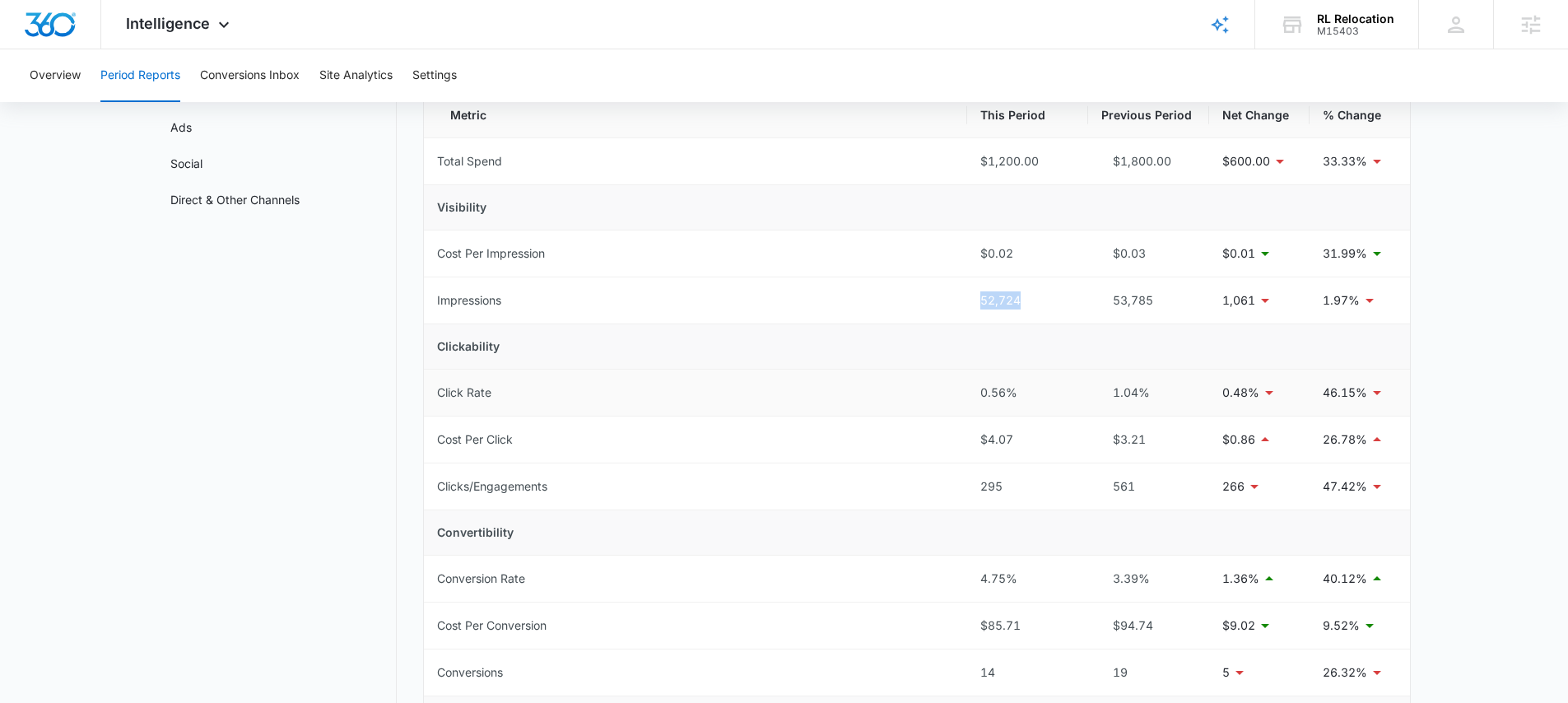
scroll to position [157, 0]
drag, startPoint x: 942, startPoint y: 488, endPoint x: 1088, endPoint y: 493, distance: 146.1
click at [1088, 493] on tr "Clicks/Engagements 295 561 266 47.42%" at bounding box center [916, 486] width 986 height 47
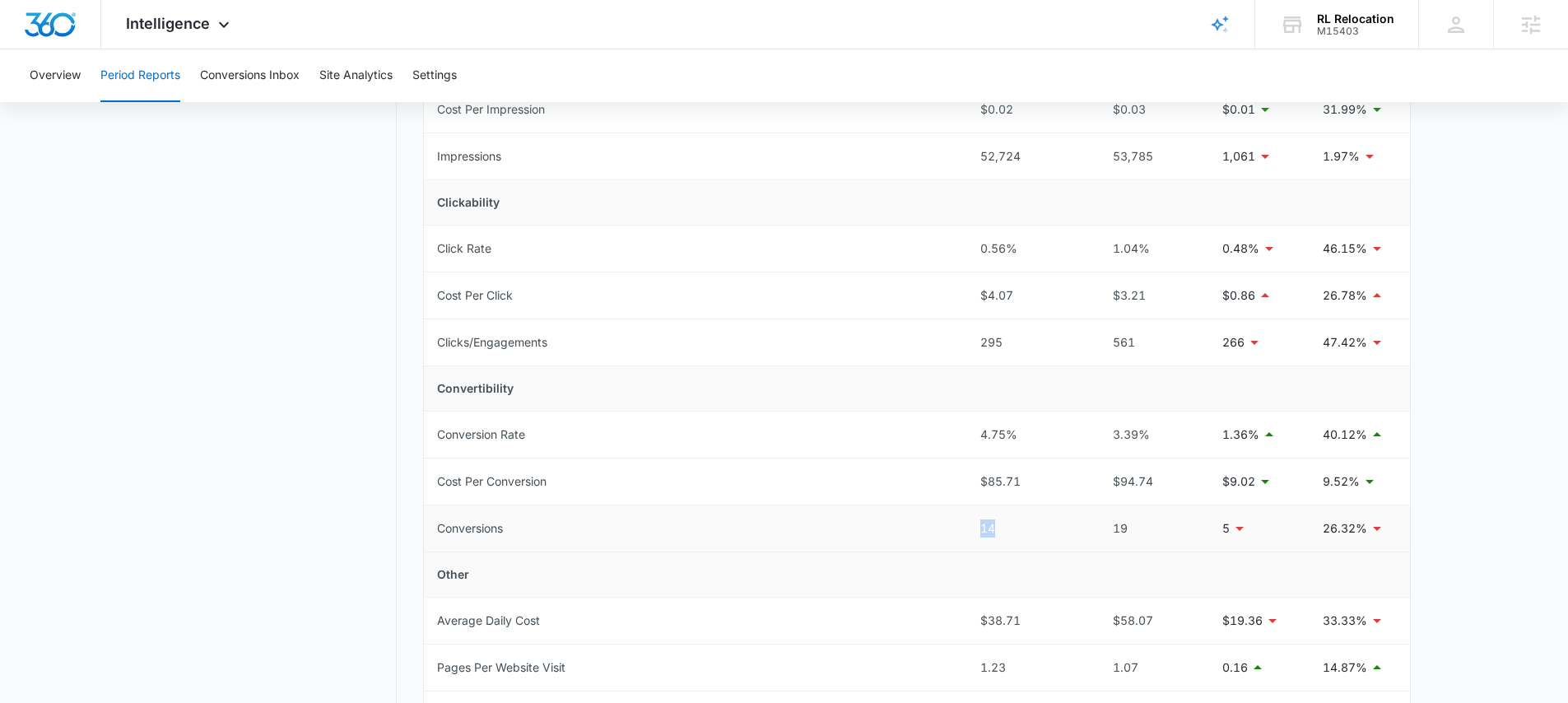
drag, startPoint x: 959, startPoint y: 529, endPoint x: 1056, endPoint y: 529, distance: 97.0
click at [1050, 529] on tr "Conversions 14 19 5 26.32%" at bounding box center [916, 529] width 986 height 47
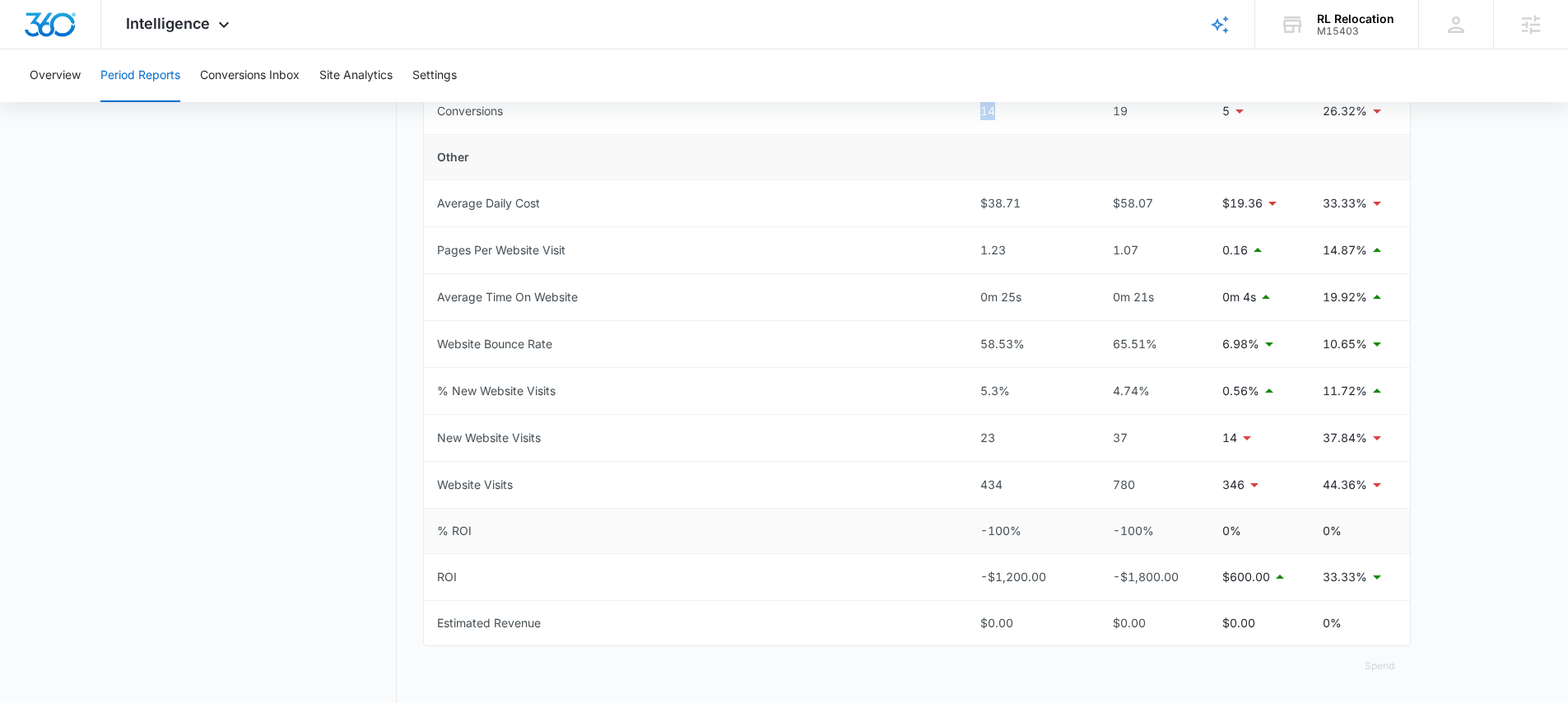
scroll to position [721, 0]
drag, startPoint x: 1020, startPoint y: 424, endPoint x: 973, endPoint y: 429, distance: 47.3
click at [973, 429] on td "23" at bounding box center [1027, 435] width 121 height 47
drag, startPoint x: 977, startPoint y: 434, endPoint x: 1011, endPoint y: 437, distance: 34.1
click at [1011, 437] on td "23" at bounding box center [1027, 435] width 121 height 47
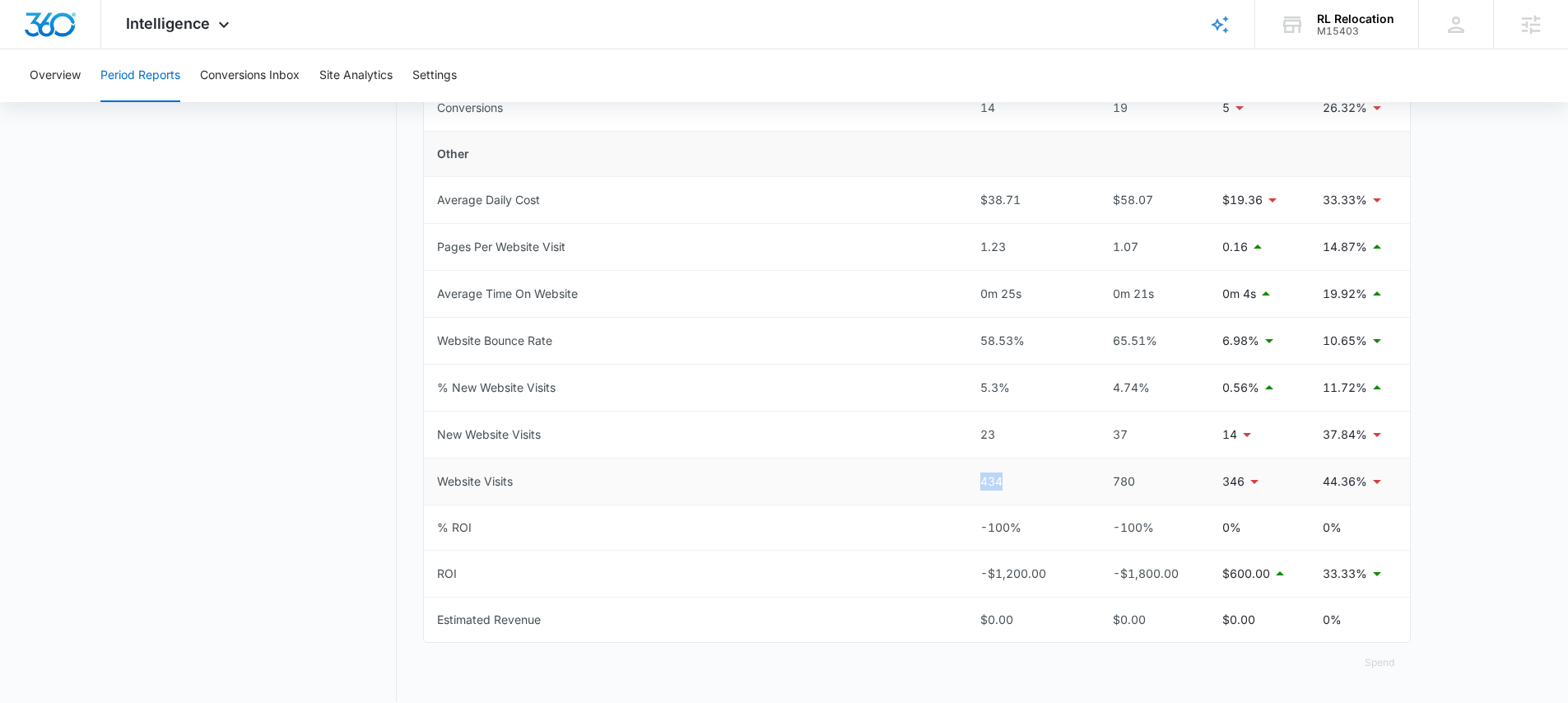
drag, startPoint x: 1023, startPoint y: 486, endPoint x: 1034, endPoint y: 488, distance: 11.2
click at [1034, 488] on td "434" at bounding box center [1027, 481] width 121 height 47
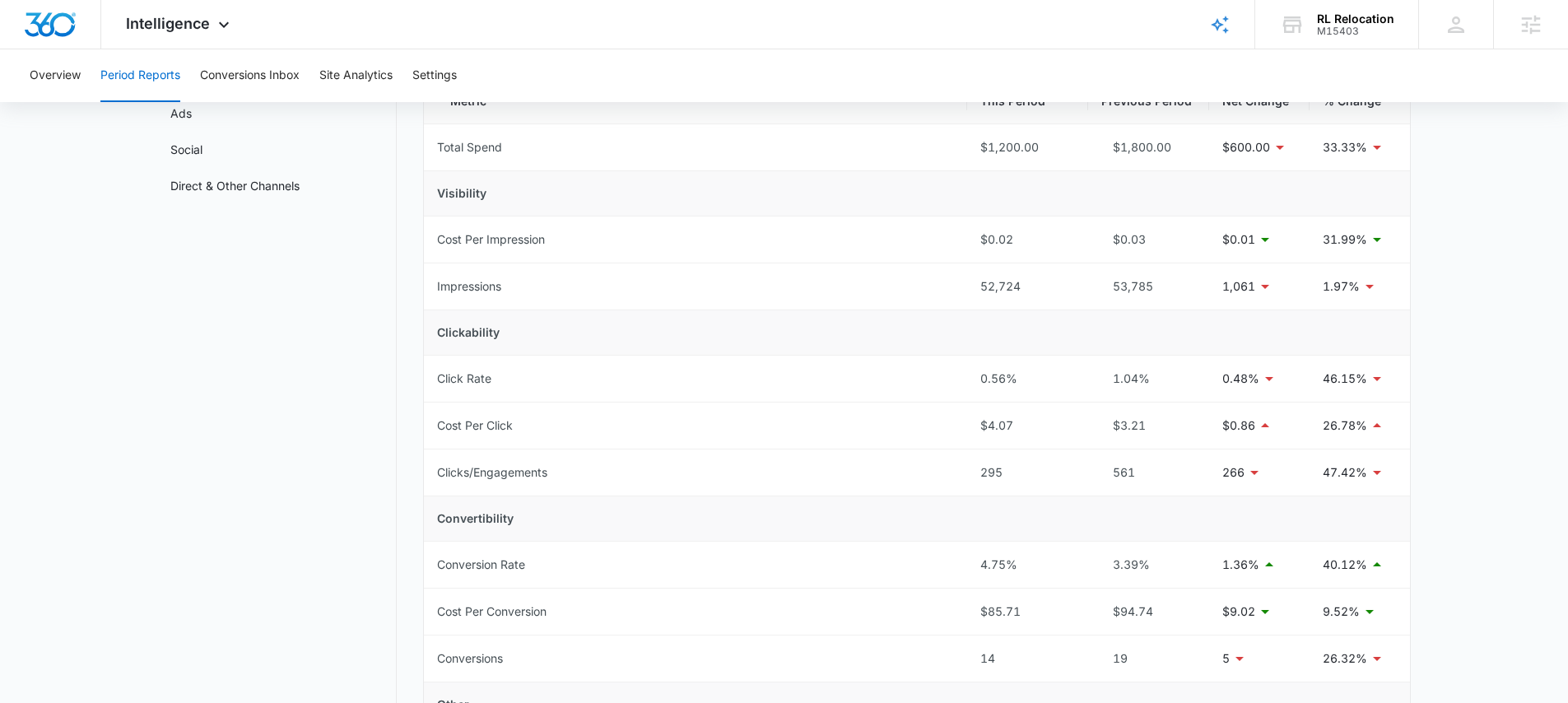
scroll to position [0, 0]
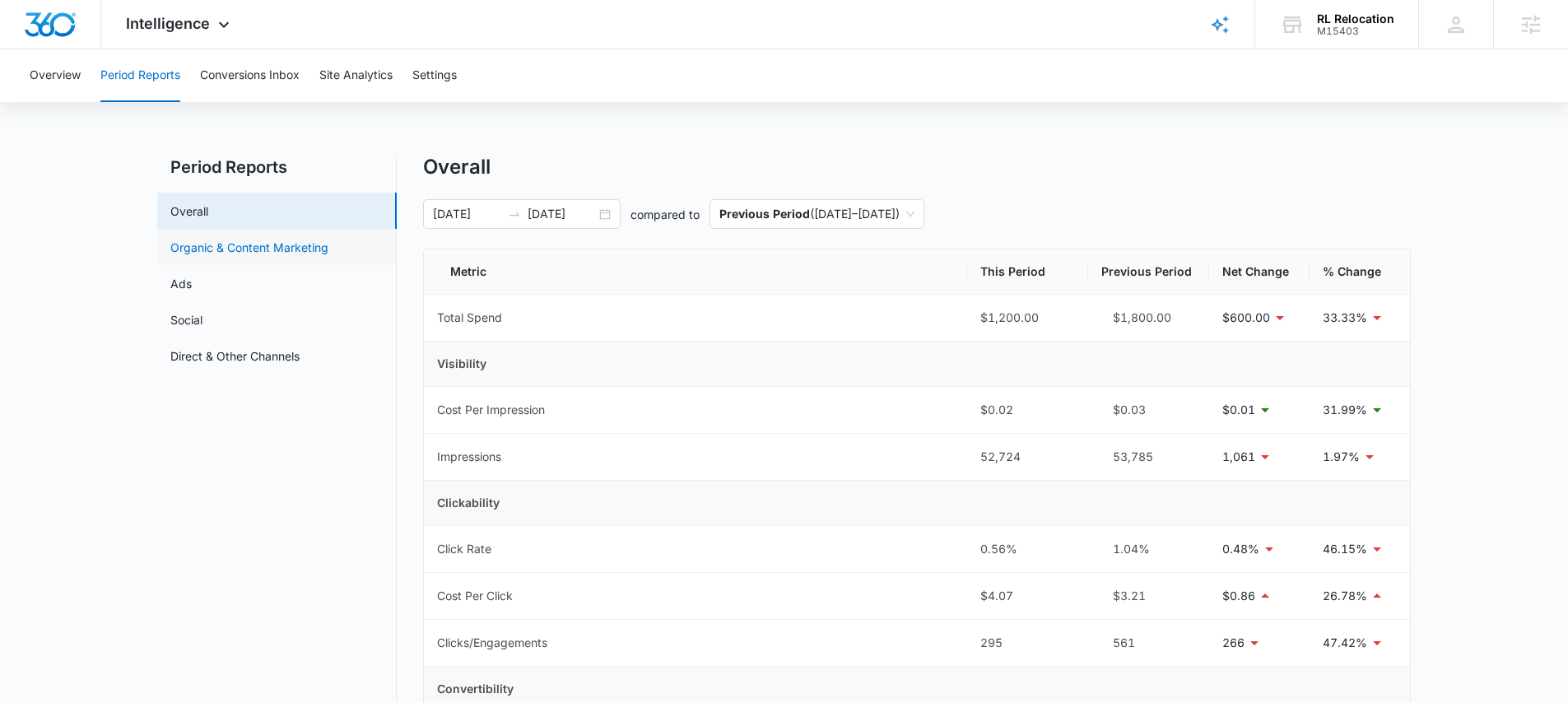
click at [266, 249] on link "Organic & Content Marketing" at bounding box center [249, 248] width 158 height 17
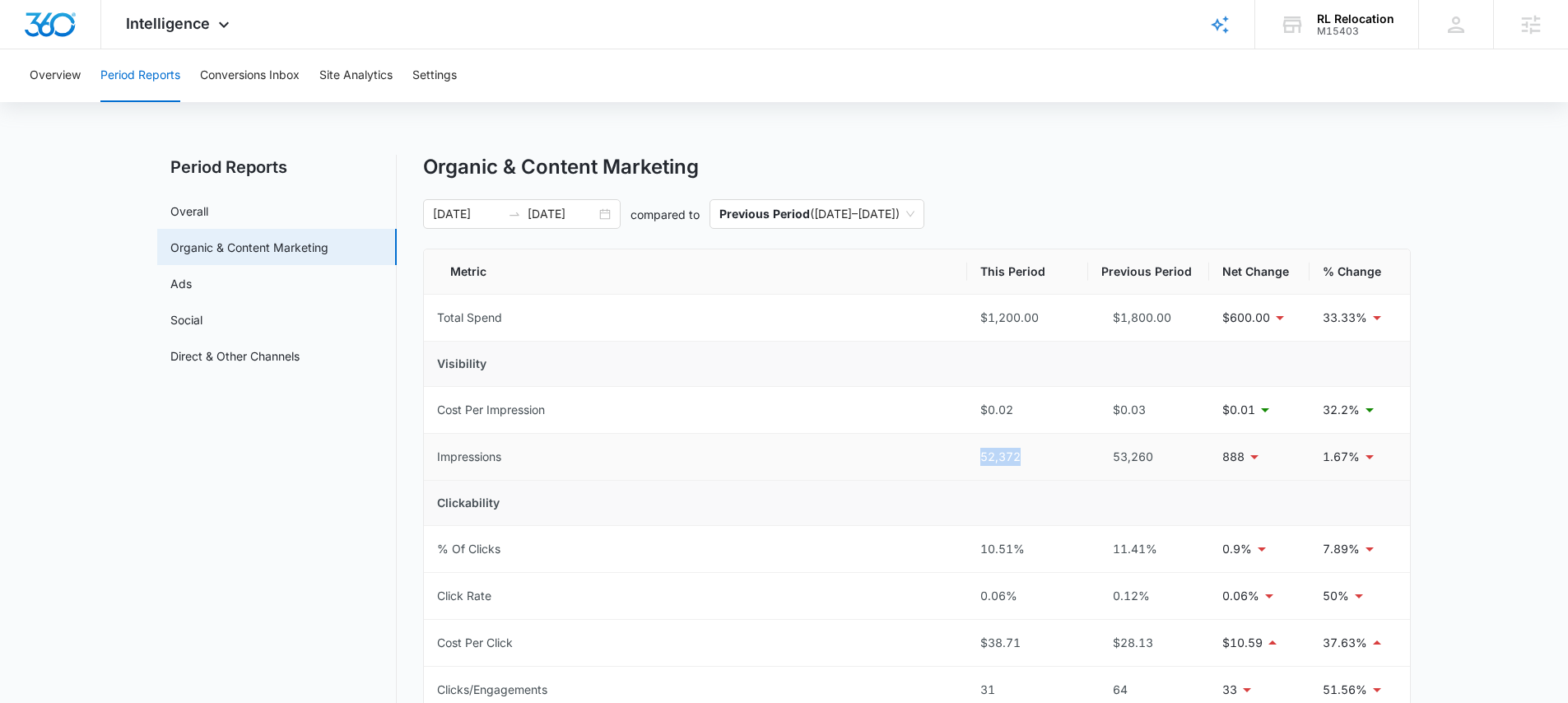
drag, startPoint x: 978, startPoint y: 449, endPoint x: 1039, endPoint y: 454, distance: 61.2
click at [1028, 452] on td "52,372" at bounding box center [1027, 457] width 121 height 47
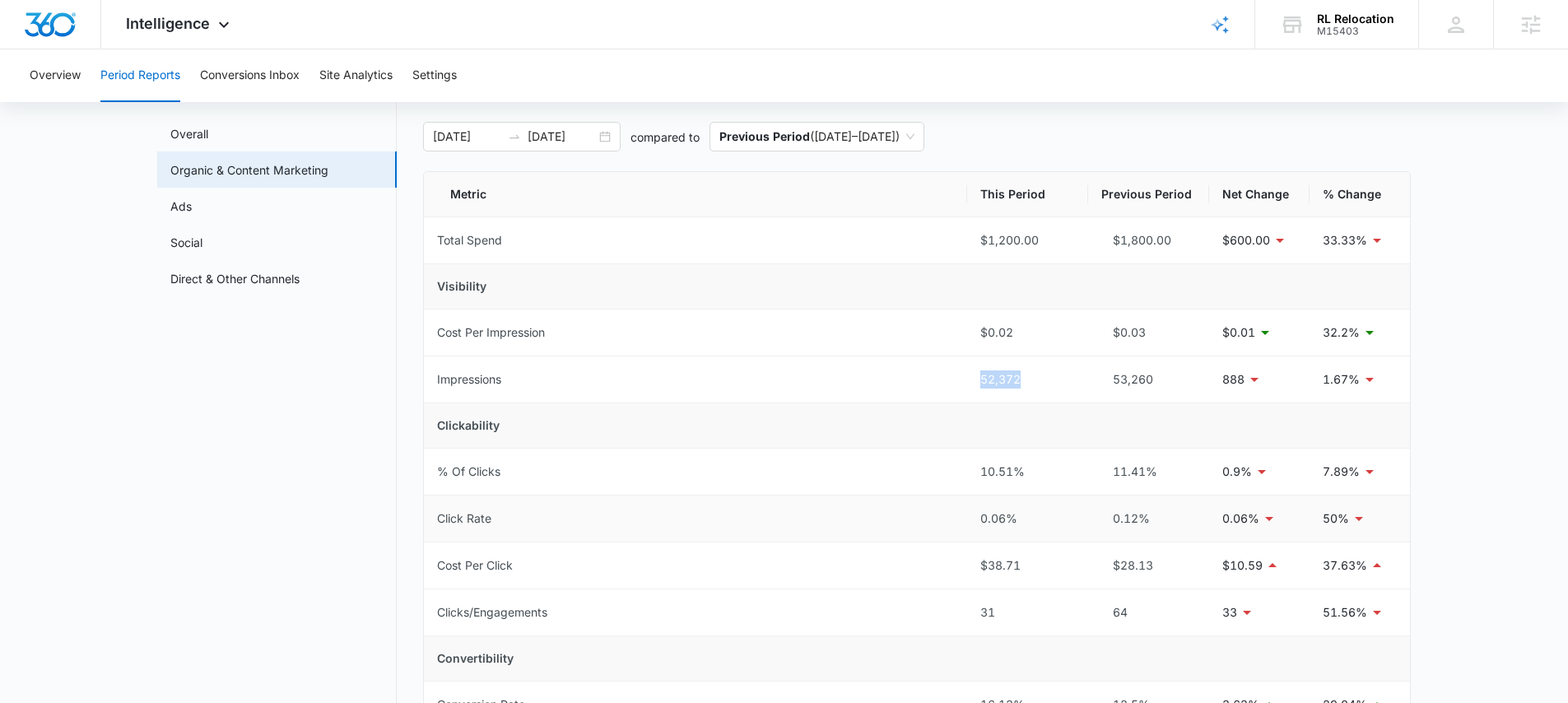
scroll to position [149, 0]
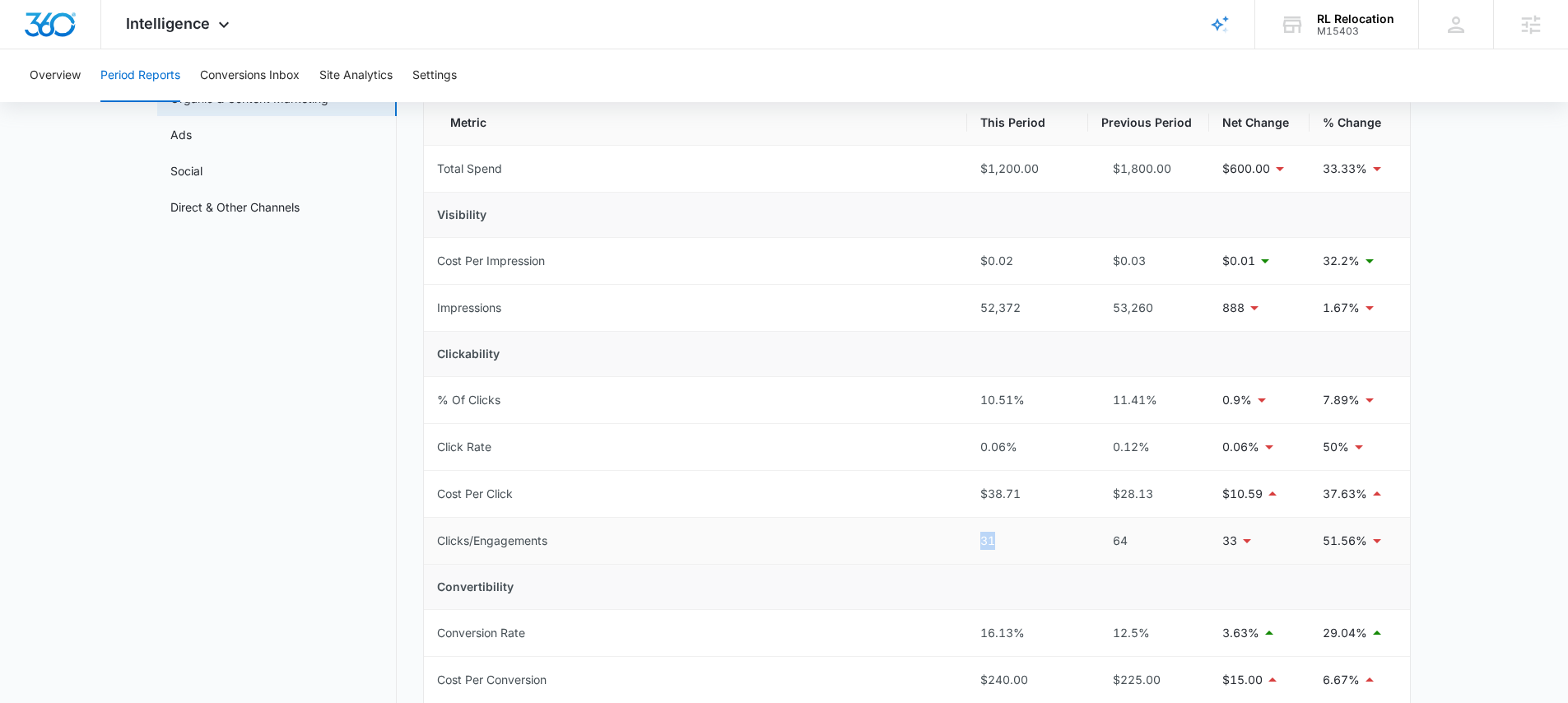
drag, startPoint x: 971, startPoint y: 538, endPoint x: 1087, endPoint y: 539, distance: 116.0
click at [1072, 539] on tr "Clicks/Engagements 31 64 33 51.56%" at bounding box center [916, 541] width 986 height 47
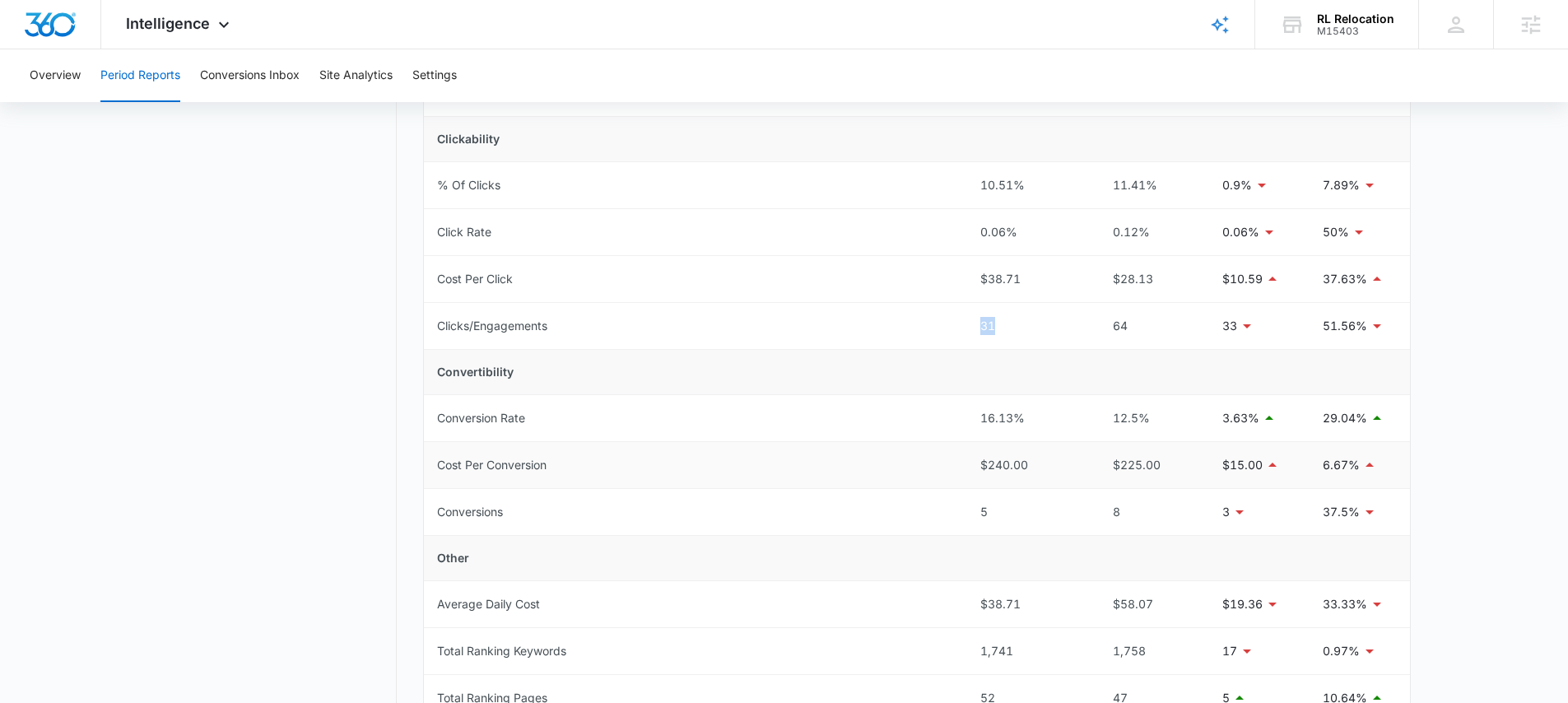
scroll to position [406, 0]
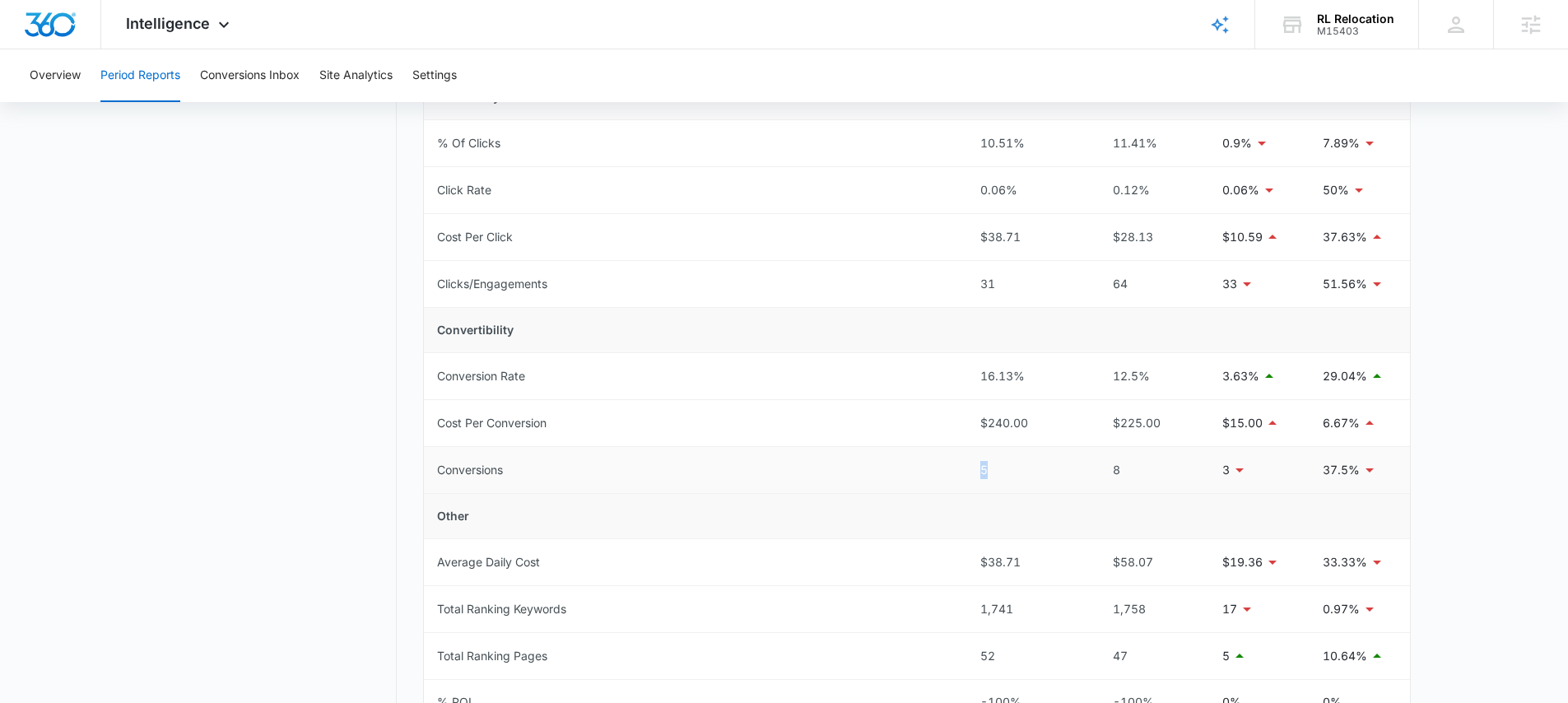
drag, startPoint x: 940, startPoint y: 468, endPoint x: 1030, endPoint y: 474, distance: 90.2
click at [1030, 474] on tr "Conversions 5 8 3 37.5%" at bounding box center [916, 470] width 986 height 47
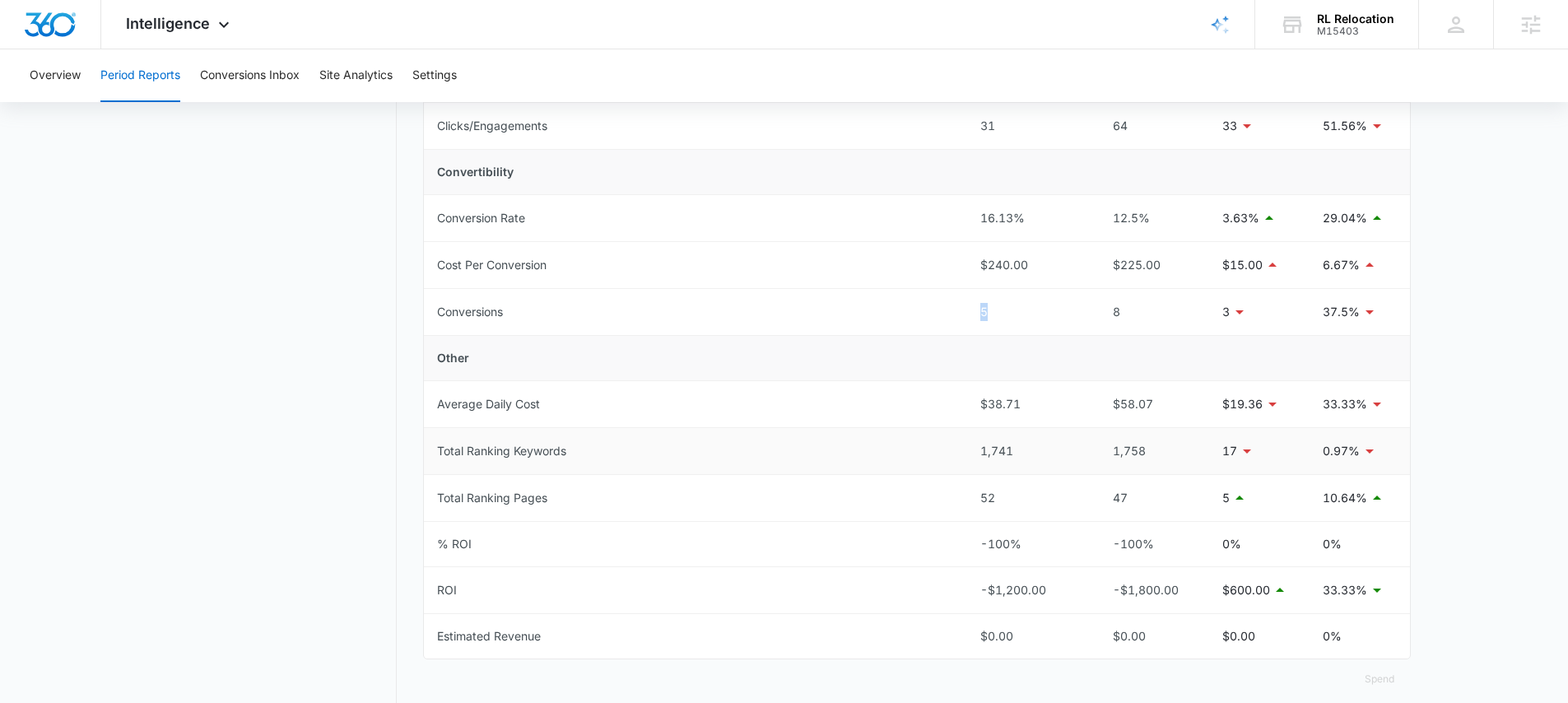
scroll to position [599, 0]
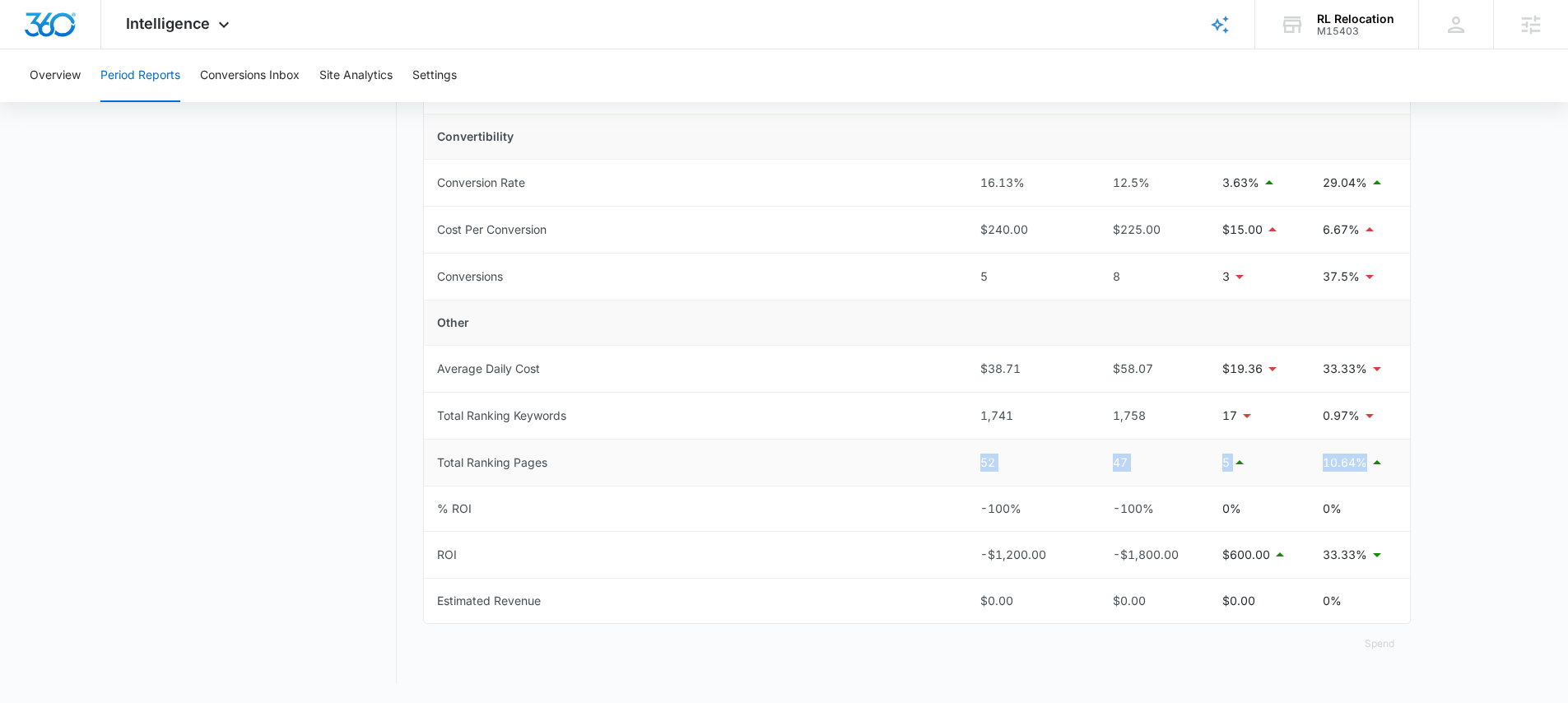
drag, startPoint x: 975, startPoint y: 467, endPoint x: 1347, endPoint y: 477, distance: 372.1
click at [1347, 477] on tr "Total Ranking Pages 52 47 5 10.64%" at bounding box center [916, 462] width 986 height 47
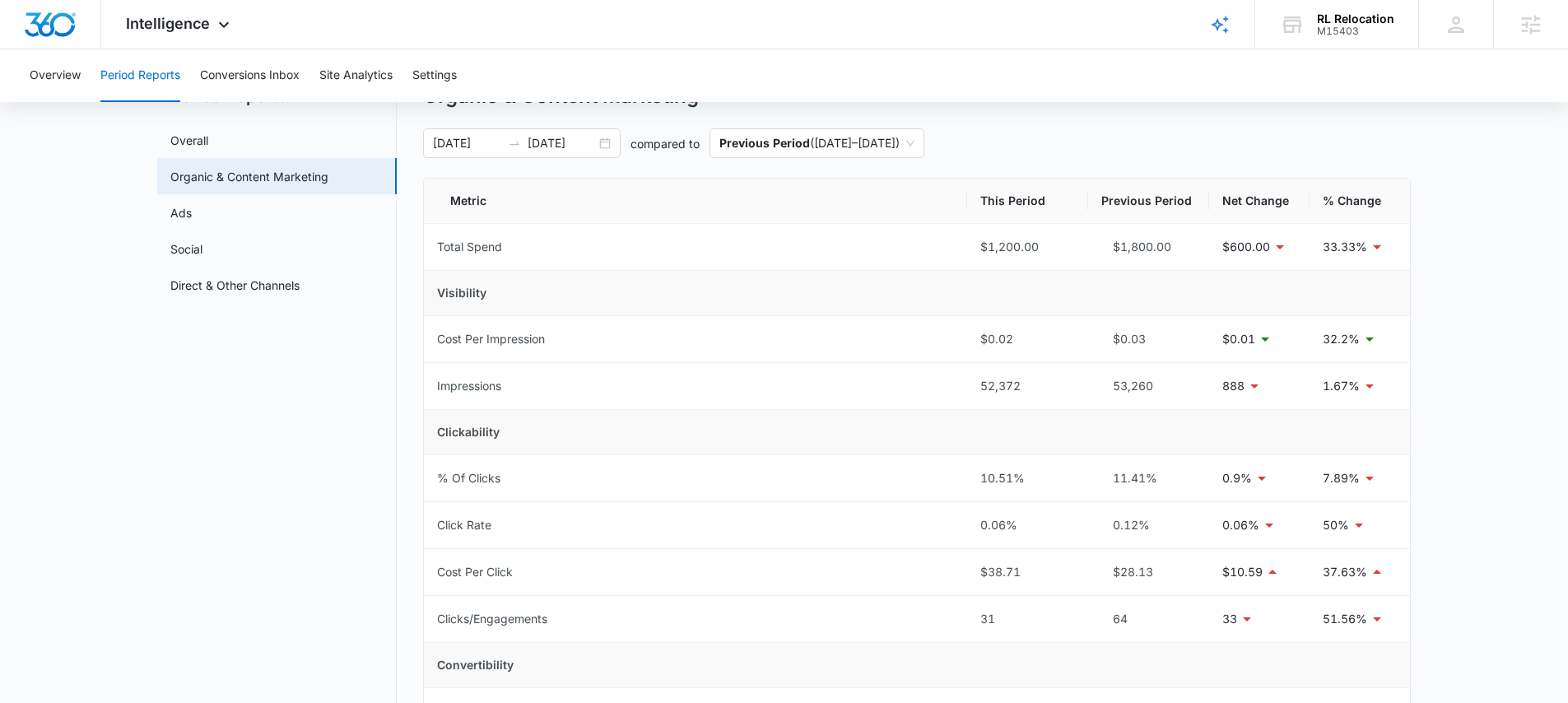
scroll to position [0, 0]
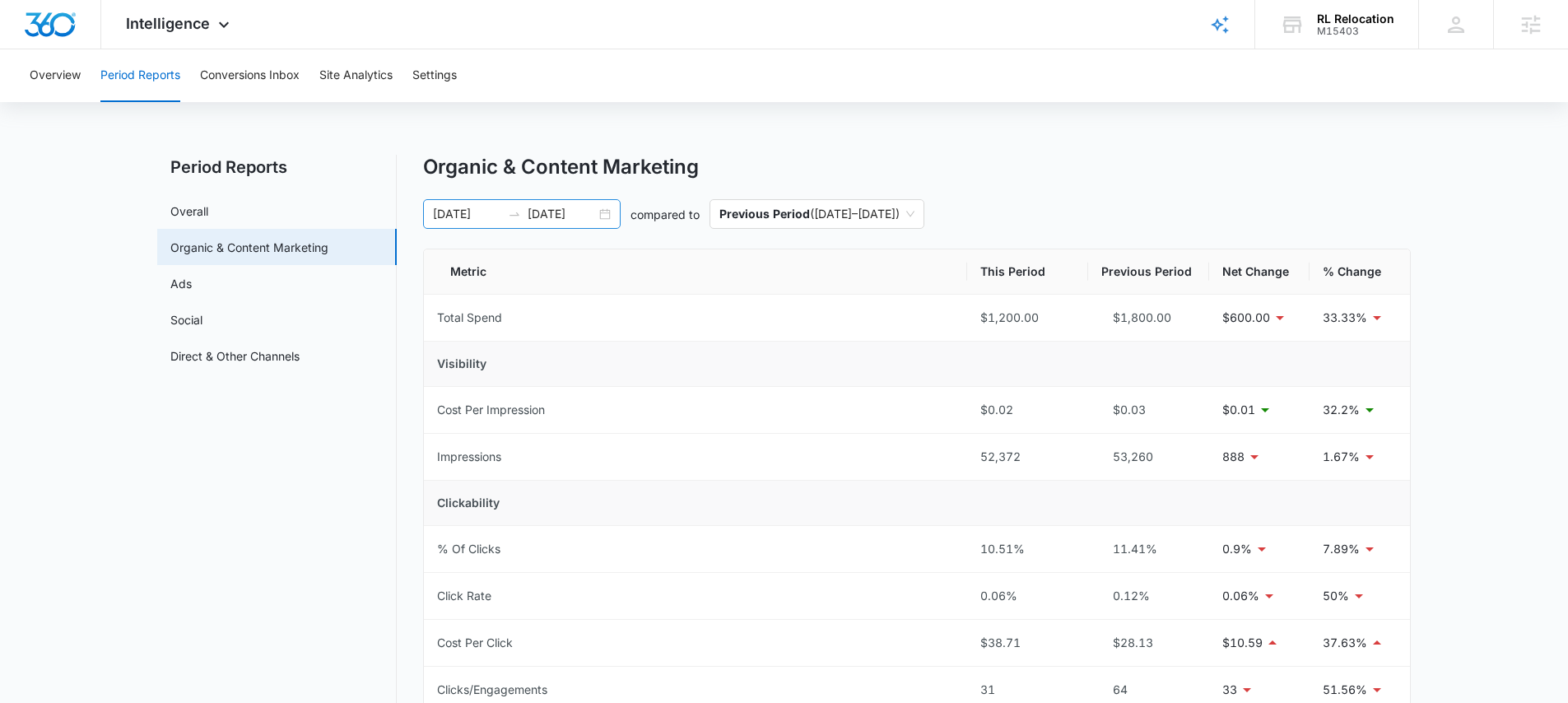
click at [552, 205] on input "09/14/2025" at bounding box center [561, 213] width 68 height 18
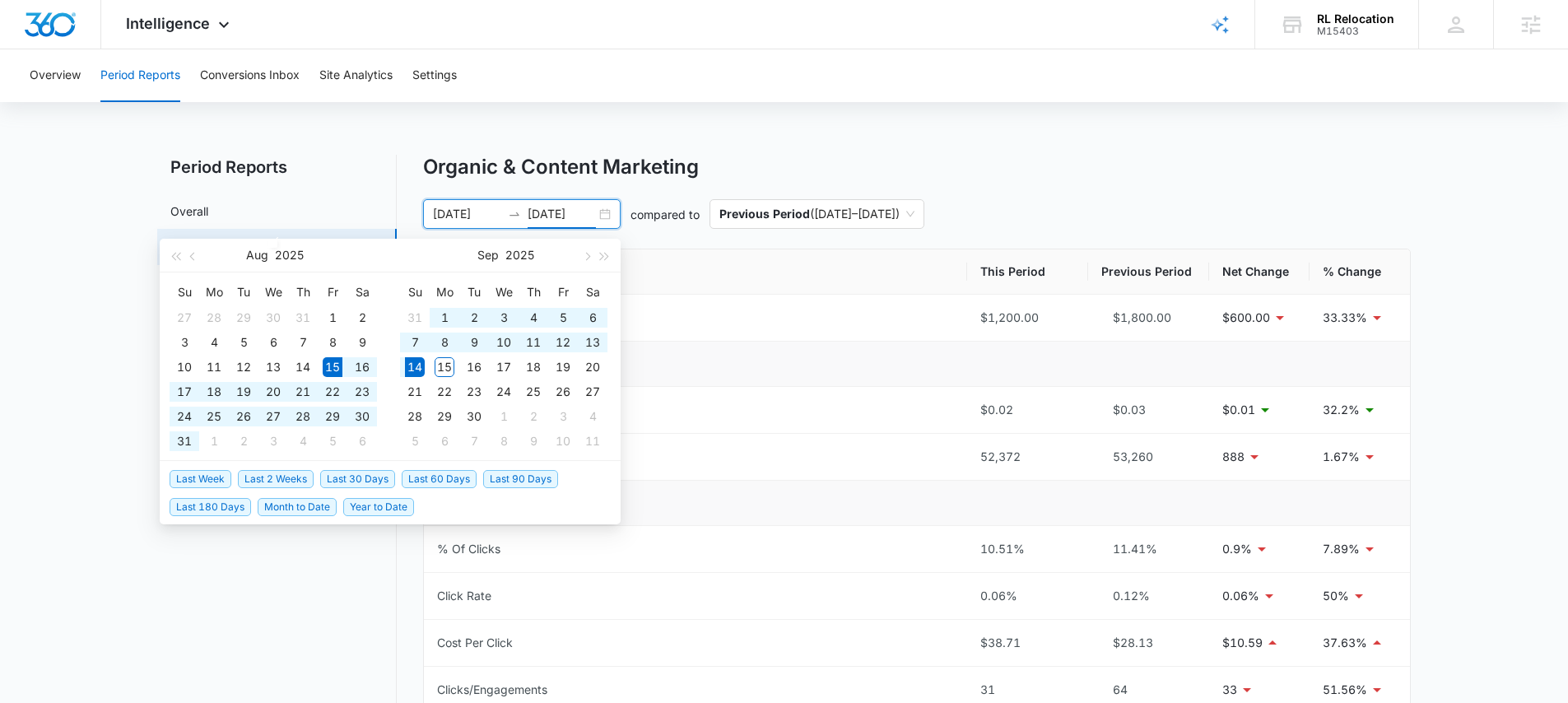
type input "09/14/2025"
click at [252, 478] on span "Last 2 Weeks" at bounding box center [276, 479] width 76 height 18
type input "08/31/2025"
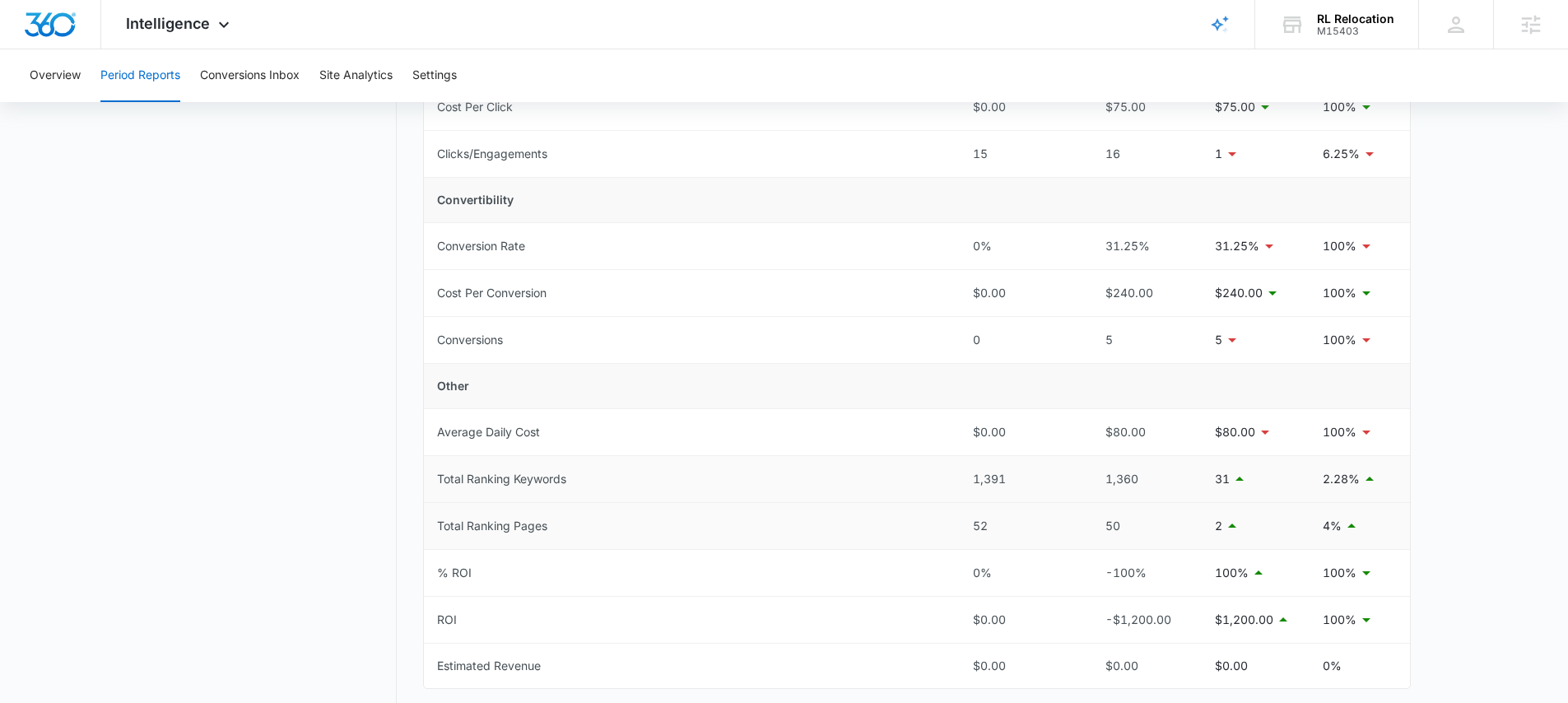
scroll to position [545, 0]
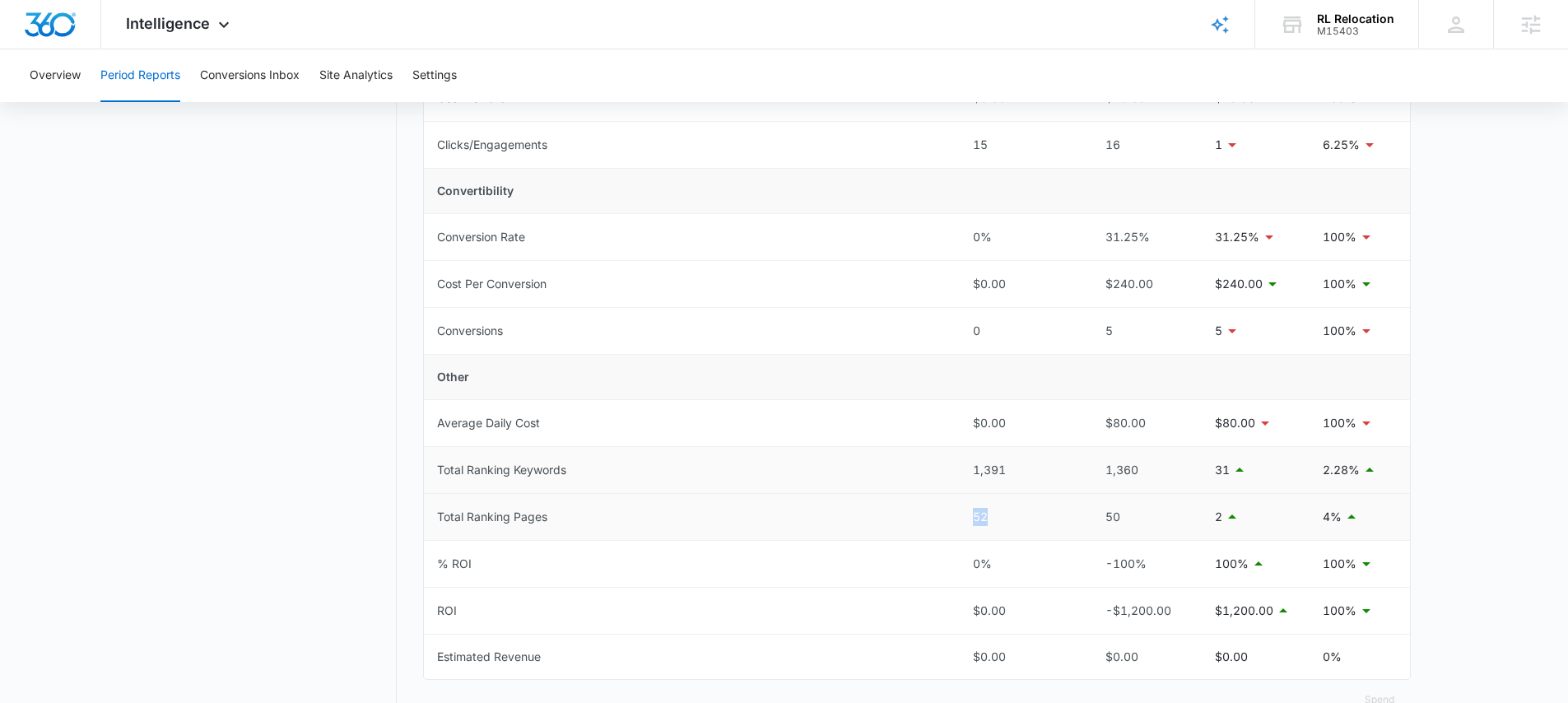
drag, startPoint x: 966, startPoint y: 508, endPoint x: 988, endPoint y: 480, distance: 35.6
click at [1020, 512] on td "52" at bounding box center [1020, 517] width 121 height 47
drag, startPoint x: 987, startPoint y: 461, endPoint x: 1085, endPoint y: 474, distance: 98.9
click at [1063, 473] on div "1,391" at bounding box center [1020, 469] width 95 height 18
drag, startPoint x: 1491, startPoint y: 504, endPoint x: 1118, endPoint y: 315, distance: 418.2
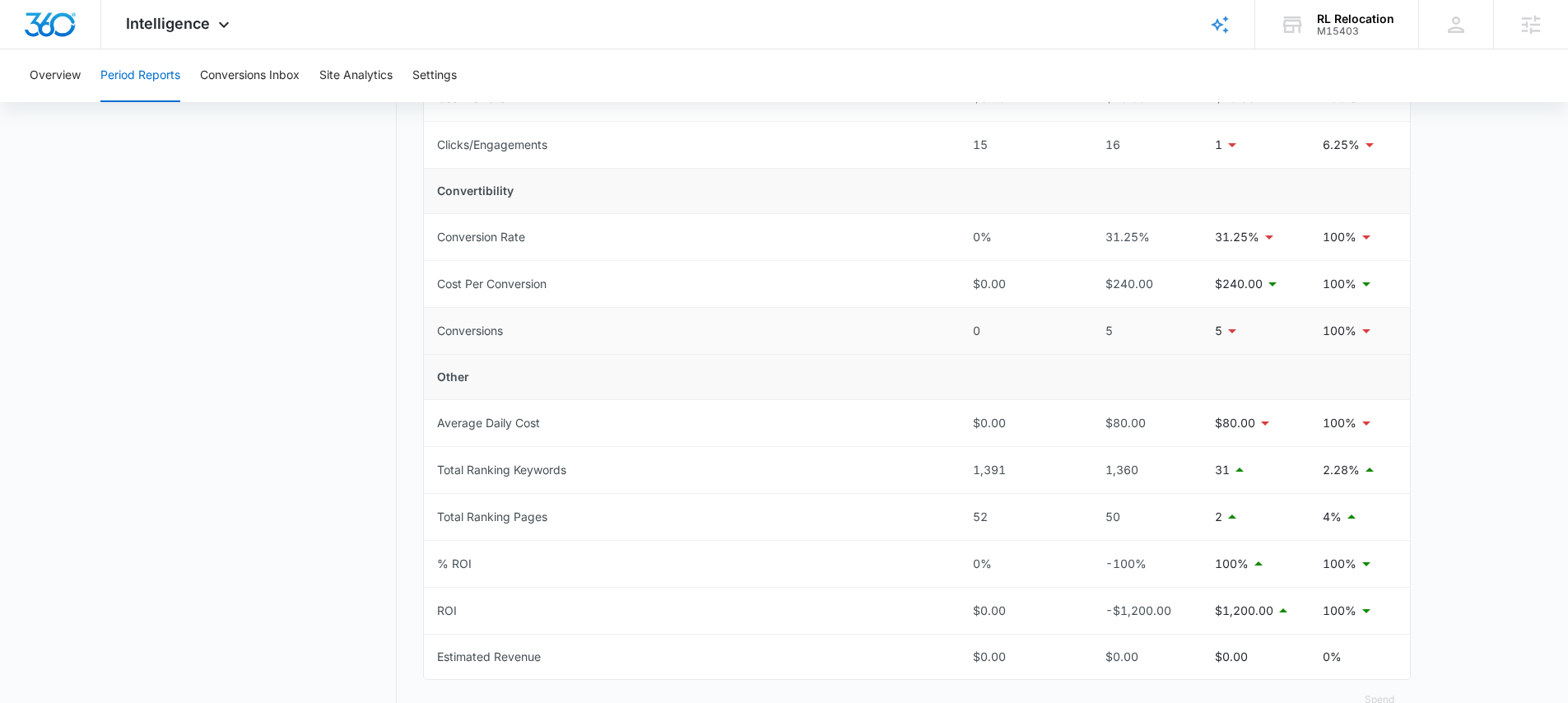
click at [1489, 504] on main "Period Reports Overall Organic & Content Marketing Ads Social Direct & Other Ch…" at bounding box center [784, 184] width 1568 height 1149
drag, startPoint x: 218, startPoint y: 24, endPoint x: 219, endPoint y: 42, distance: 18.0
click at [217, 17] on icon at bounding box center [224, 24] width 20 height 20
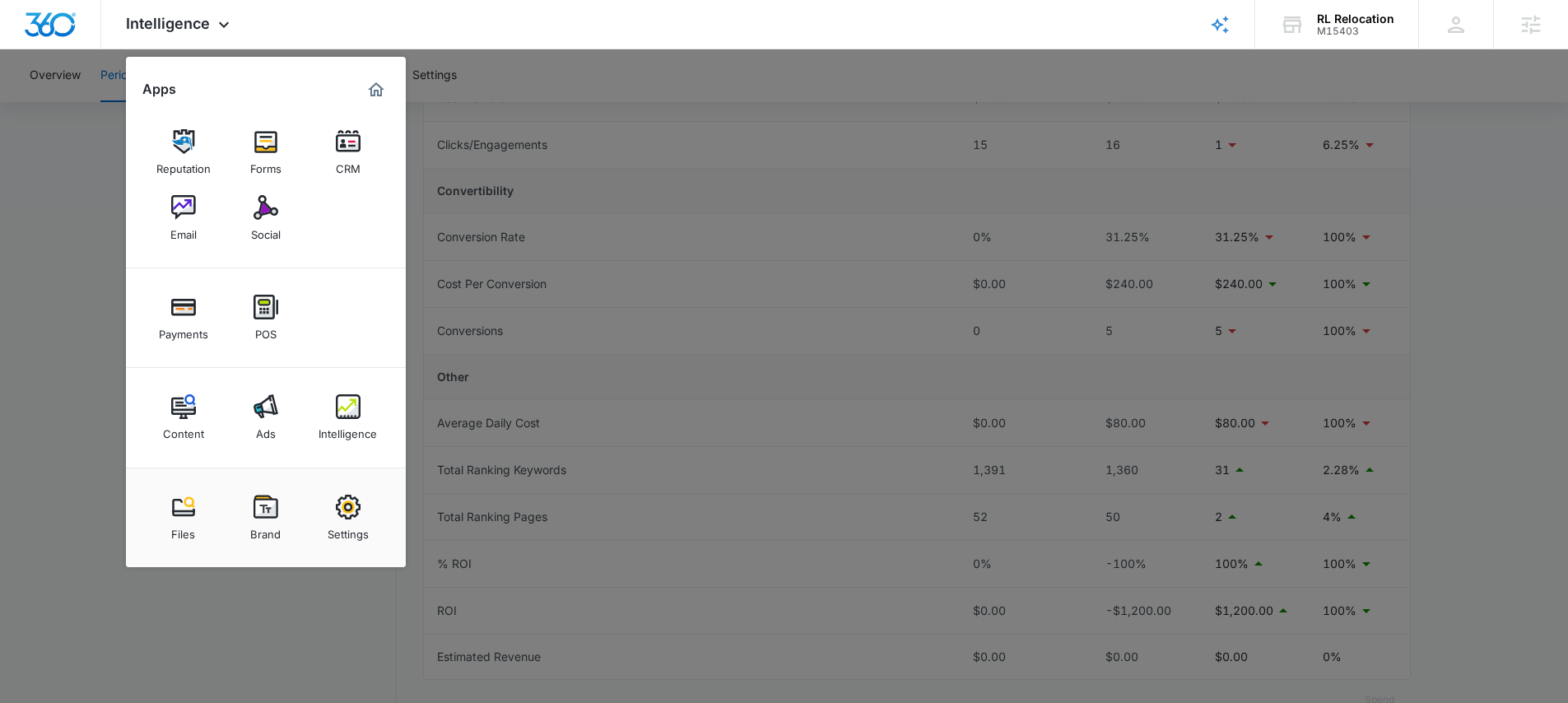
drag, startPoint x: 260, startPoint y: 515, endPoint x: 265, endPoint y: 509, distance: 7.8
click at [260, 515] on img at bounding box center [266, 506] width 25 height 25
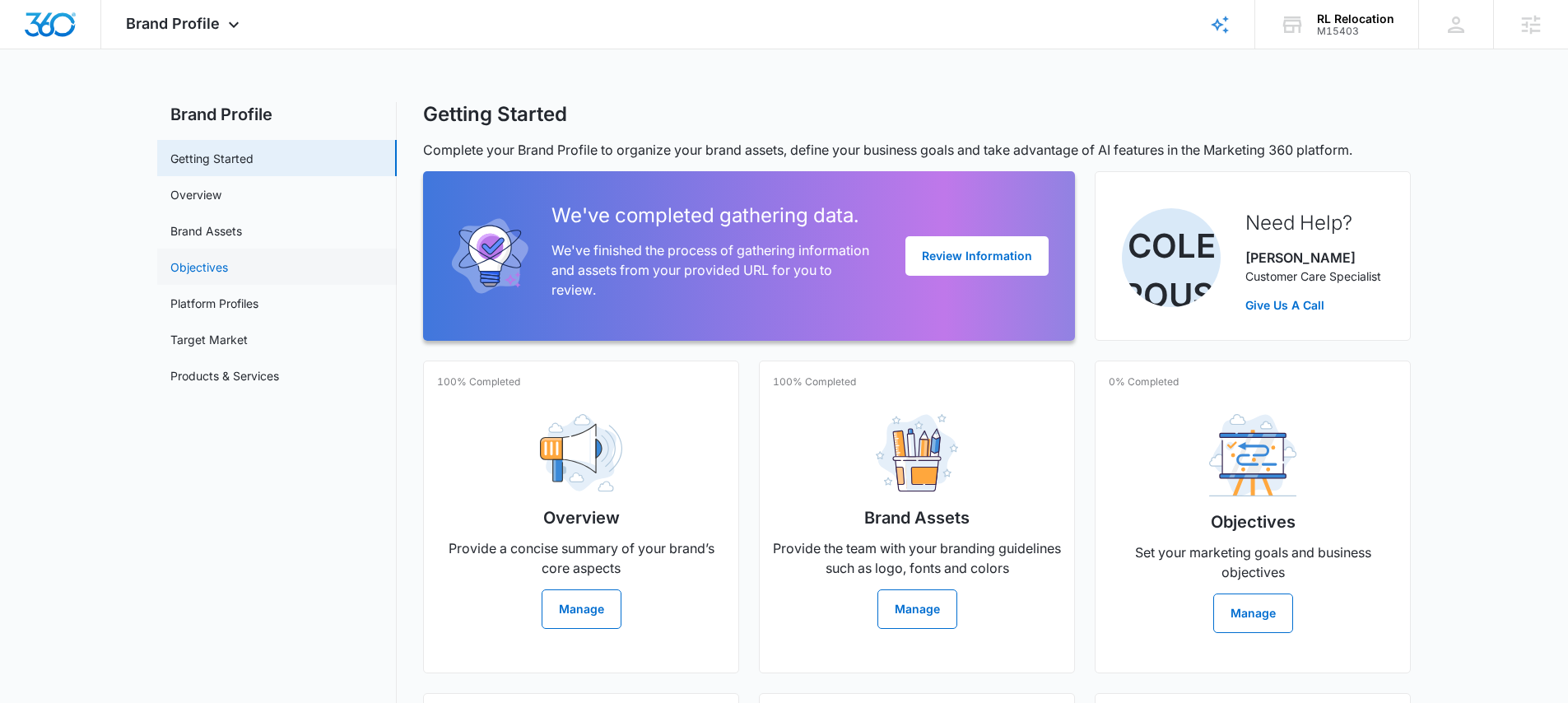
click at [228, 265] on link "Objectives" at bounding box center [199, 267] width 58 height 17
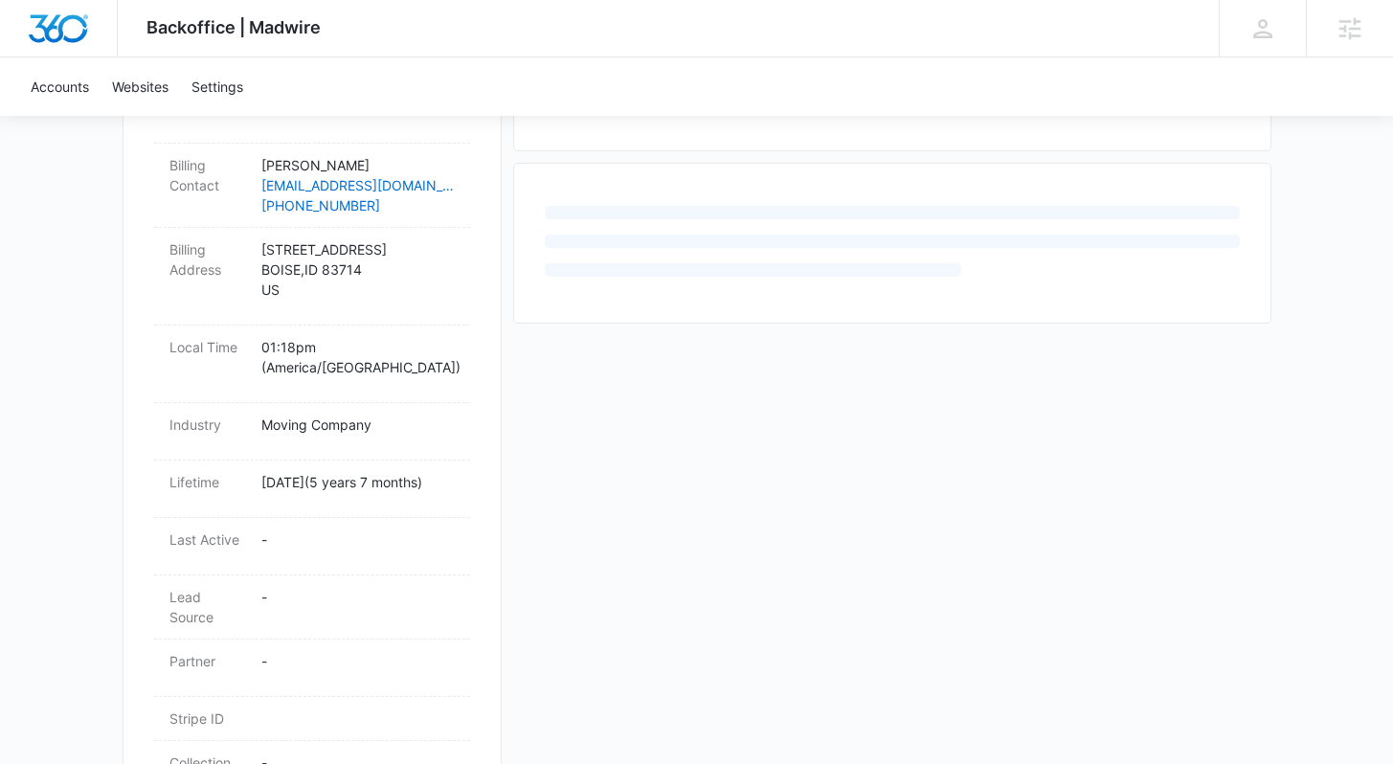
scroll to position [906, 0]
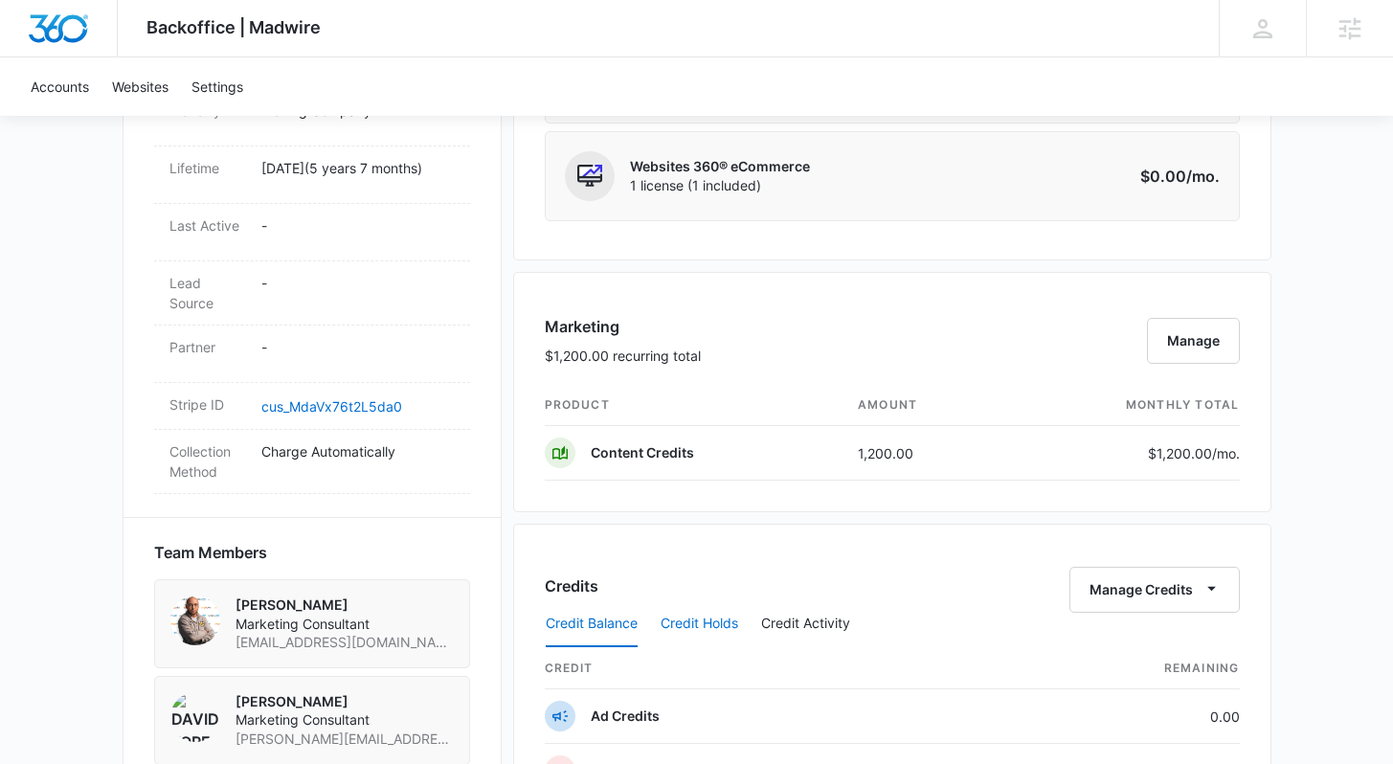
click at [703, 622] on button "Credit Holds" at bounding box center [700, 624] width 78 height 46
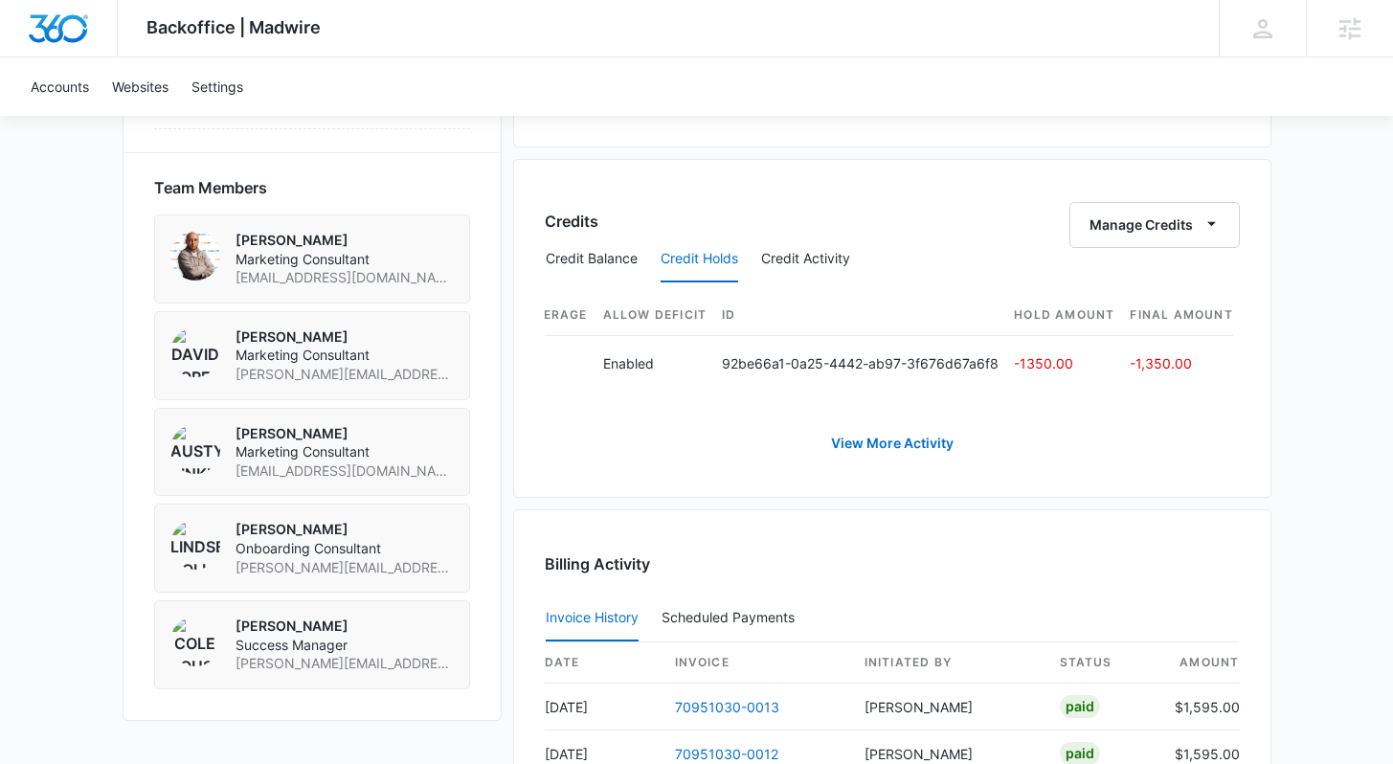
scroll to position [0, 0]
